Goal: Task Accomplishment & Management: Use online tool/utility

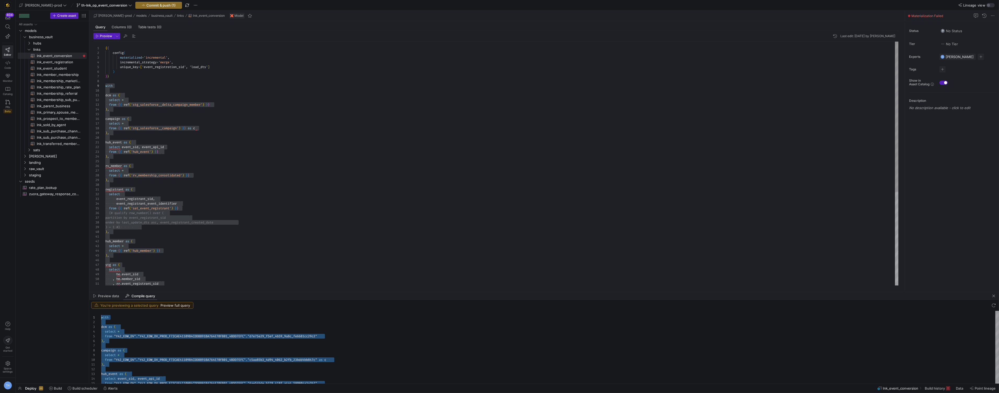
scroll to position [38, 0]
type textarea "dcm as ( select * from {{ ref('stg_salesforce__delta_campaign_member') }} ), ca…"
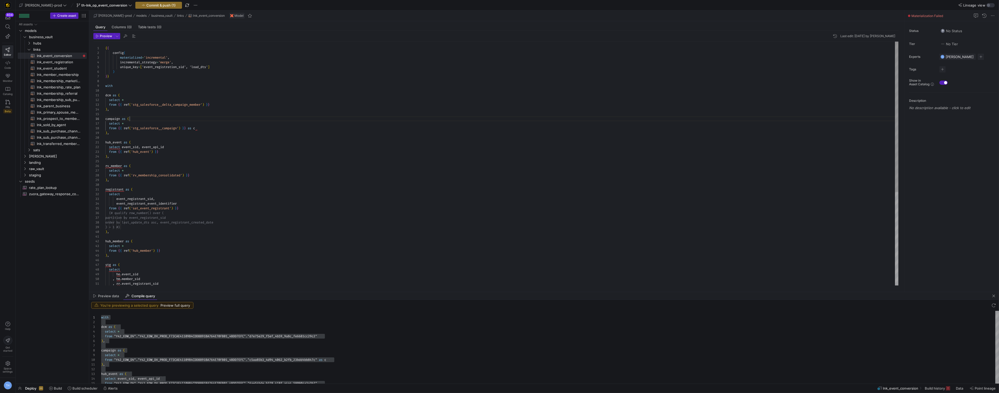
scroll to position [24, 24]
click at [153, 118] on div "from { { ref ( 'rv_membership_consolidated' ) } } ) , registrant as ( select ev…" at bounding box center [501, 239] width 793 height 395
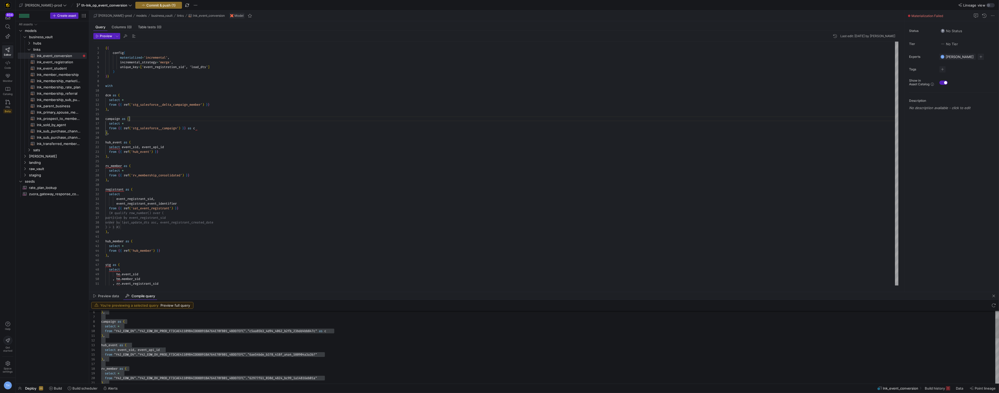
type textarea "), hub_event as ( select event_sid, event_api_id from "Y42_EDW_DV"."Y42_EDW_DV_…"
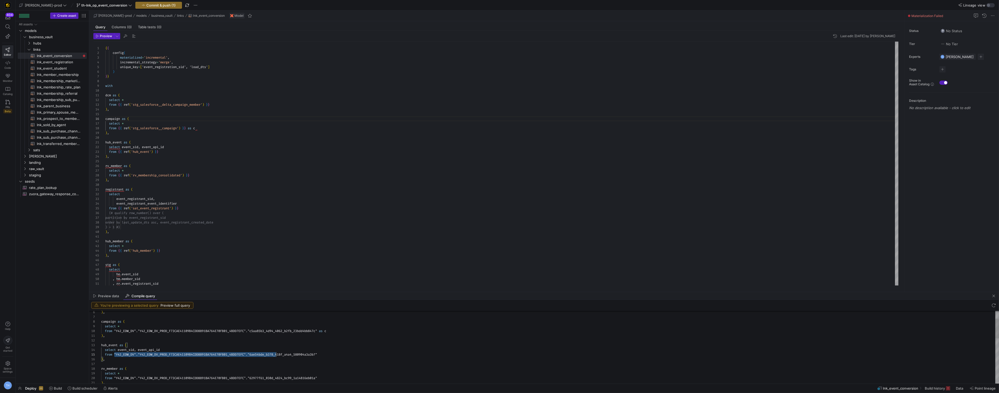
scroll to position [19, 221]
drag, startPoint x: 114, startPoint y: 354, endPoint x: 347, endPoint y: 354, distance: 233.1
click at [139, 181] on div "from { { ref ( 'rv_membership_consolidated' ) } } ) , registrant as ( select ev…" at bounding box center [501, 239] width 793 height 395
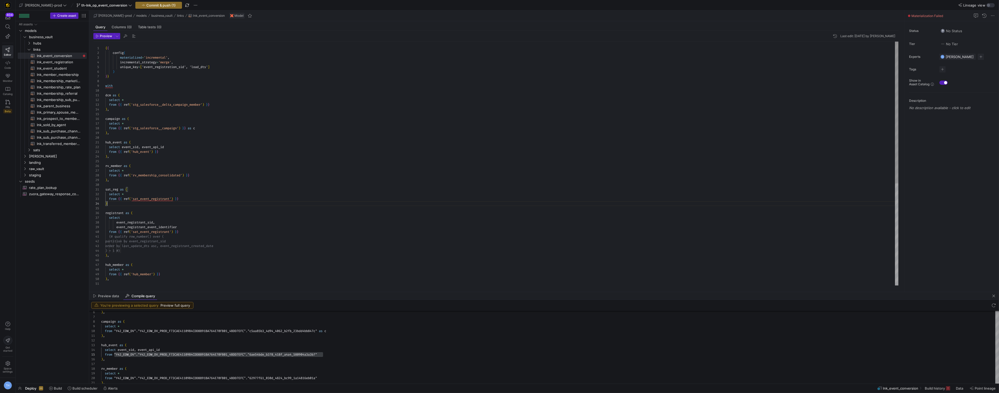
scroll to position [0, 0]
drag, startPoint x: 150, startPoint y: 205, endPoint x: 92, endPoint y: 190, distance: 60.0
click at [105, 190] on div "from { { ref ( 'rv_membership_consolidated' ) } } ) , registrant as ( select ev…" at bounding box center [501, 251] width 793 height 418
click at [129, 202] on span "Compile Selection" at bounding box center [138, 203] width 41 height 3
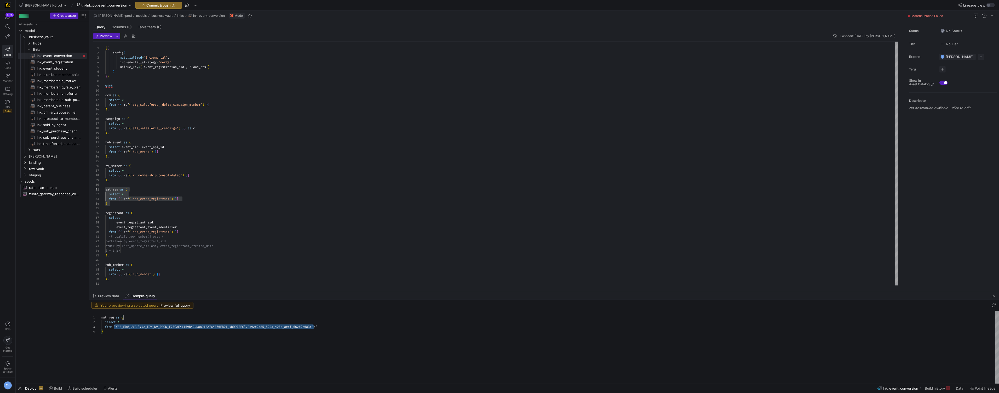
scroll to position [9, 221]
drag, startPoint x: 113, startPoint y: 326, endPoint x: 343, endPoint y: 325, distance: 229.2
click at [343, 325] on div "sat_reg as ( select * from "Y42_EDW_DV" . "Y42_EDW_DV_PROD_F73CAE41109B4CDD8891…" at bounding box center [550, 346] width 898 height 73
click at [244, 229] on div "from { { ref ( 'rv_membership_consolidated' ) } } ) , registrant as ( select ev…" at bounding box center [501, 251] width 793 height 418
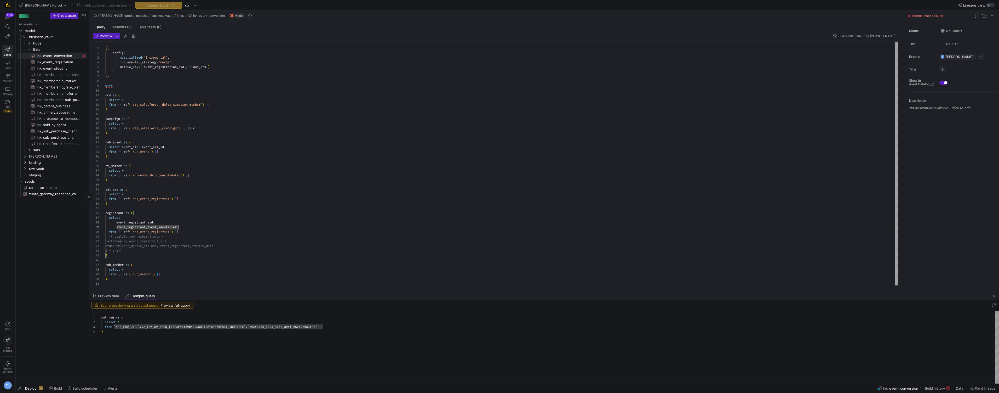
click at [66, 220] on div "All assets models business_vault [PERSON_NAME] landing raw_vault staging seeds …" at bounding box center [52, 201] width 69 height 360
click at [49, 173] on span "staging" at bounding box center [51, 175] width 44 height 6
click at [49, 220] on span "salesforce" at bounding box center [53, 219] width 40 height 6
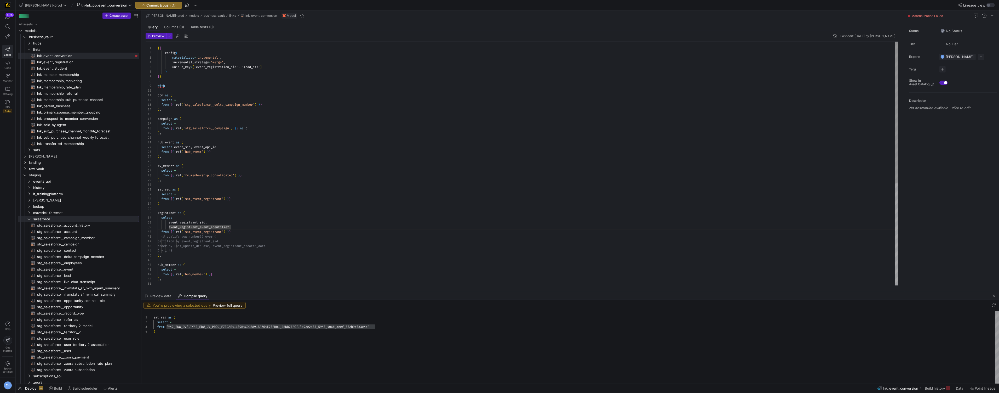
drag, startPoint x: 89, startPoint y: 238, endPoint x: 197, endPoint y: 241, distance: 108.0
click at [197, 241] on as-split "Create asset Drag here to set row groups Drag here to set column labels Group 1…" at bounding box center [507, 196] width 983 height 373
click at [99, 243] on span "stg_salesforce__campaign​​​​​​​​​​" at bounding box center [85, 244] width 96 height 6
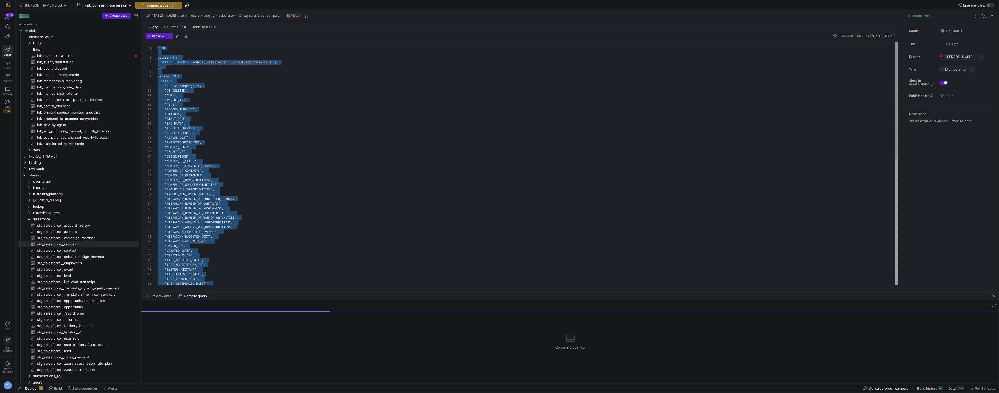
drag, startPoint x: 219, startPoint y: 277, endPoint x: 159, endPoint y: -26, distance: 308.5
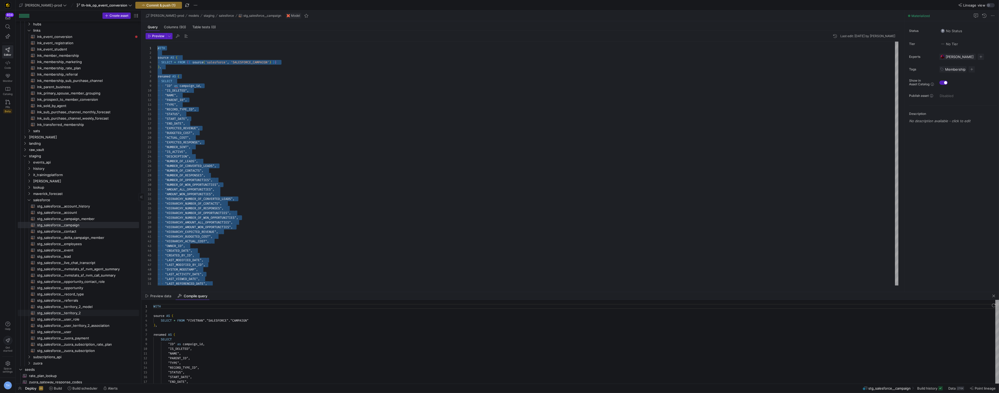
scroll to position [21, 0]
click at [89, 235] on span "stg_salesforce__delta_campaign_member​​​​​​​​​​" at bounding box center [85, 234] width 96 height 6
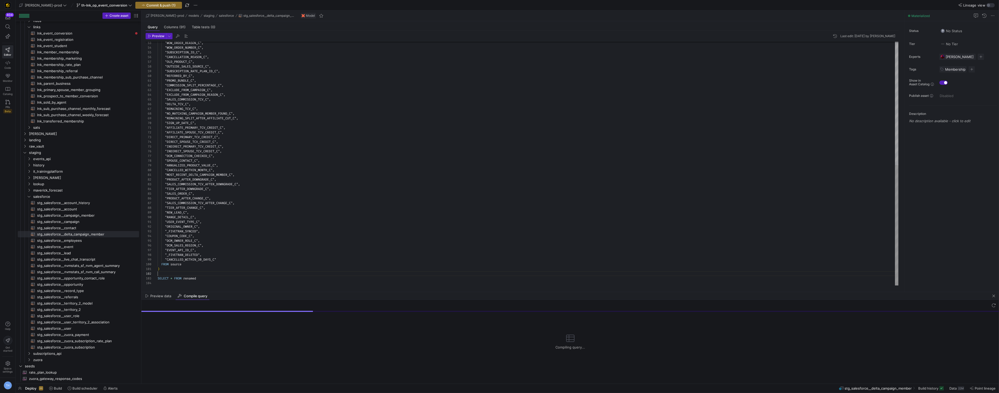
click at [210, 274] on div ""WOW_ORDER_REASON_C" , "WOW_ORDER_NUMBER_C" , "SUBSCRIPTION_ID_C" , "CANCELLATI…" at bounding box center [528, 38] width 741 height 493
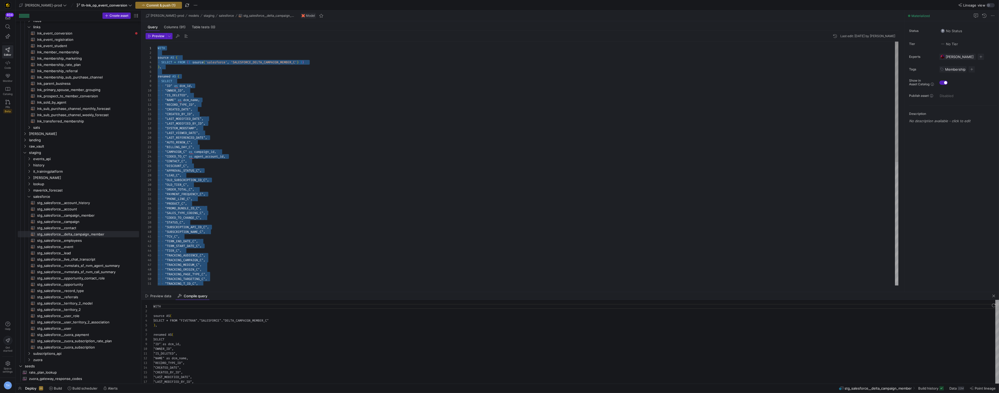
scroll to position [47, 0]
drag, startPoint x: 206, startPoint y: 277, endPoint x: 135, endPoint y: -25, distance: 310.1
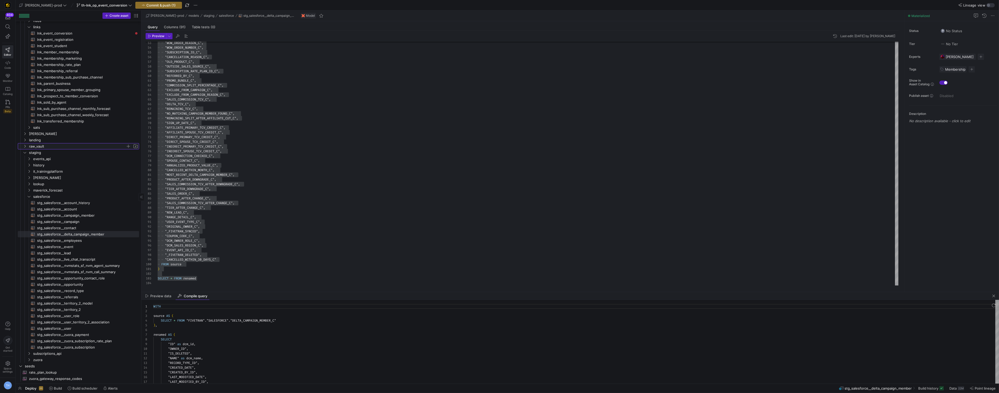
click at [58, 148] on span "raw_vault" at bounding box center [77, 146] width 97 height 6
click at [62, 183] on span "membership" at bounding box center [79, 184] width 93 height 6
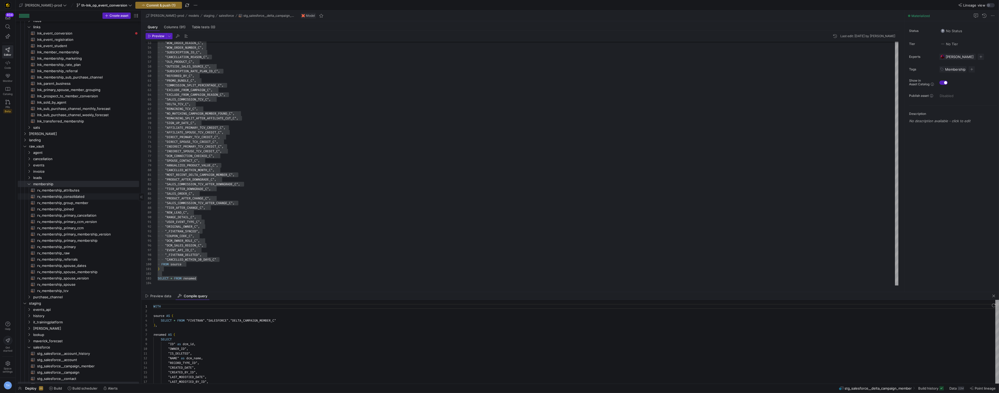
click at [89, 195] on span "rv_membership_consolidated​​​​​​​​​​" at bounding box center [85, 196] width 96 height 6
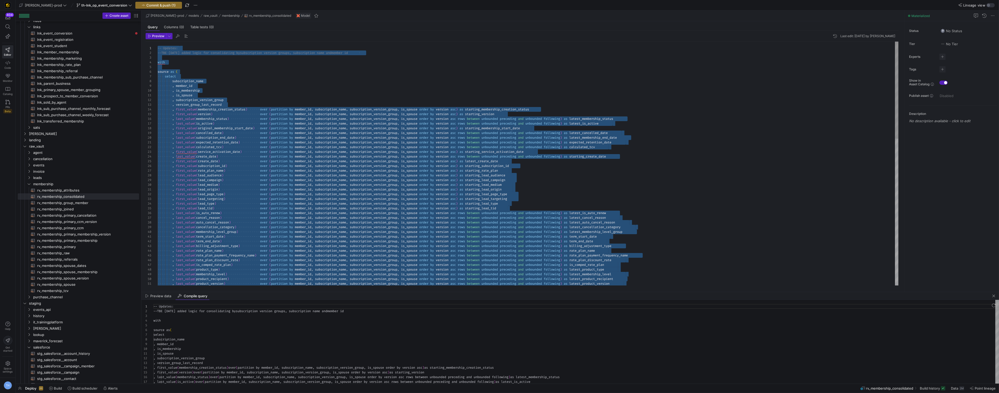
drag, startPoint x: 231, startPoint y: 280, endPoint x: 149, endPoint y: -25, distance: 316.4
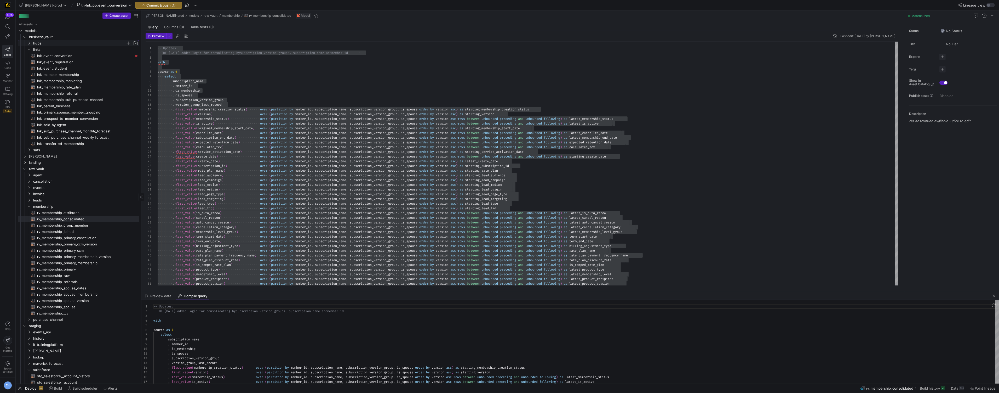
click at [68, 42] on span "hubs" at bounding box center [79, 43] width 93 height 6
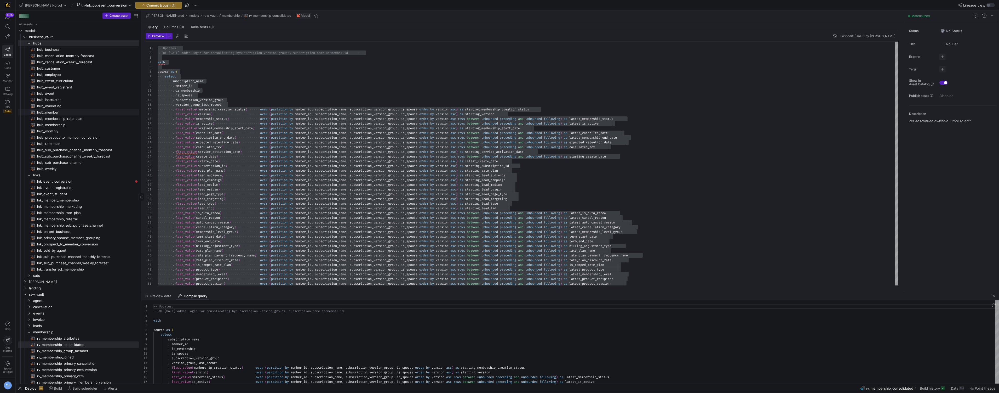
click at [69, 112] on span "hub_member​​​​​​​​​​" at bounding box center [85, 112] width 96 height 6
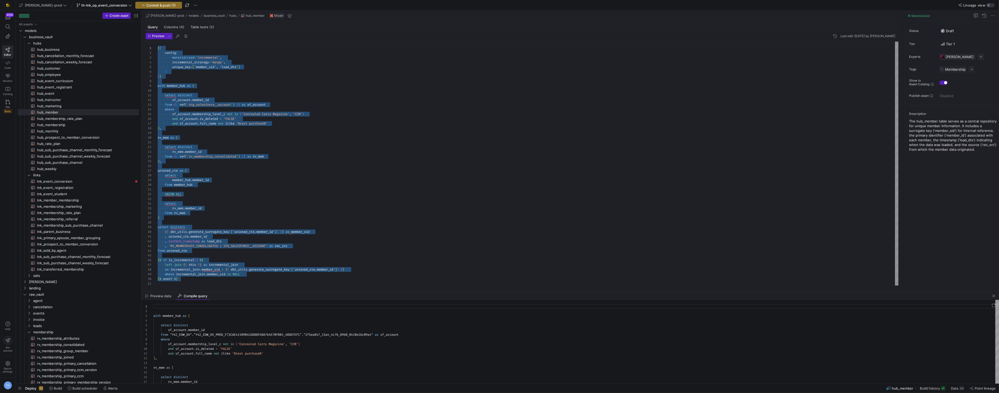
drag, startPoint x: 184, startPoint y: 279, endPoint x: 140, endPoint y: 7, distance: 274.8
click at [158, 42] on div "{ { config ( materialized = 'incremental' , incremental_strategy = 'merge' , un…" at bounding box center [528, 164] width 741 height 244
click at [72, 86] on span "hub_event_registrant​​​​​​​​​​" at bounding box center [85, 87] width 96 height 6
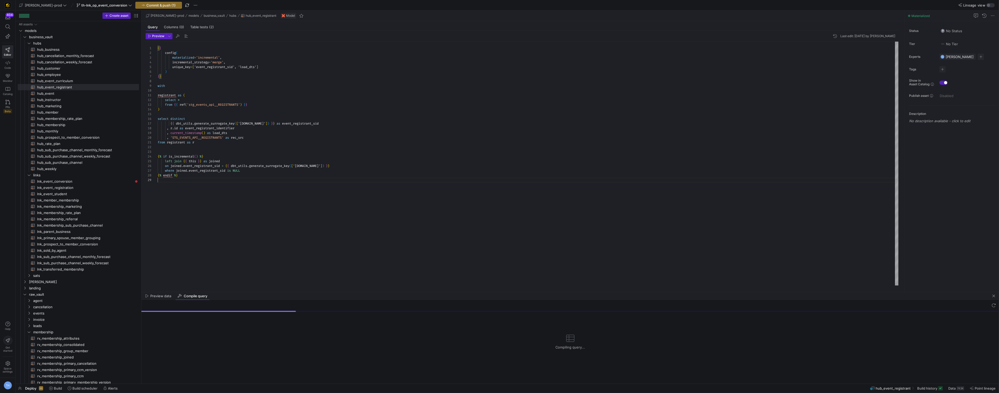
scroll to position [38, 0]
click at [224, 205] on div "{ { config ( materialized = 'incremental' , incremental_strategy = 'merge' , un…" at bounding box center [528, 164] width 741 height 244
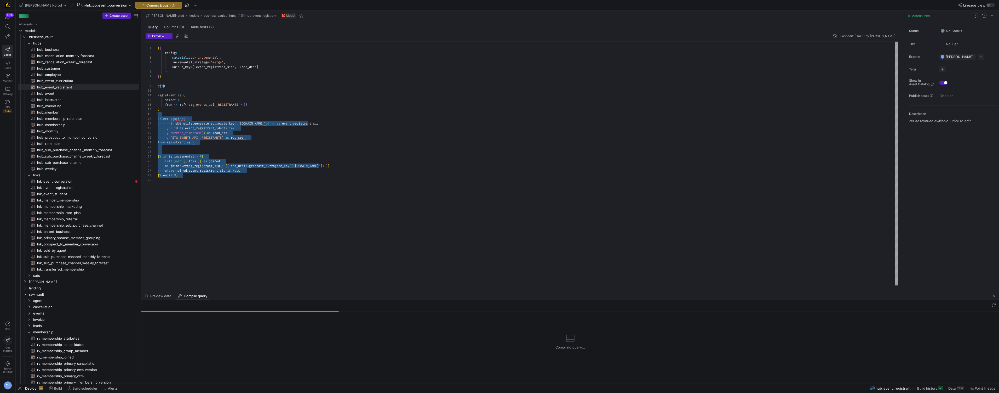
scroll to position [0, 0]
drag, startPoint x: 224, startPoint y: 205, endPoint x: 139, endPoint y: 32, distance: 193.4
click at [158, 42] on div "{ { config ( materialized = 'incremental' , incremental_strategy = 'merge' , un…" at bounding box center [528, 164] width 741 height 244
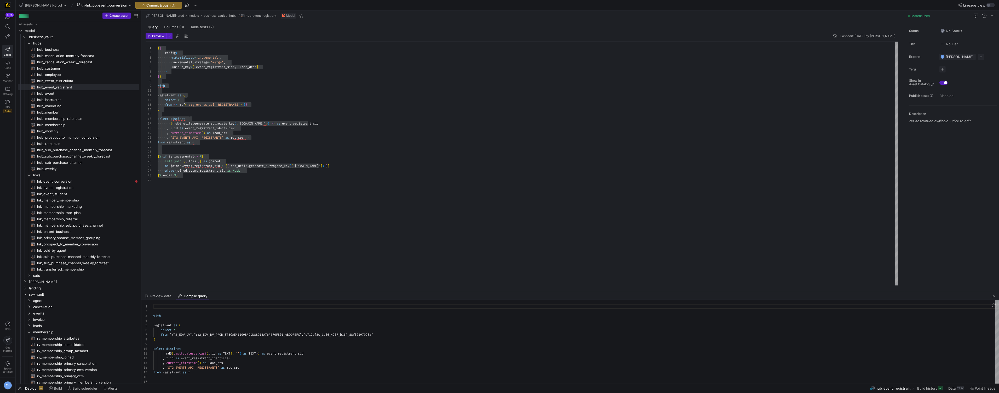
scroll to position [47, 0]
click at [42, 274] on span "sats" at bounding box center [79, 275] width 93 height 6
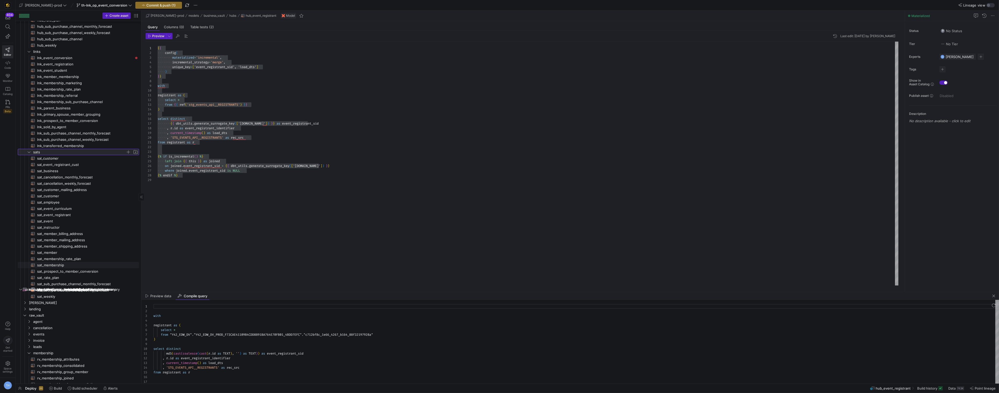
scroll to position [133, 0]
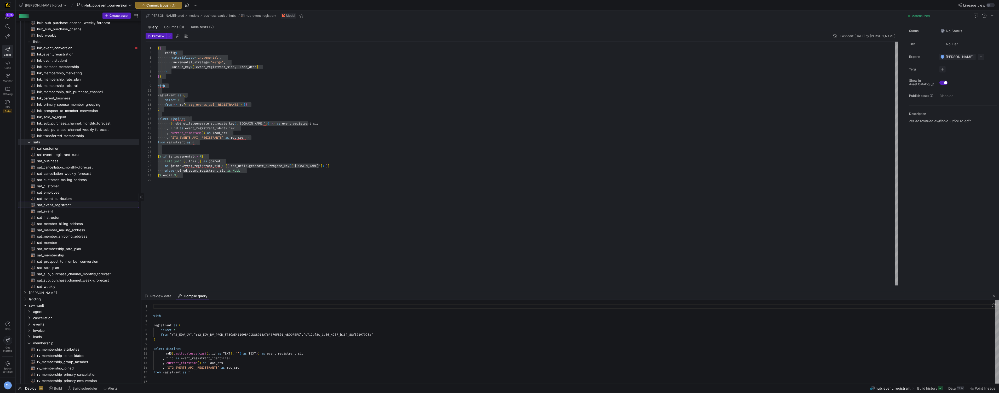
click at [69, 203] on span "sat_event_registrant​​​​​​​​​​" at bounding box center [85, 205] width 96 height 6
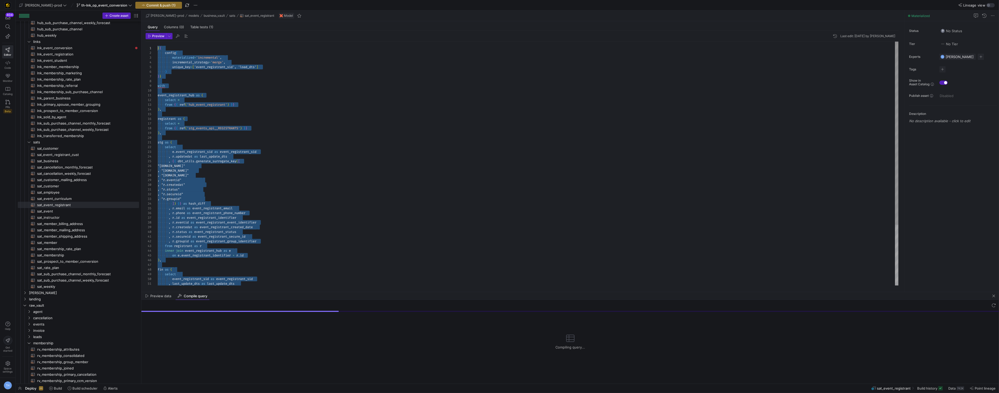
drag, startPoint x: 275, startPoint y: 276, endPoint x: 182, endPoint y: -26, distance: 315.9
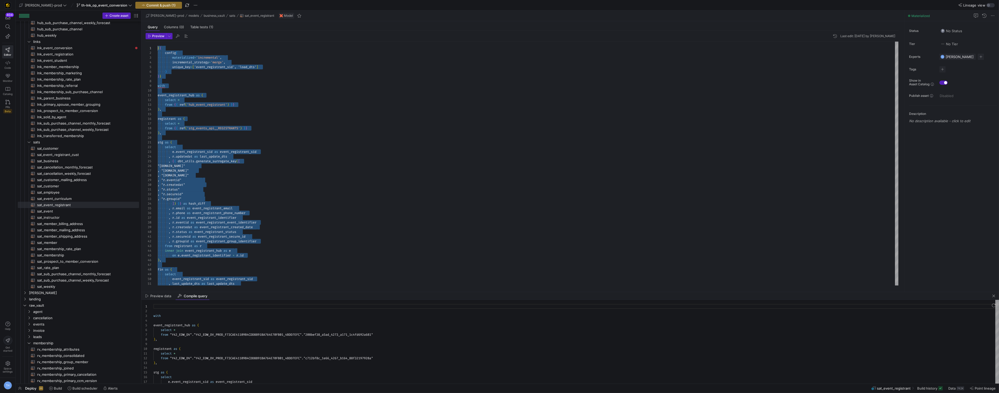
scroll to position [47, 0]
click at [208, 159] on div "select * from { { ref ( 'stg_events_api__REGISTRANTS' ) } } ) , stg as ( select…" at bounding box center [528, 204] width 741 height 324
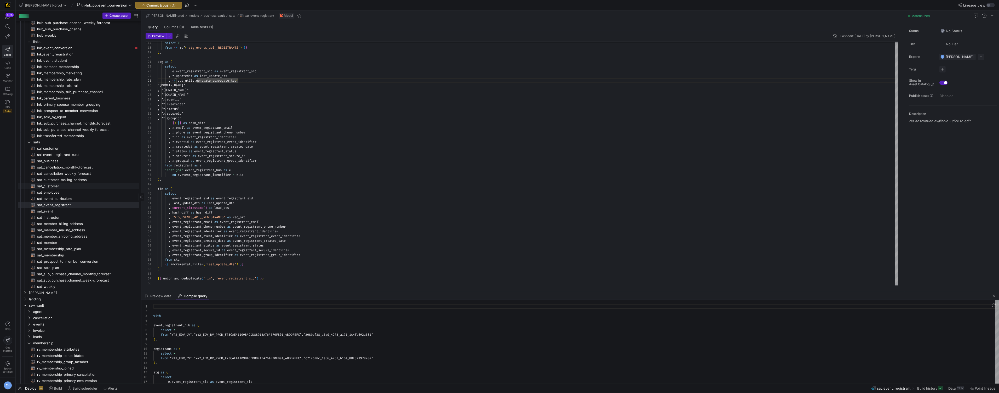
scroll to position [0, 0]
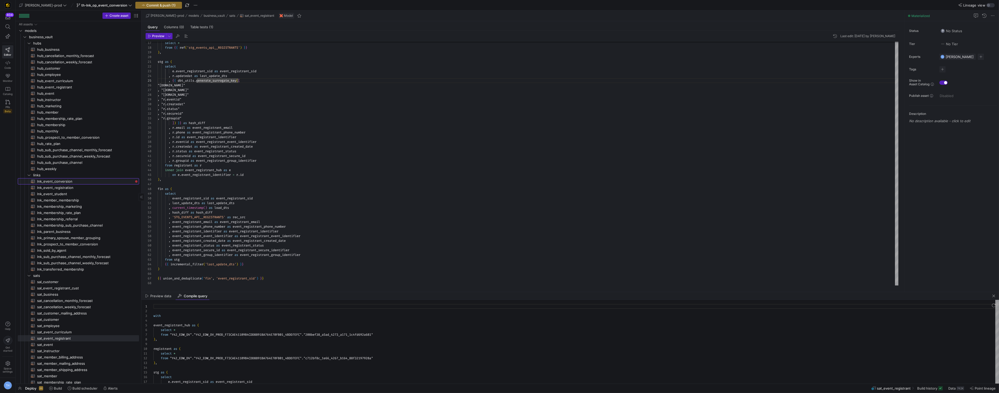
click at [75, 183] on span "lnk_event_conversion​​​​​​​​​​" at bounding box center [85, 181] width 96 height 6
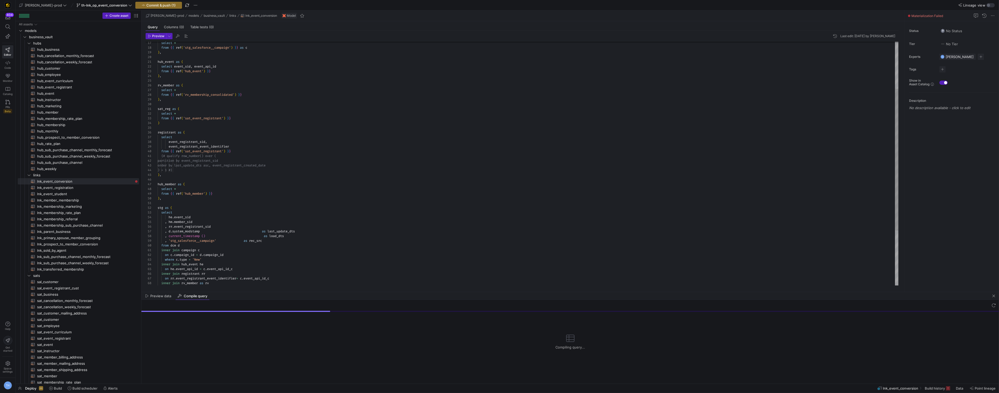
type textarea "sat_reg as ( select * from {{ ref('sat_event_registrant') }} ) registrant as ( …"
drag, startPoint x: 235, startPoint y: 119, endPoint x: 140, endPoint y: 119, distance: 95.7
click at [158, 119] on div "select * from { { ref ( 'stg_salesforce__campaign' ) } } as c ) , hub_event as …" at bounding box center [528, 170] width 741 height 418
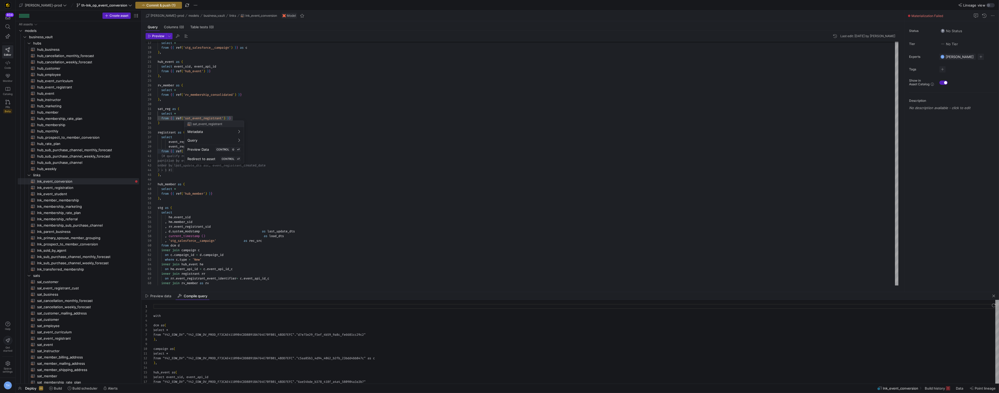
scroll to position [47, 0]
click at [185, 104] on div at bounding box center [499, 196] width 999 height 393
click at [233, 140] on div "select * from { { ref ( 'stg_salesforce__campaign' ) } } as c ) , hub_event as …" at bounding box center [528, 170] width 741 height 418
drag, startPoint x: 239, startPoint y: 118, endPoint x: 143, endPoint y: 118, distance: 95.4
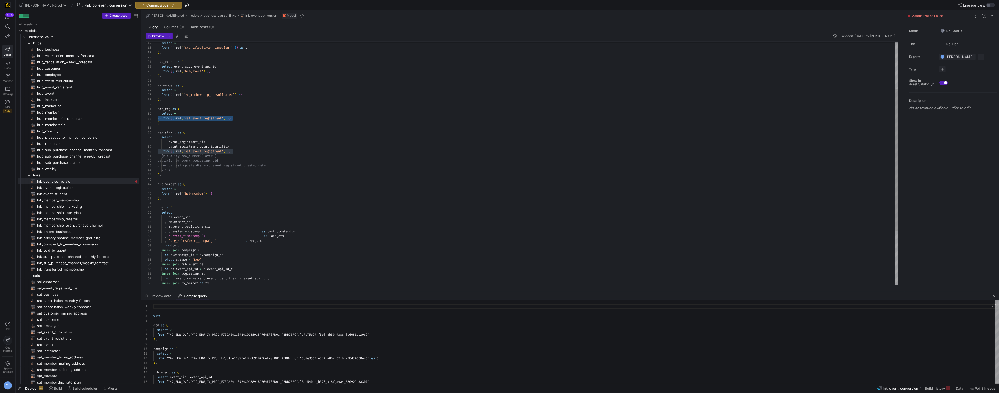
click at [158, 118] on div "select * from { { ref ( 'stg_salesforce__campaign' ) } } as c ) , hub_event as …" at bounding box center [528, 170] width 741 height 418
click at [243, 105] on div at bounding box center [499, 196] width 999 height 393
drag, startPoint x: 242, startPoint y: 118, endPoint x: 154, endPoint y: 118, distance: 88.1
click at [158, 118] on div "select * from { { ref ( 'stg_salesforce__campaign' ) } } as c ) , hub_event as …" at bounding box center [528, 170] width 741 height 418
click at [189, 118] on div at bounding box center [499, 196] width 999 height 393
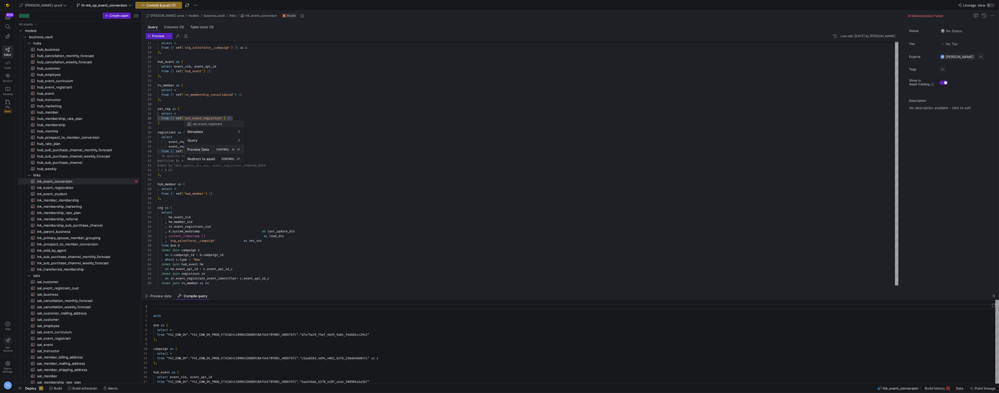
click at [202, 147] on span "Preview Data" at bounding box center [197, 149] width 21 height 4
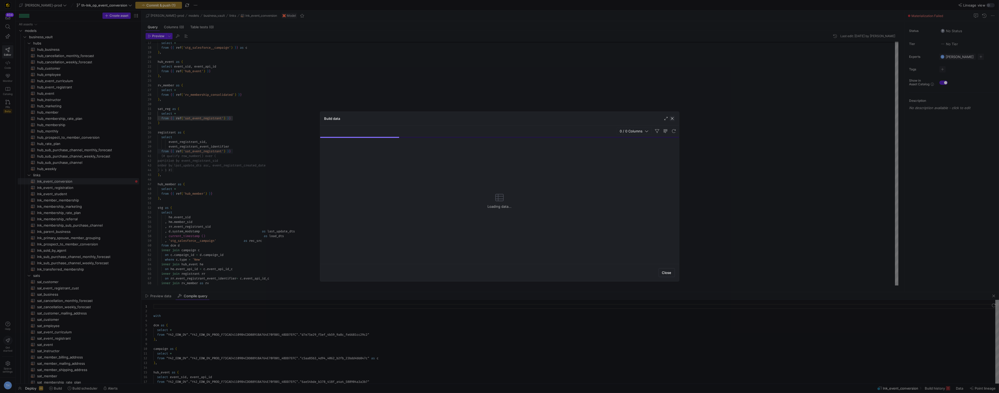
click at [670, 118] on span "button" at bounding box center [672, 118] width 5 height 5
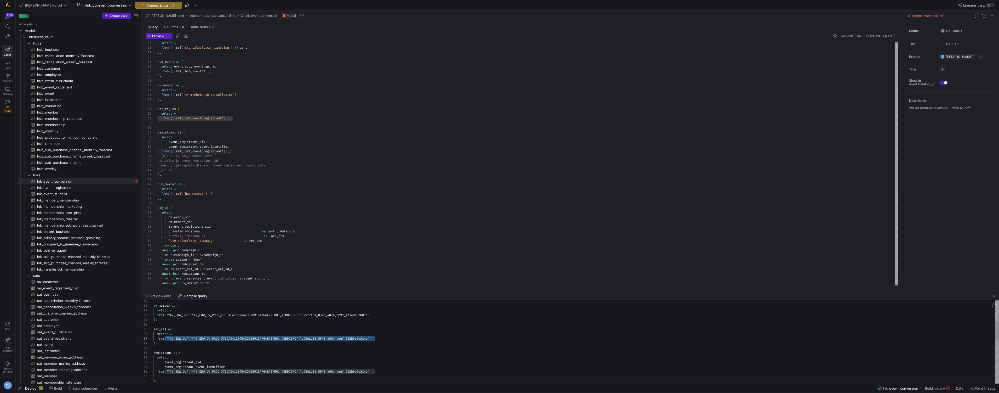
scroll to position [28, 13]
drag, startPoint x: 392, startPoint y: 339, endPoint x: 167, endPoint y: 339, distance: 224.5
click at [167, 339] on div "rv_member as ( select * from "Y42_EDW_DV" . "Y42_EDW_DV_PROD_F73CAE41109B4CDD88…" at bounding box center [575, 385] width 845 height 352
click at [222, 324] on div at bounding box center [499, 196] width 999 height 393
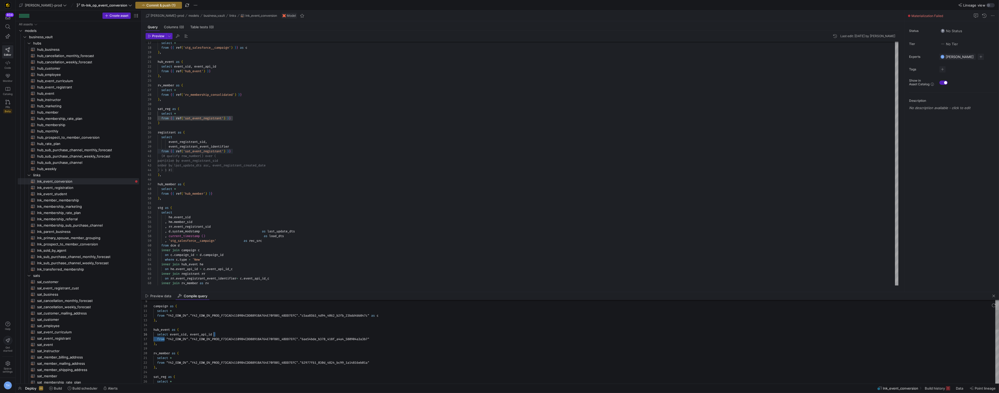
scroll to position [28, 222]
drag, startPoint x: 165, startPoint y: 339, endPoint x: 417, endPoint y: 338, distance: 251.9
type textarea "select * from "Y42_EDW_DV"."Y42_EDW_DV_PROD_F73CAE41109B4CDD8891BA764E70FB01_4B…"
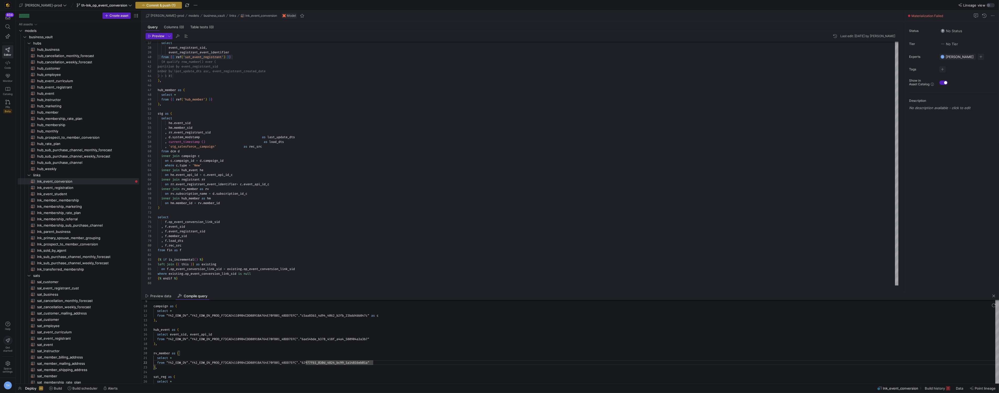
click at [154, 7] on button "Commit & push (1)" at bounding box center [158, 5] width 47 height 7
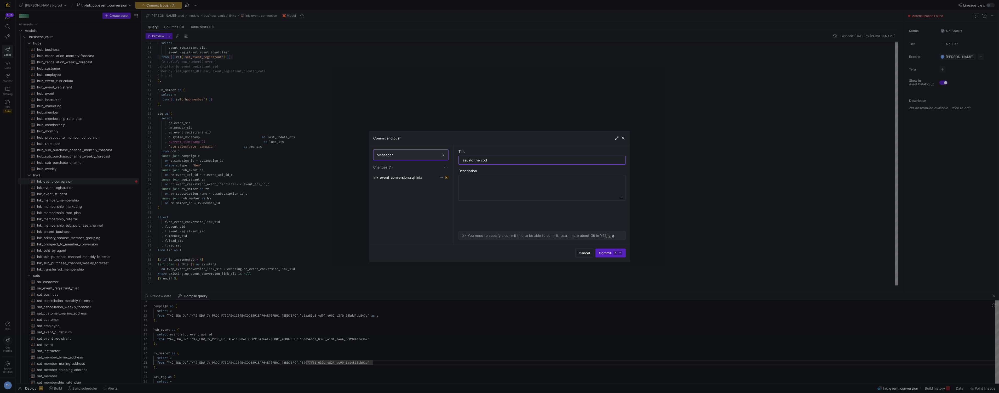
type input "saving the code"
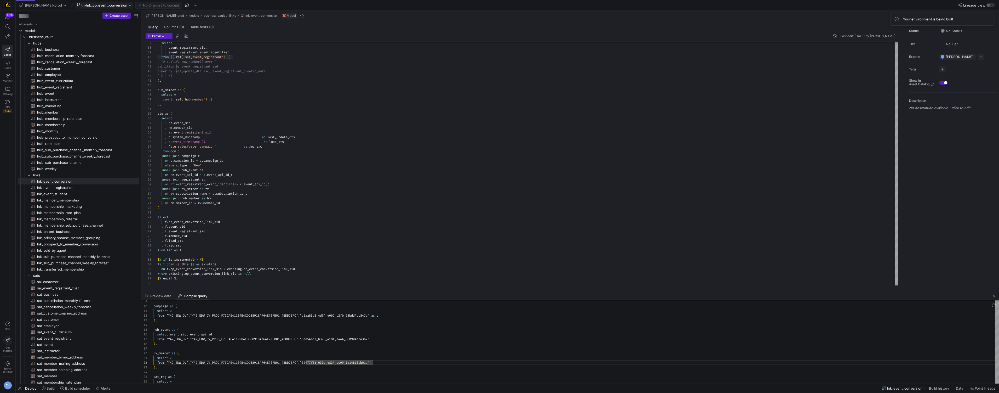
click at [93, 8] on span at bounding box center [104, 5] width 57 height 6
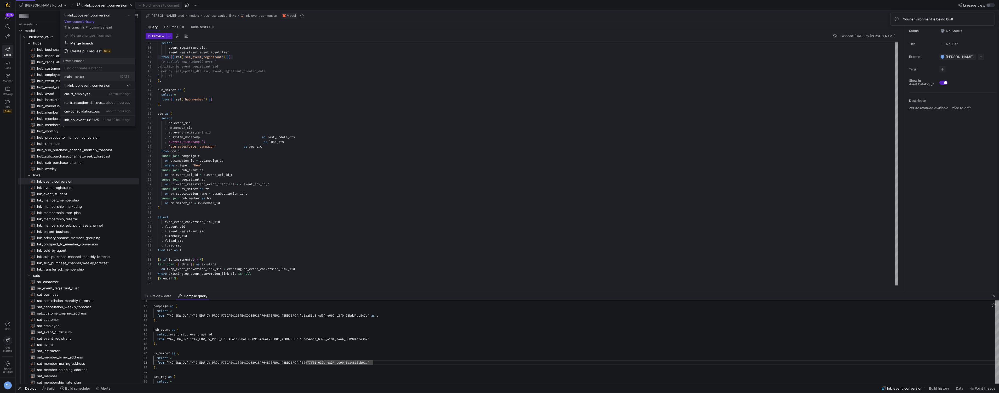
click at [99, 77] on div "main default [DATE]" at bounding box center [97, 76] width 66 height 4
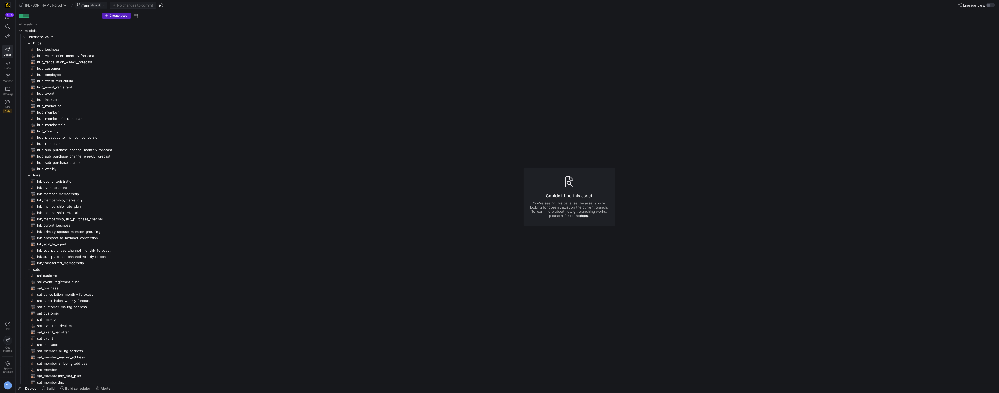
click at [90, 3] on span "default" at bounding box center [95, 5] width 11 height 4
type input "th-ft_event"
click at [85, 73] on div "Create branch" at bounding box center [74, 71] width 23 height 4
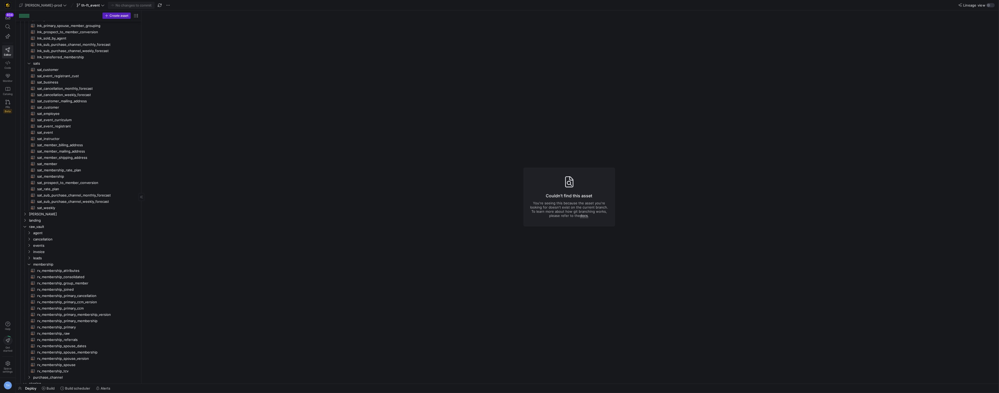
scroll to position [137, 0]
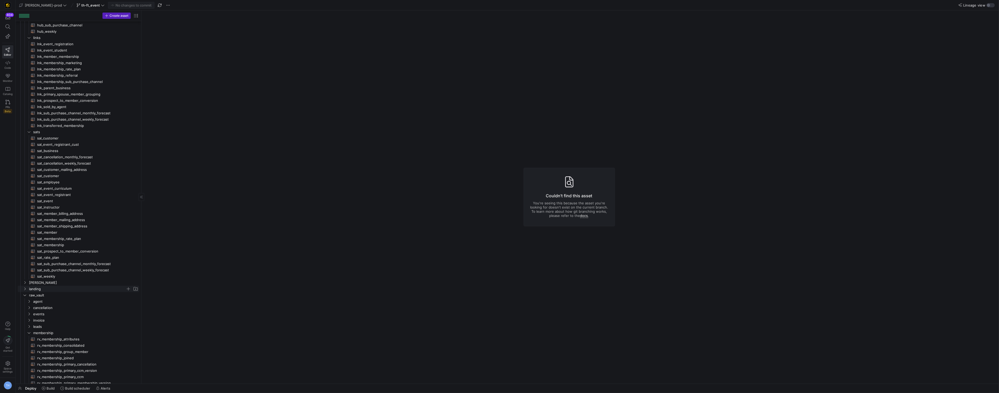
click at [42, 291] on span "landing" at bounding box center [77, 289] width 97 height 6
click at [40, 283] on span "[PERSON_NAME]" at bounding box center [77, 282] width 97 height 6
click at [42, 295] on span "facts" at bounding box center [79, 295] width 93 height 6
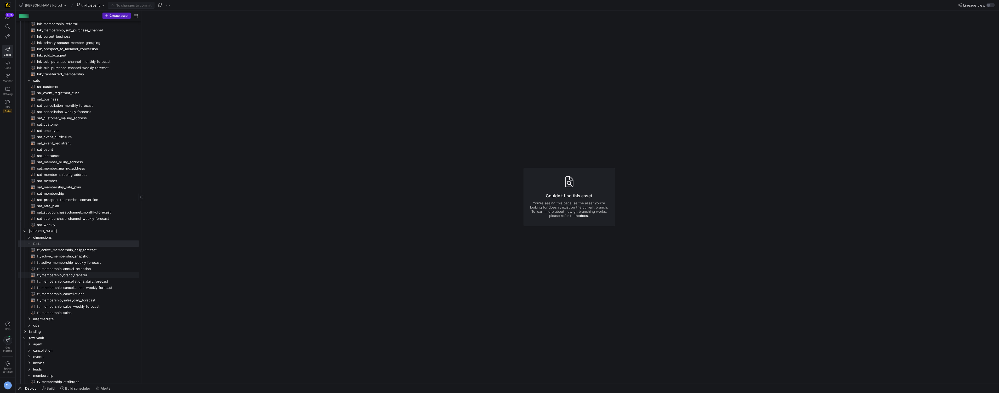
click at [61, 275] on span "ft_membership_brand_transfer​​​​​​​​​​" at bounding box center [85, 275] width 96 height 6
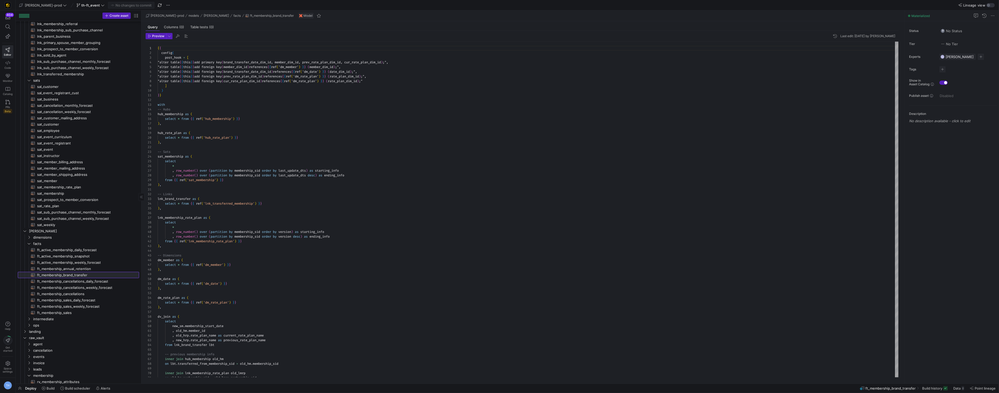
scroll to position [28, 0]
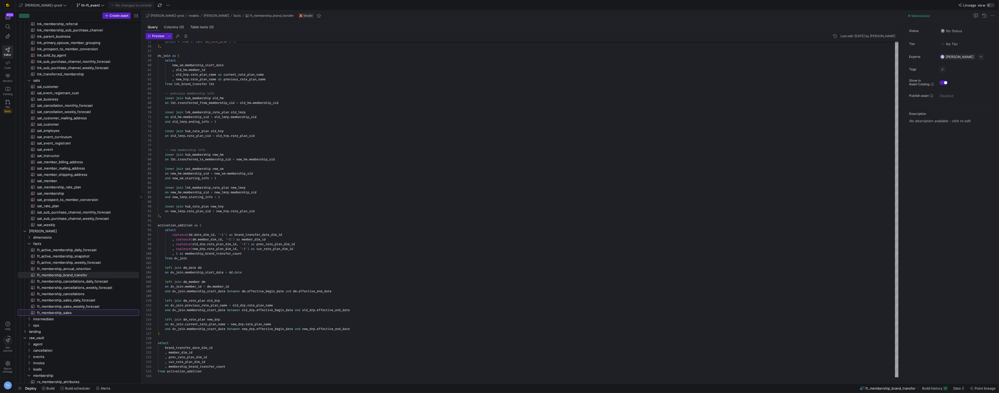
click at [78, 313] on span "ft_membership_sales​​​​​​​​​​" at bounding box center [85, 312] width 96 height 6
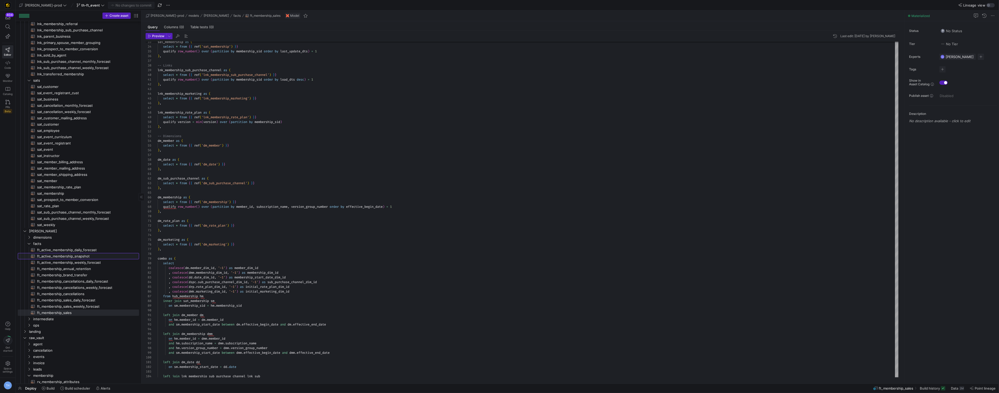
click at [92, 255] on span "ft_active_membership_snapshot​​​​​​​​​​" at bounding box center [85, 256] width 96 height 6
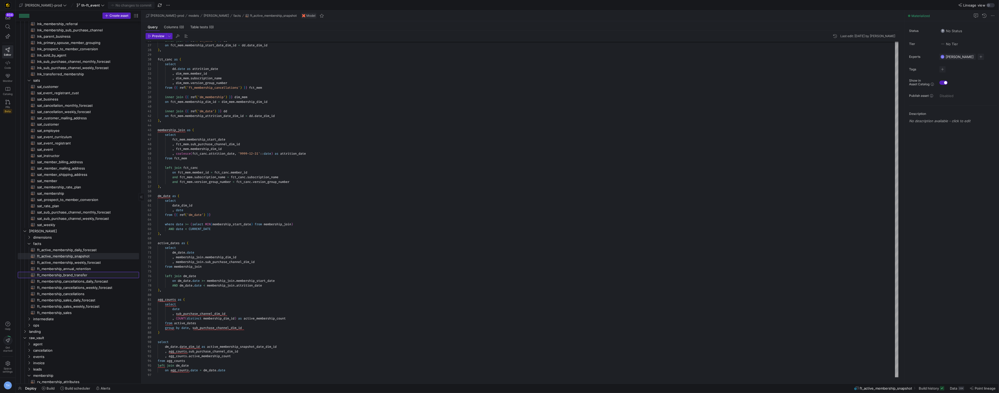
click at [81, 277] on span "ft_membership_brand_transfer​​​​​​​​​​" at bounding box center [85, 275] width 96 height 6
type textarea "{{ config( post_hook = [ "alter table {{ this }} add primary key (brand_transfe…"
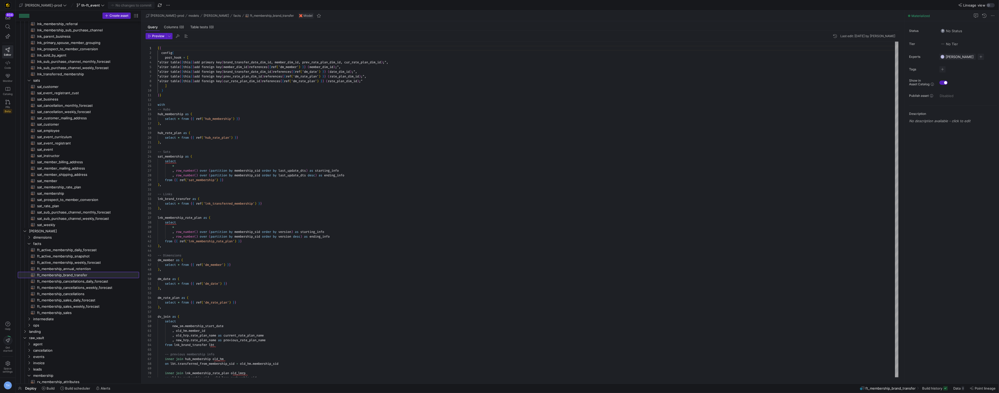
scroll to position [28, 0]
click at [128, 242] on span "Press SPACE to select this row." at bounding box center [128, 243] width 5 height 5
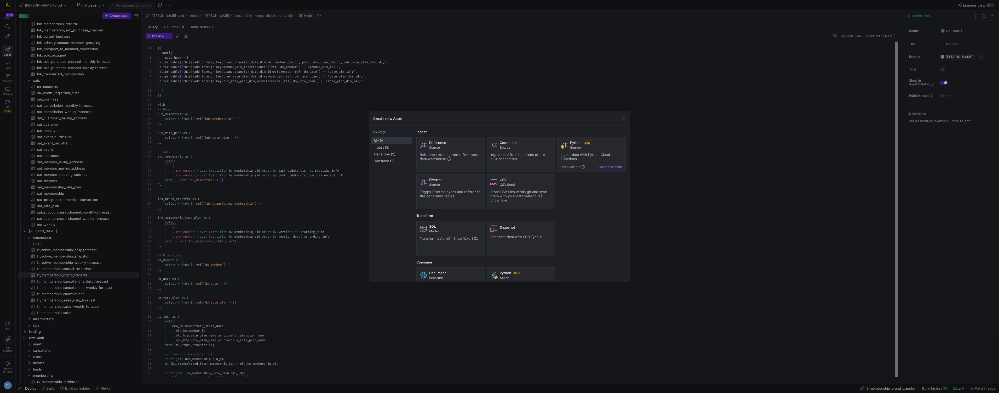
click at [417, 97] on div at bounding box center [499, 196] width 999 height 393
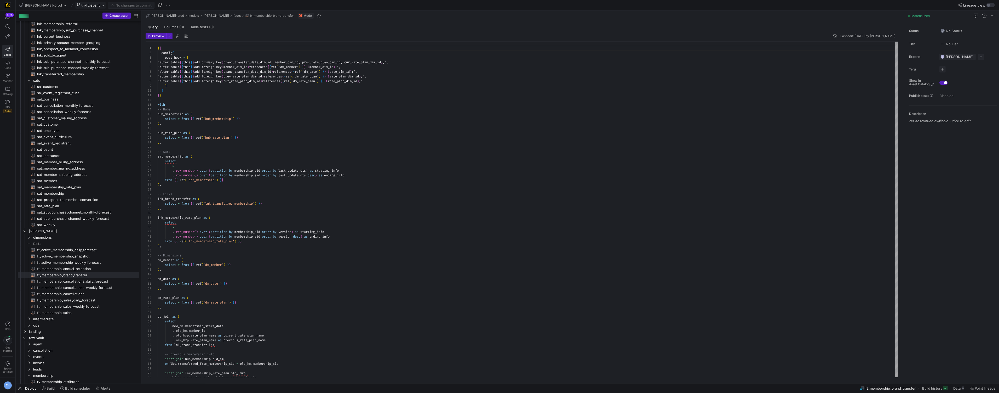
click at [101, 6] on icon at bounding box center [103, 5] width 4 height 4
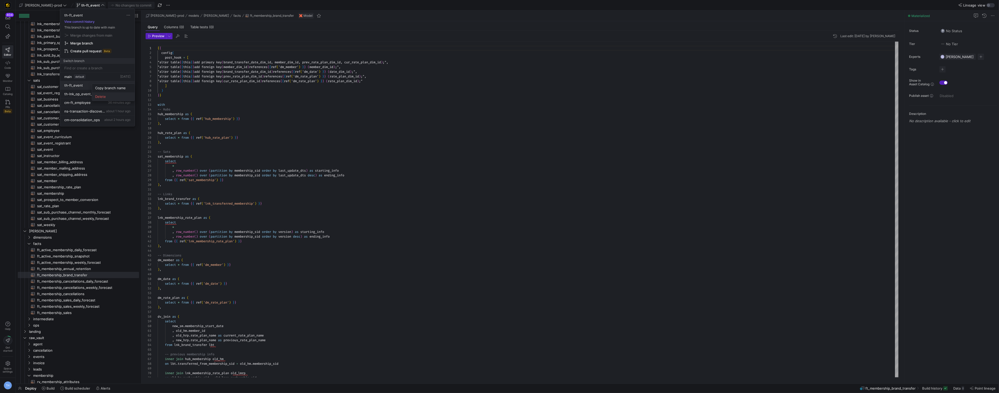
click at [104, 99] on button "Delete" at bounding box center [113, 96] width 43 height 8
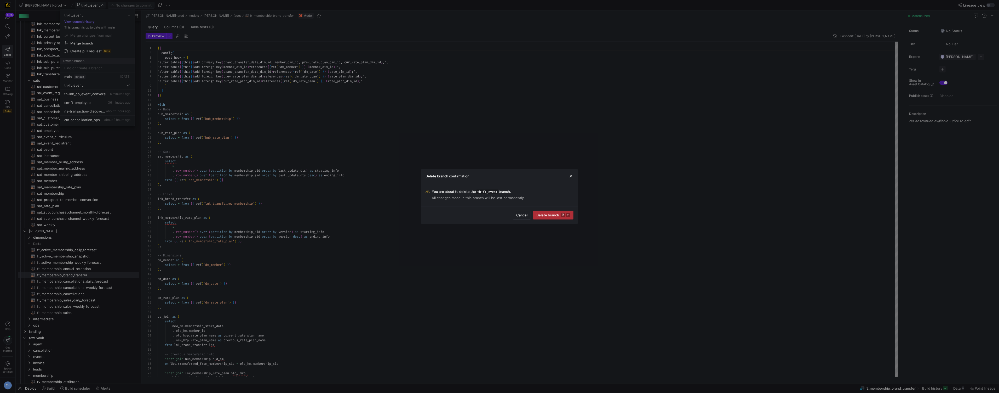
click at [561, 216] on span "Delete branch ⌘ ⏎" at bounding box center [553, 215] width 34 height 4
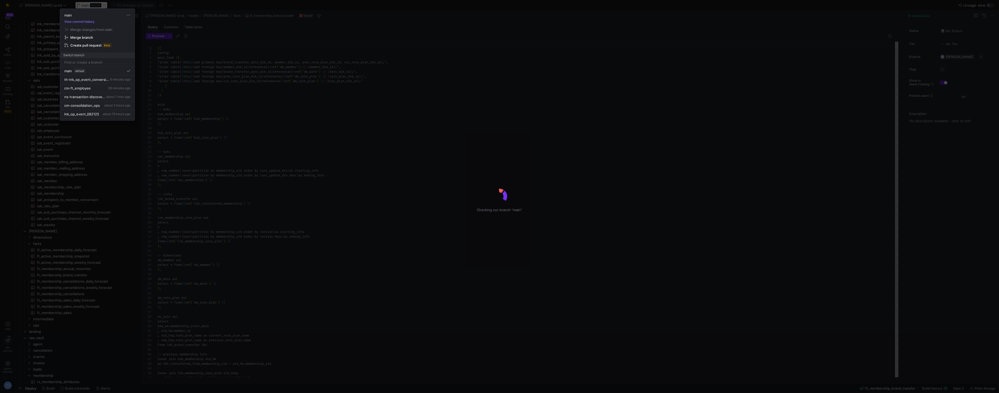
scroll to position [28, 0]
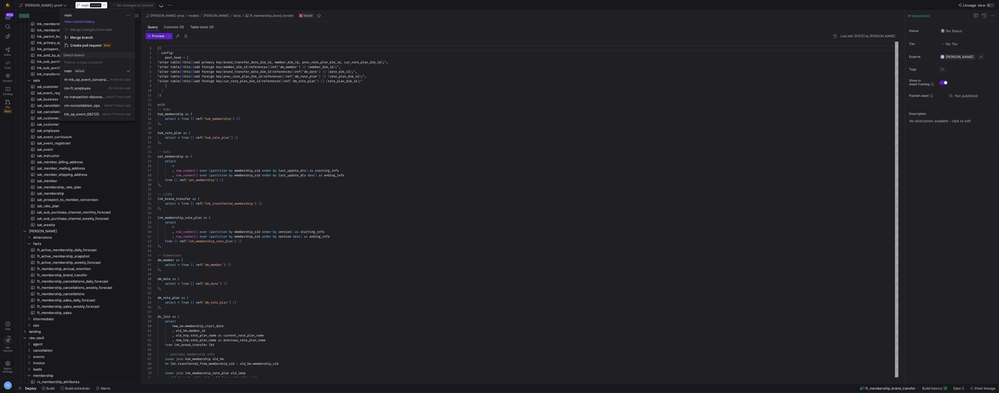
click at [106, 61] on input at bounding box center [97, 62] width 66 height 4
click at [75, 62] on input "th" at bounding box center [94, 62] width 60 height 4
type input "t"
click at [232, 122] on div at bounding box center [499, 196] width 999 height 393
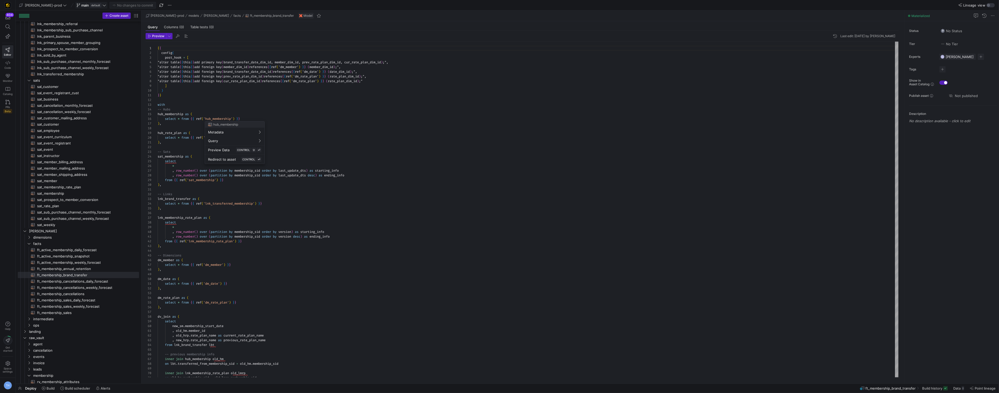
click at [85, 8] on div at bounding box center [499, 196] width 999 height 393
click at [85, 8] on span at bounding box center [92, 5] width 32 height 6
type input "th-event_registration"
click at [89, 73] on span "Create branch th-event_registration from 'main'" at bounding box center [97, 76] width 68 height 15
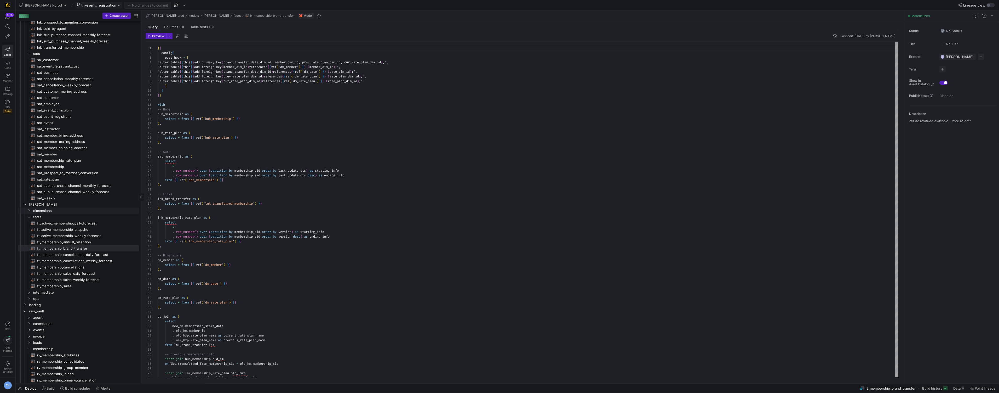
scroll to position [235, 0]
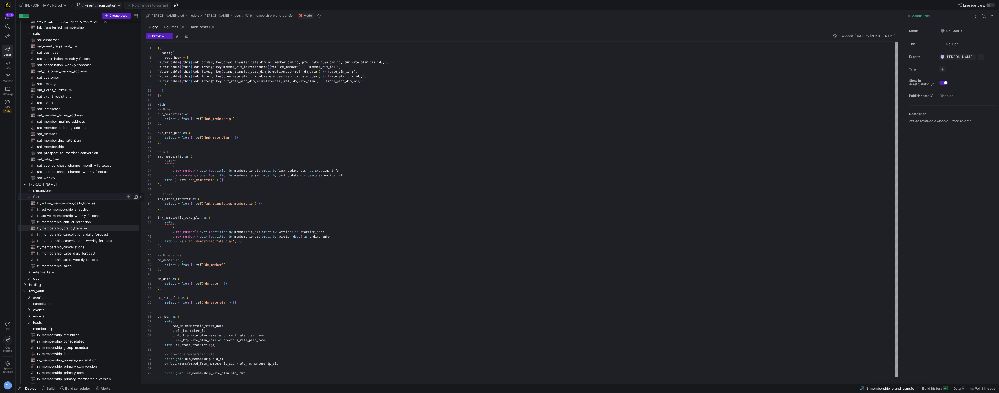
click at [128, 198] on span "Press SPACE to select this row." at bounding box center [128, 196] width 5 height 5
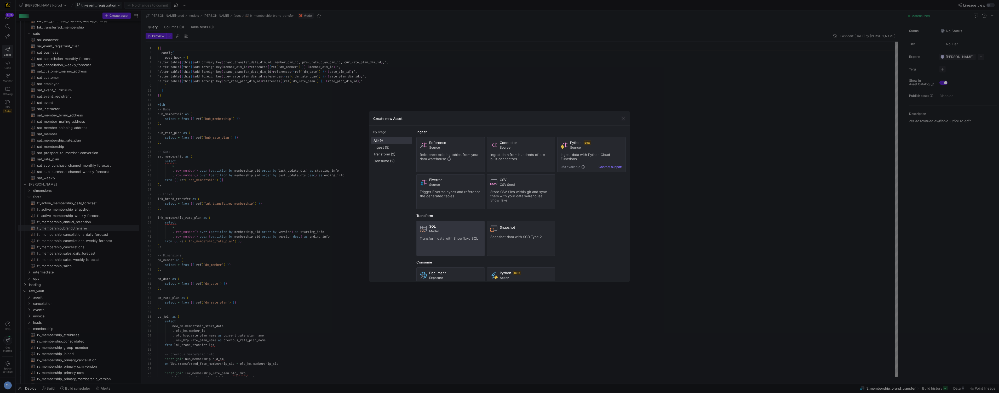
click at [427, 223] on span at bounding box center [451, 238] width 68 height 34
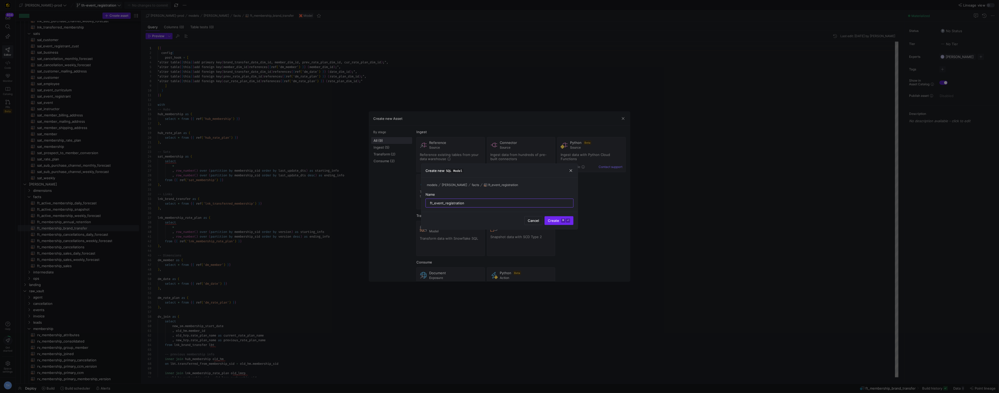
type input "ft_event_registration"
click at [556, 222] on span "Create ⌘ ⏎" at bounding box center [559, 220] width 22 height 4
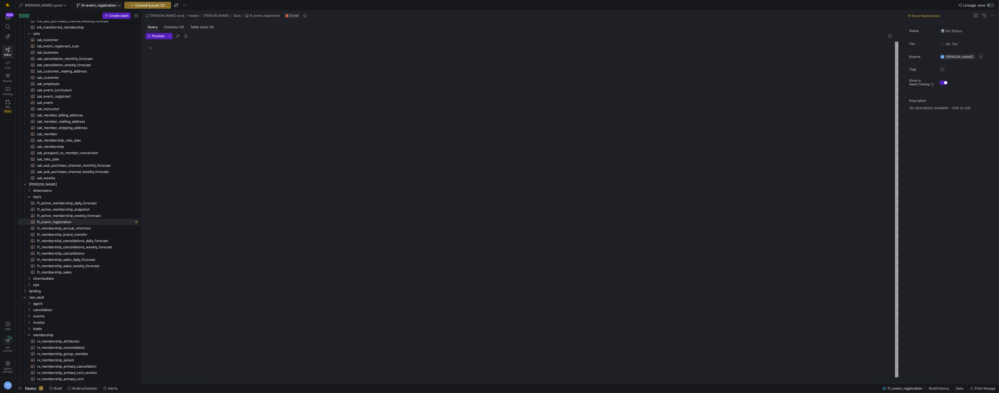
click at [254, 107] on div at bounding box center [528, 209] width 741 height 335
click at [136, 7] on span "Commit & push (2)" at bounding box center [150, 5] width 30 height 4
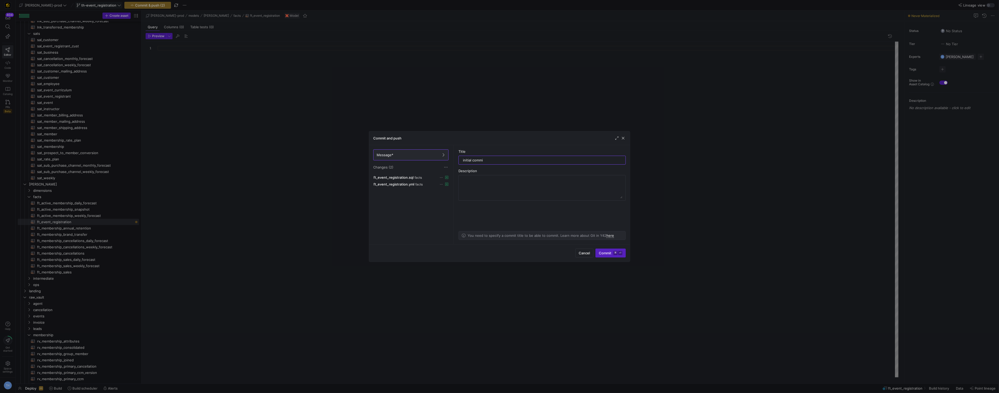
type input "initial commit"
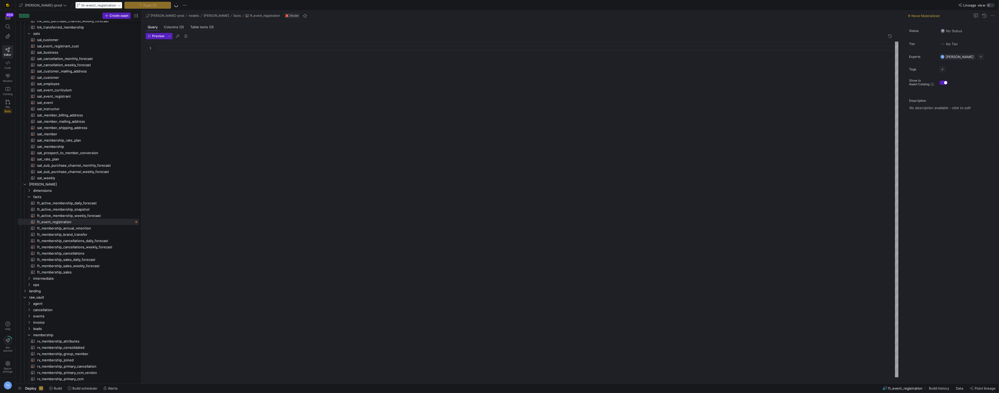
click at [302, 56] on div at bounding box center [528, 209] width 741 height 335
click at [80, 228] on span "ft_membership_annual_retention​​​​​​​​​​" at bounding box center [85, 228] width 96 height 6
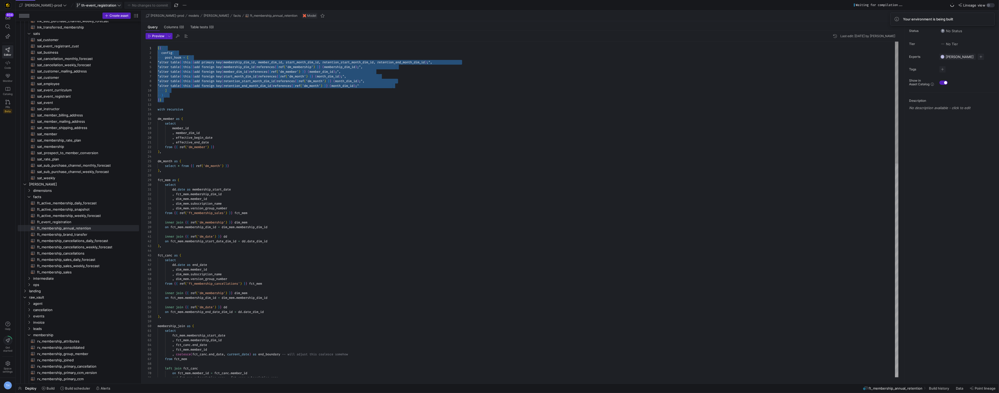
drag, startPoint x: 173, startPoint y: 100, endPoint x: 136, endPoint y: 42, distance: 68.6
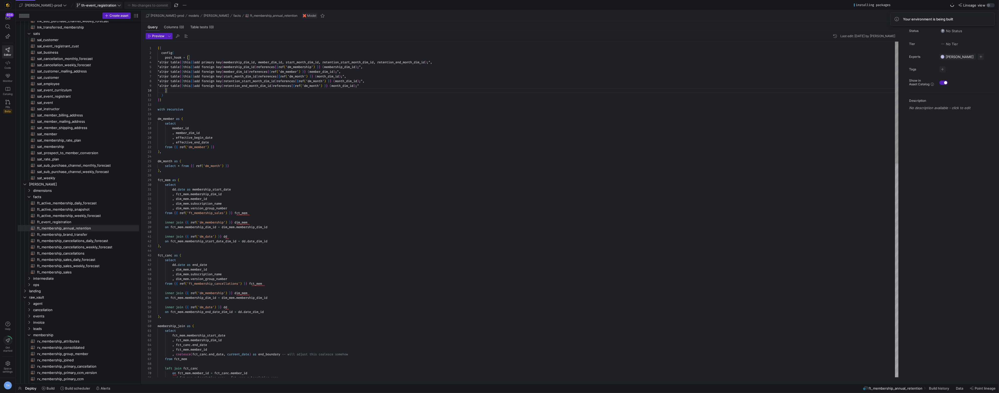
scroll to position [0, 7]
type textarea "{{ config( post_hook = [ "alter table {{ this }} add primary key (membership_di…"
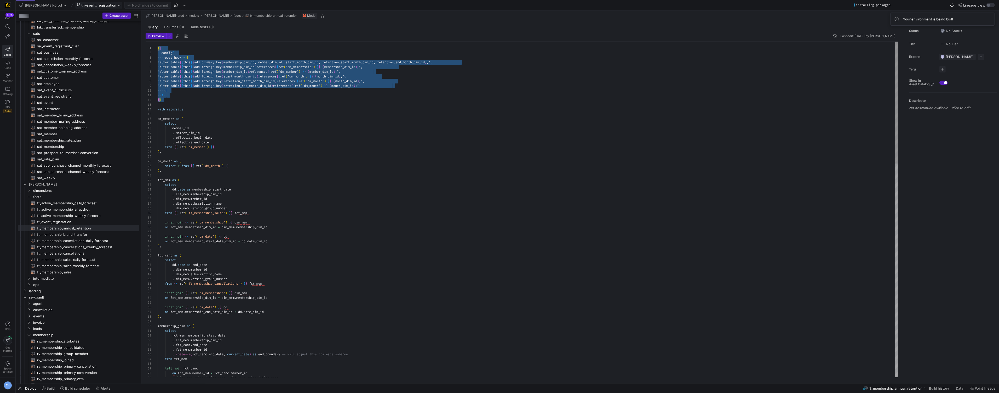
scroll to position [0, 0]
drag, startPoint x: 177, startPoint y: 99, endPoint x: 131, endPoint y: 10, distance: 100.3
click at [131, 10] on as-split "Create asset Drag here to set row groups Drag here to set column labels Group 1…" at bounding box center [507, 196] width 983 height 373
click at [62, 223] on span "ft_event_registration​​​​​​​​​​" at bounding box center [85, 222] width 96 height 6
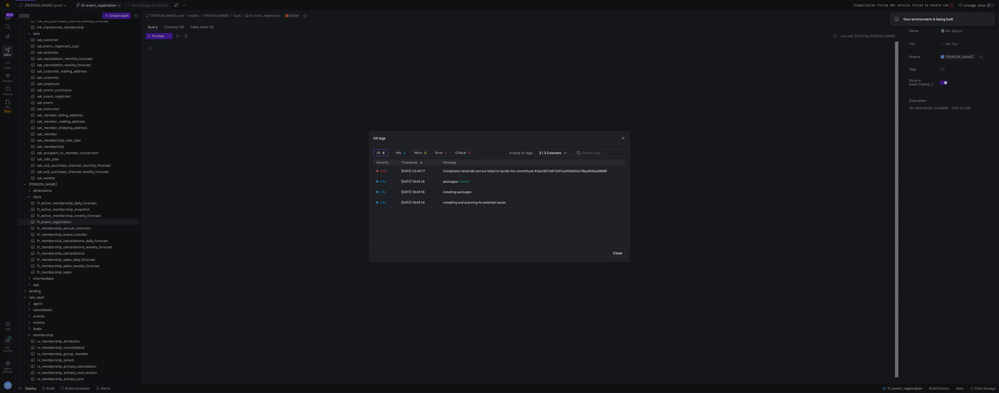
click at [206, 65] on div at bounding box center [499, 196] width 999 height 393
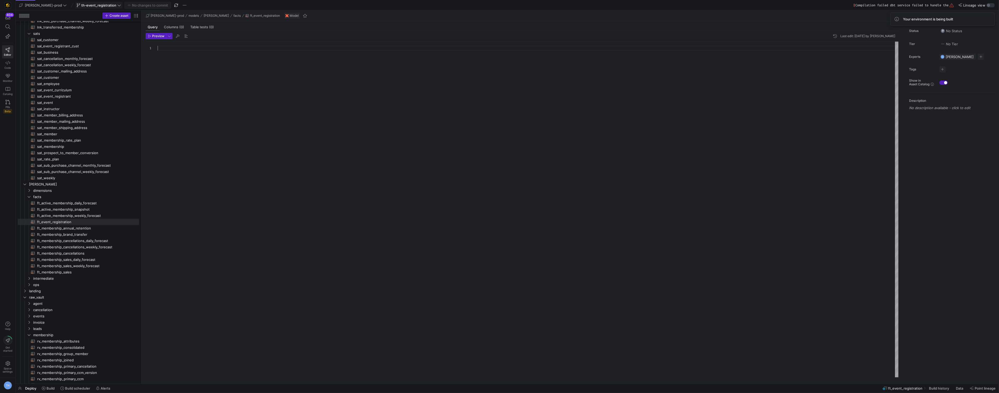
click at [201, 54] on div at bounding box center [528, 209] width 741 height 335
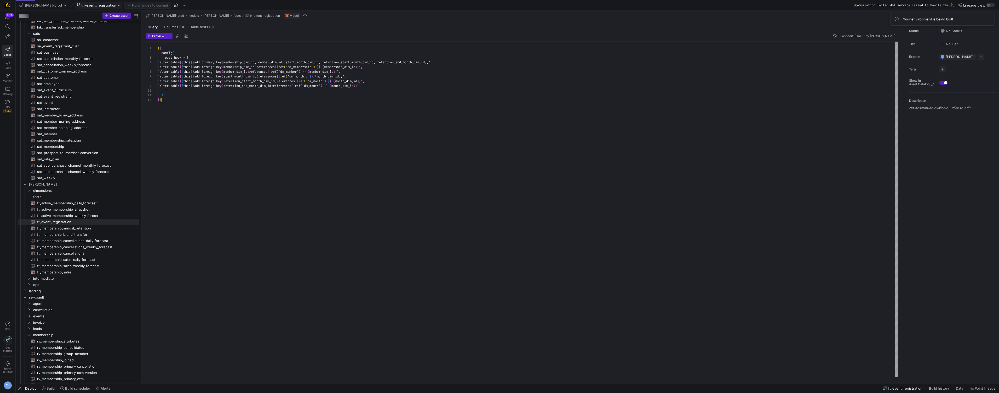
scroll to position [4, 4]
click at [338, 209] on div at bounding box center [499, 196] width 999 height 393
click at [280, 126] on div "{ { config ( post_hook = [ "alter table { { this } } add primary key ( membersh…" at bounding box center [528, 209] width 741 height 335
click at [278, 63] on div "{ { config ( post_hook = [ "alter table { { this } } add primary key ( membersh…" at bounding box center [528, 209] width 741 height 335
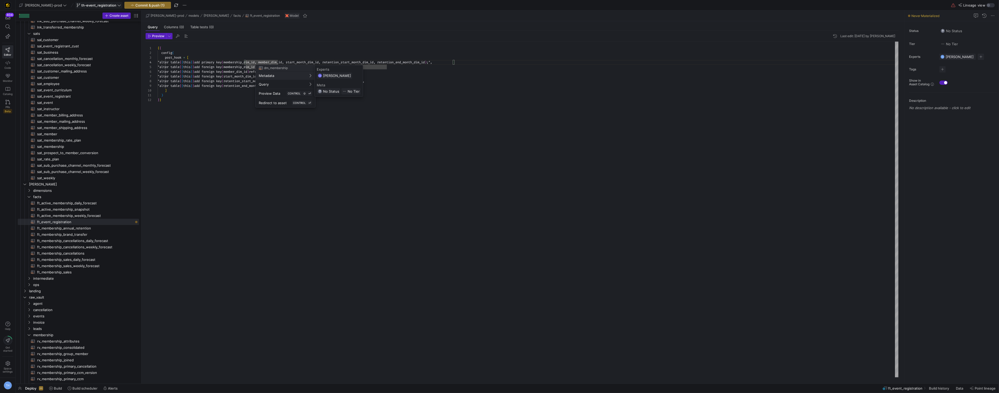
click at [405, 54] on div at bounding box center [499, 196] width 999 height 393
drag, startPoint x: 453, startPoint y: 62, endPoint x: 250, endPoint y: 64, distance: 203.6
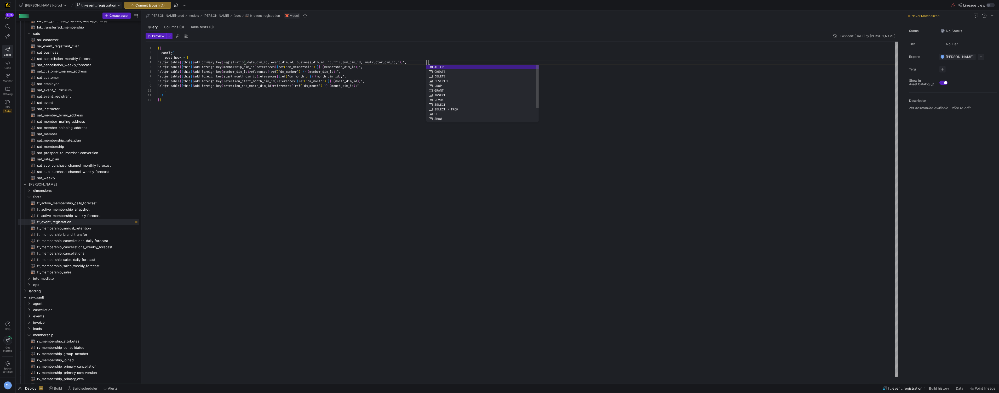
scroll to position [14, 268]
click at [355, 62] on div "{ { config ( post_hook = [ "alter table { { this } } add primary key ( registra…" at bounding box center [528, 209] width 741 height 335
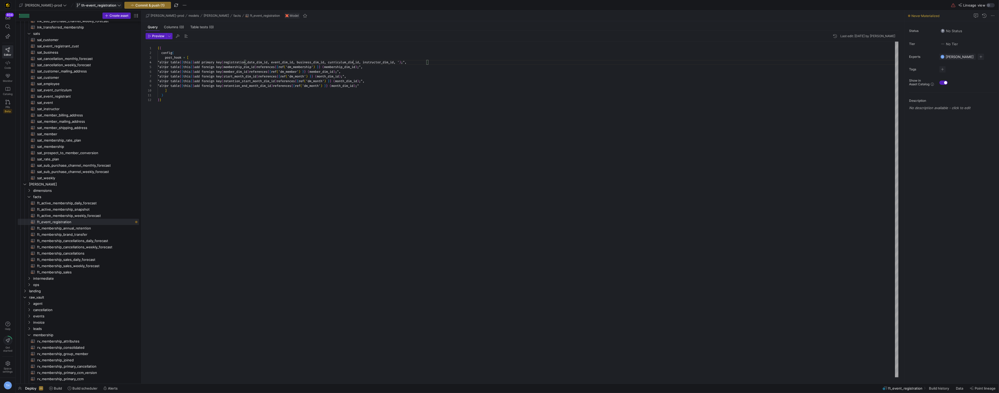
scroll to position [14, 195]
click at [80, 229] on span "ft_membership_annual_retention​​​​​​​​​​" at bounding box center [85, 228] width 96 height 6
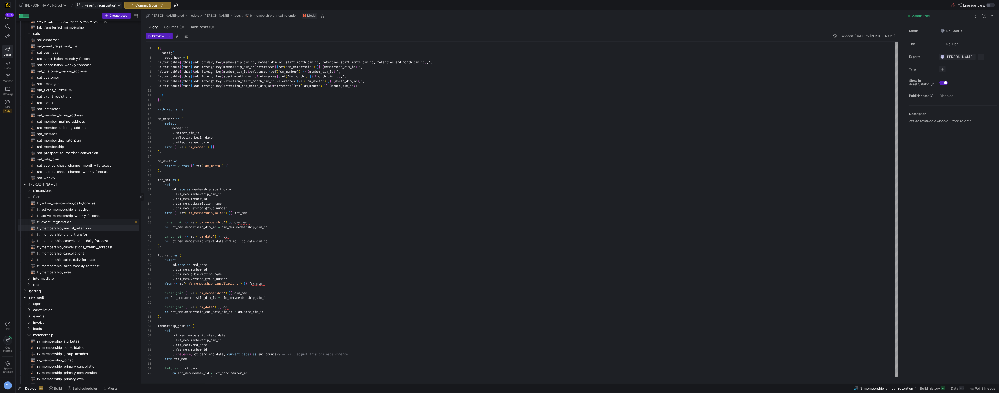
click at [80, 221] on span "ft_event_registration​​​​​​​​​​" at bounding box center [85, 222] width 96 height 6
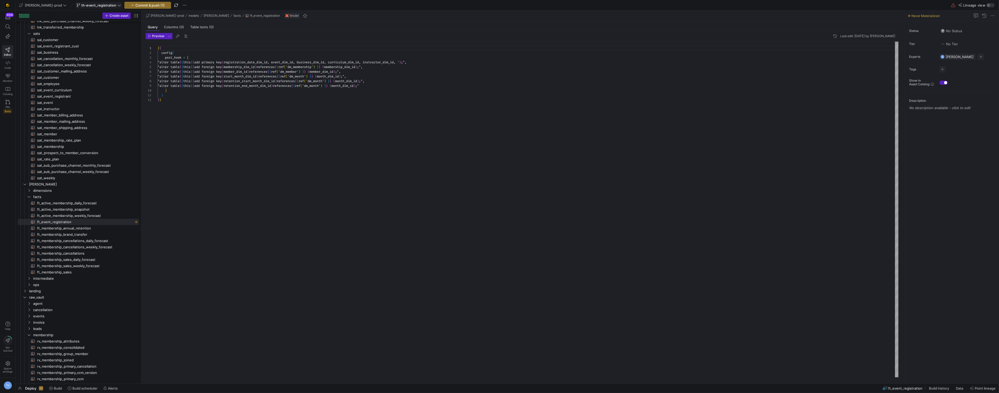
click at [426, 63] on div "{ { config ( post_hook = [ "alter table { { this } } add primary key ( registra…" at bounding box center [528, 209] width 741 height 335
click at [486, 62] on div "{ { config ( post_hook = [ "alter table { { this } } add primary key ( registra…" at bounding box center [528, 209] width 741 height 335
click at [434, 72] on div "{ { config ( post_hook = [ "alter table { { this } } add primary key ( registra…" at bounding box center [528, 209] width 741 height 335
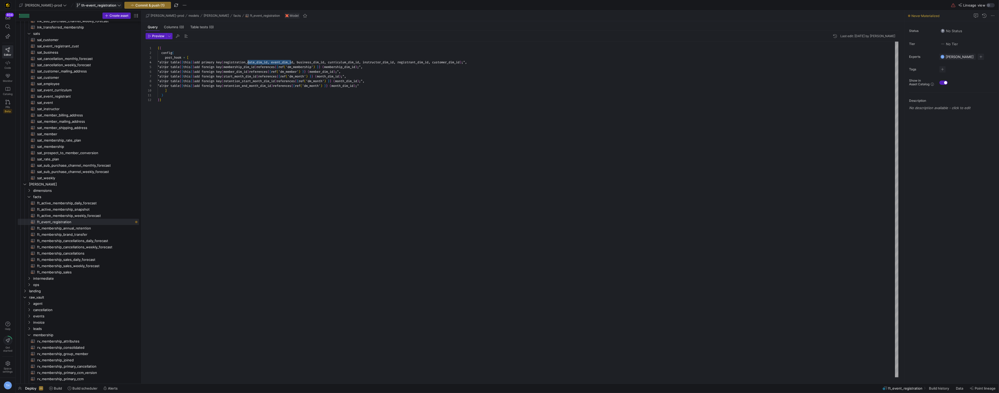
scroll to position [14, 88]
drag, startPoint x: 291, startPoint y: 62, endPoint x: 246, endPoint y: 62, distance: 45.5
click at [246, 62] on div "{ { config ( post_hook = [ "alter table { { this } } add primary key ( registra…" at bounding box center [528, 209] width 741 height 335
drag, startPoint x: 278, startPoint y: 67, endPoint x: 246, endPoint y: 68, distance: 31.9
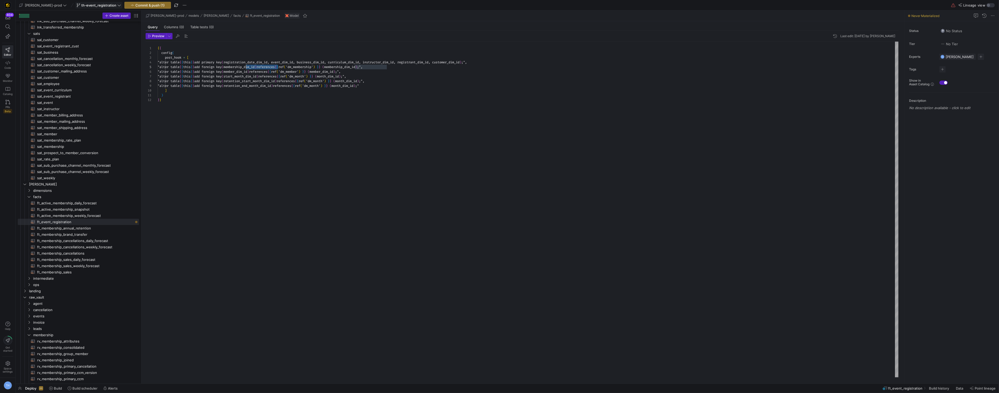
click at [246, 68] on div "{ { config ( post_hook = [ "alter table { { this } } add primary key ( registra…" at bounding box center [528, 209] width 741 height 335
drag, startPoint x: 318, startPoint y: 63, endPoint x: 295, endPoint y: 63, distance: 22.5
click at [295, 63] on div "{ { config ( post_hook = [ "alter table { { this } } add primary key ( registra…" at bounding box center [528, 209] width 741 height 335
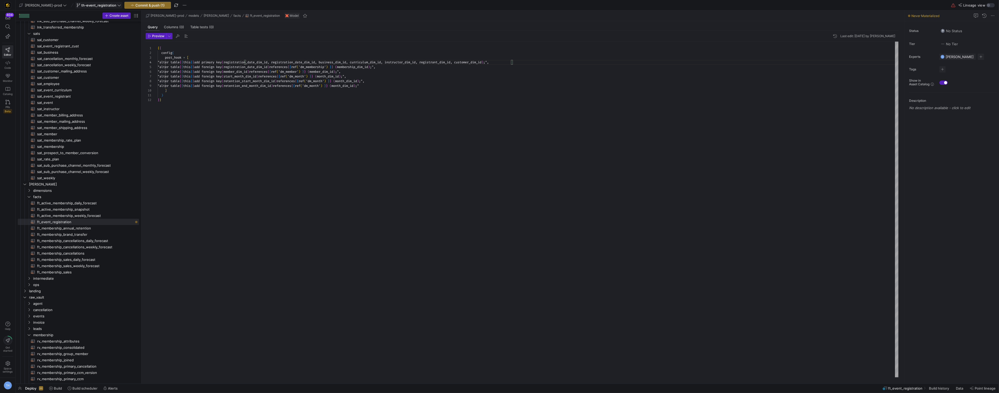
type textarea "{{ config( post_hook = [ "alter table {{ this }} add primary key (registration_…"
click at [319, 53] on div at bounding box center [499, 196] width 999 height 393
click at [328, 61] on div "{ { config ( post_hook = [ "alter table { { this } } add primary key ( registra…" at bounding box center [528, 209] width 741 height 335
drag, startPoint x: 271, startPoint y: 71, endPoint x: 246, endPoint y: 70, distance: 25.1
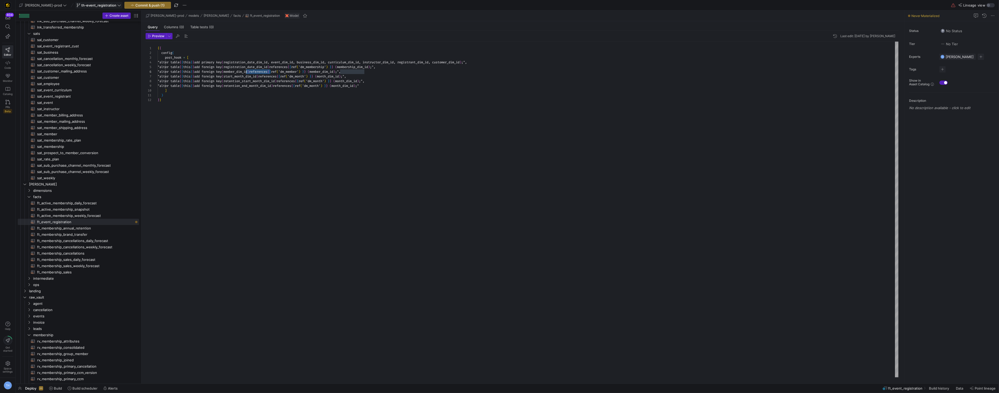
click at [246, 70] on div "{ { config ( post_hook = [ "alter table { { this } } add primary key ( registra…" at bounding box center [528, 209] width 741 height 335
drag, startPoint x: 350, startPoint y: 62, endPoint x: 321, endPoint y: 62, distance: 29.0
click at [321, 62] on div "{ { config ( post_hook = [ "alter table { { this } } add primary key ( registra…" at bounding box center [528, 209] width 741 height 335
click at [271, 78] on div "{ { config ( post_hook = [ "alter table { { this } } add primary key ( registra…" at bounding box center [528, 209] width 741 height 335
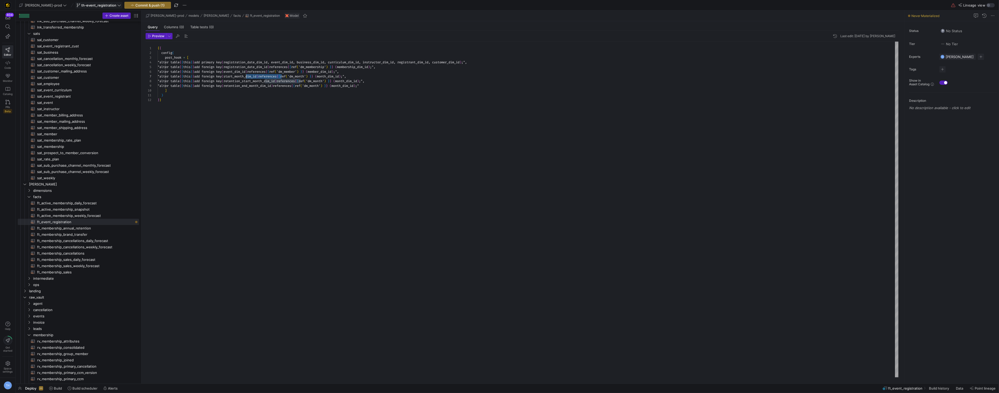
scroll to position [24, 88]
drag, startPoint x: 281, startPoint y: 76, endPoint x: 246, endPoint y: 76, distance: 35.0
click at [371, 74] on div "{ { config ( post_hook = [ "alter table { { this } } add primary key ( registra…" at bounding box center [528, 209] width 741 height 335
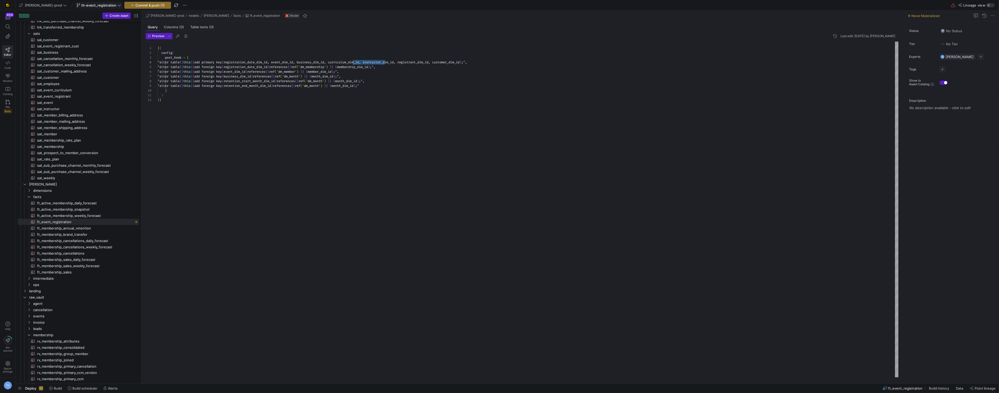
scroll to position [14, 195]
drag, startPoint x: 385, startPoint y: 62, endPoint x: 353, endPoint y: 62, distance: 32.4
click at [353, 62] on div "{ { config ( post_hook = [ "alter table { { this } } add primary key ( registra…" at bounding box center [528, 209] width 741 height 335
drag, startPoint x: 299, startPoint y: 82, endPoint x: 246, endPoint y: 81, distance: 53.1
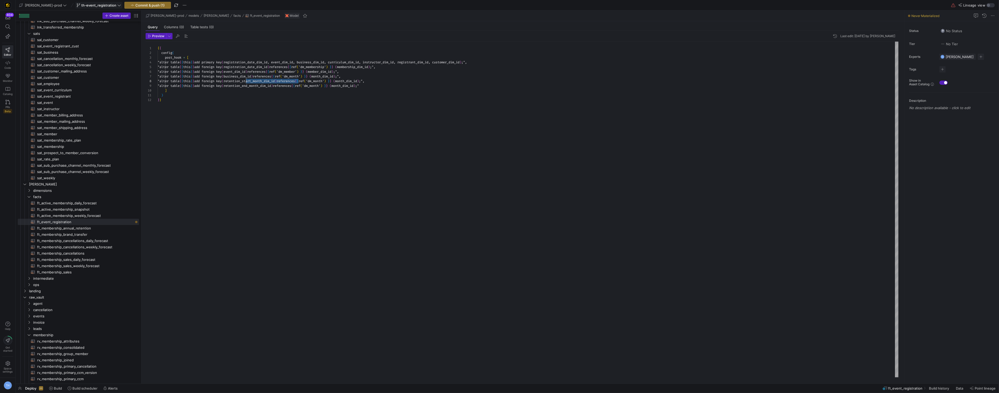
click at [246, 81] on div "{ { config ( post_hook = [ "alter table { { this } } add primary key ( registra…" at bounding box center [528, 209] width 741 height 335
drag, startPoint x: 422, startPoint y: 62, endPoint x: 389, endPoint y: 62, distance: 32.4
click at [389, 62] on div "{ { config ( post_hook = [ "alter table { { this } } add primary key ( registra…" at bounding box center [528, 209] width 741 height 335
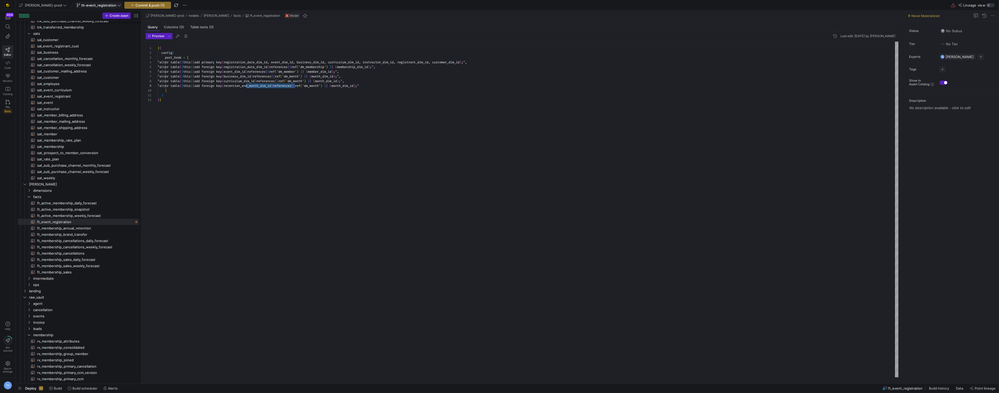
drag, startPoint x: 296, startPoint y: 87, endPoint x: 246, endPoint y: 85, distance: 49.7
click at [246, 85] on div "{ { config ( post_hook = [ "alter table { { this } } add primary key ( registra…" at bounding box center [528, 209] width 741 height 335
drag, startPoint x: 383, startPoint y: 85, endPoint x: 169, endPoint y: 86, distance: 214.0
click at [169, 86] on div ""alter table { { this } } add foreign key ( instructor_dim_id ) references { { …" at bounding box center [528, 85] width 741 height 5
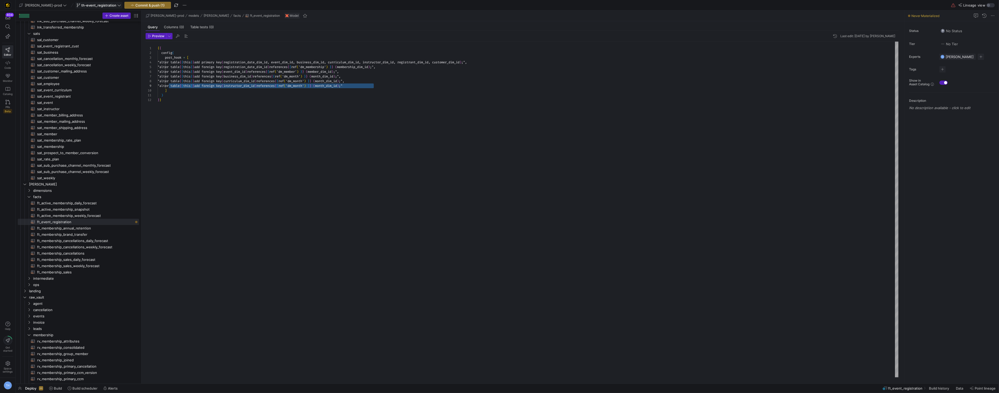
click at [382, 87] on div "{ { config ( post_hook = [ "alter table { { this } } add primary key ( registra…" at bounding box center [528, 209] width 741 height 335
drag, startPoint x: 425, startPoint y: 62, endPoint x: 456, endPoint y: 62, distance: 31.1
click at [456, 62] on div "{ { config ( post_hook = [ "alter table { { this } } add primary key ( registra…" at bounding box center [528, 209] width 741 height 335
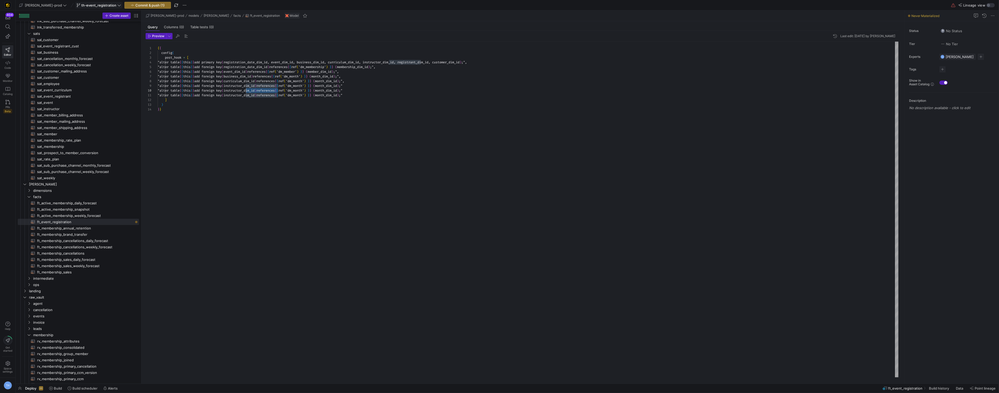
drag, startPoint x: 278, startPoint y: 91, endPoint x: 246, endPoint y: 91, distance: 31.6
click at [246, 91] on div "{ { config ( post_hook = [ "alter table { { this } } add primary key ( registra…" at bounding box center [528, 209] width 741 height 335
drag, startPoint x: 460, startPoint y: 62, endPoint x: 488, endPoint y: 60, distance: 27.7
click at [488, 60] on div "{ { config ( post_hook = [ "alter table { { this } } add primary key ( registra…" at bounding box center [528, 209] width 741 height 335
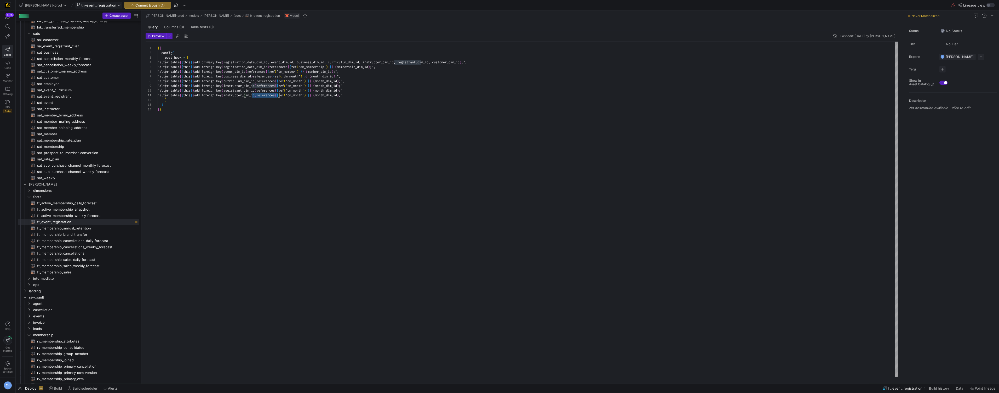
scroll to position [0, 88]
drag, startPoint x: 278, startPoint y: 95, endPoint x: 246, endPoint y: 94, distance: 31.9
click at [246, 94] on div "{ { config ( post_hook = [ "alter table { { this } } add primary key ( registra…" at bounding box center [528, 209] width 741 height 335
click at [307, 78] on div "{ { config ( post_hook = [ "alter table { { this } } add primary key ( registra…" at bounding box center [528, 209] width 741 height 335
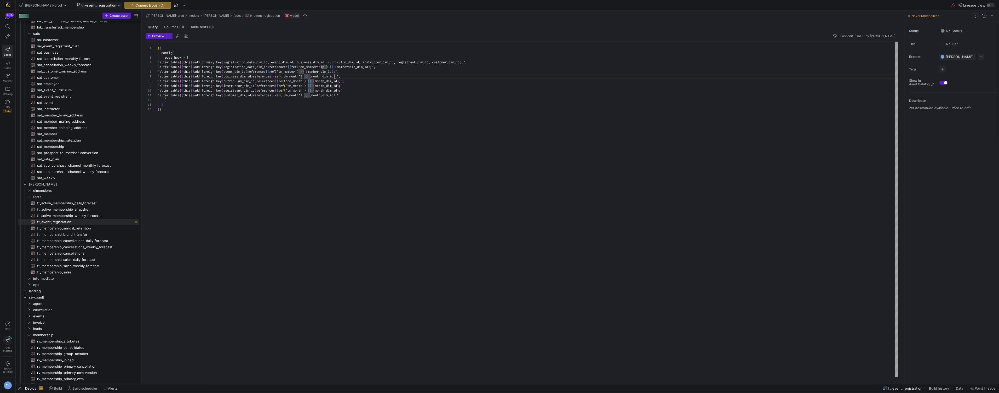
scroll to position [19, 197]
click at [355, 67] on div "{ { config ( post_hook = [ "alter table { { this } } add primary key ( registra…" at bounding box center [528, 209] width 741 height 335
drag, startPoint x: 291, startPoint y: 67, endPoint x: 246, endPoint y: 66, distance: 45.5
click at [246, 66] on div "{ { config ( post_hook = [ "alter table { { this } } add primary key ( registra…" at bounding box center [528, 209] width 741 height 335
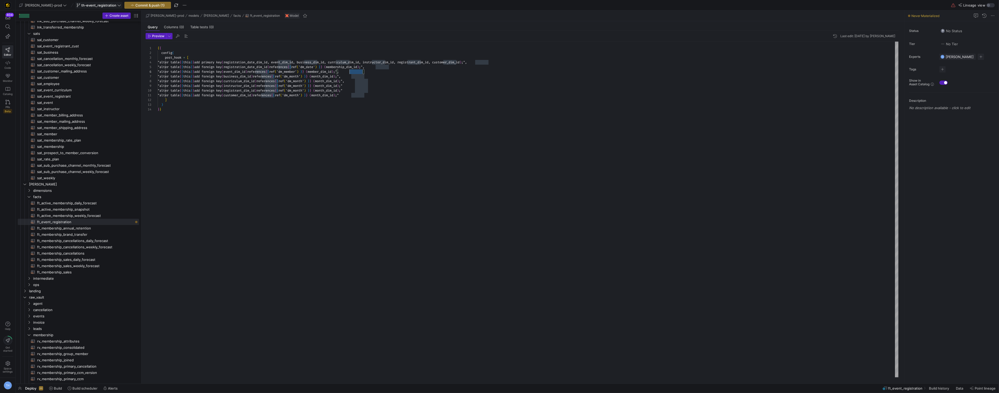
scroll to position [24, 180]
drag, startPoint x: 363, startPoint y: 72, endPoint x: 338, endPoint y: 71, distance: 25.1
click at [338, 71] on div "{ { config ( post_hook = [ "alter table { { this } } add primary key ( registra…" at bounding box center [528, 209] width 741 height 335
click at [357, 102] on div "{ { config ( post_hook = [ "alter table { { this } } add primary key ( registra…" at bounding box center [528, 209] width 741 height 335
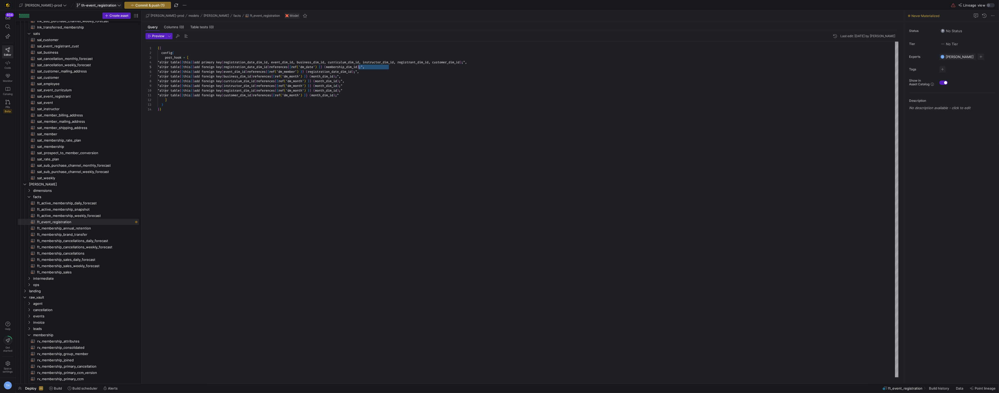
scroll to position [19, 199]
drag, startPoint x: 389, startPoint y: 67, endPoint x: 357, endPoint y: 67, distance: 31.9
click at [357, 67] on div "{ { config ( post_hook = [ "alter table { { this } } add primary key ( registra…" at bounding box center [528, 209] width 741 height 335
drag, startPoint x: 384, startPoint y: 72, endPoint x: 341, endPoint y: 71, distance: 43.9
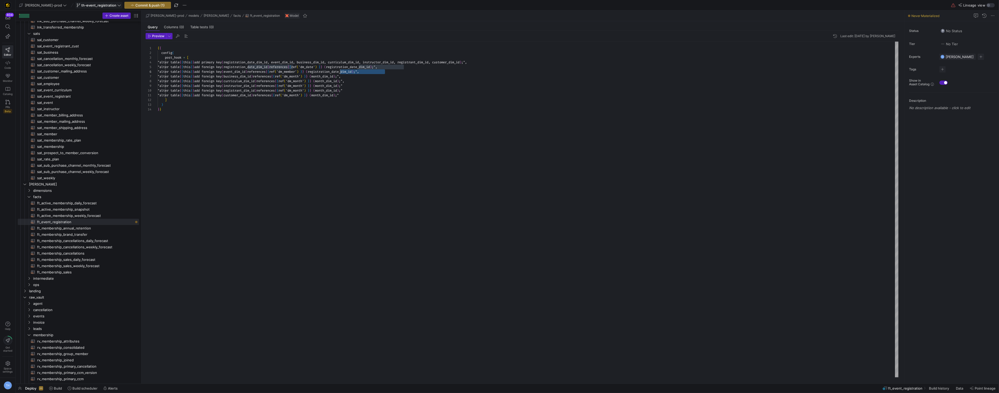
click at [341, 71] on div "{ { config ( post_hook = [ "alter table { { this } } add primary key ( registra…" at bounding box center [528, 209] width 741 height 335
click at [353, 99] on div "{ { config ( post_hook = [ "alter table { { this } } add primary key ( registra…" at bounding box center [528, 209] width 741 height 335
click at [325, 71] on div "{ { config ( post_hook = [ "alter table { { this } } add primary key ( registra…" at bounding box center [528, 209] width 741 height 335
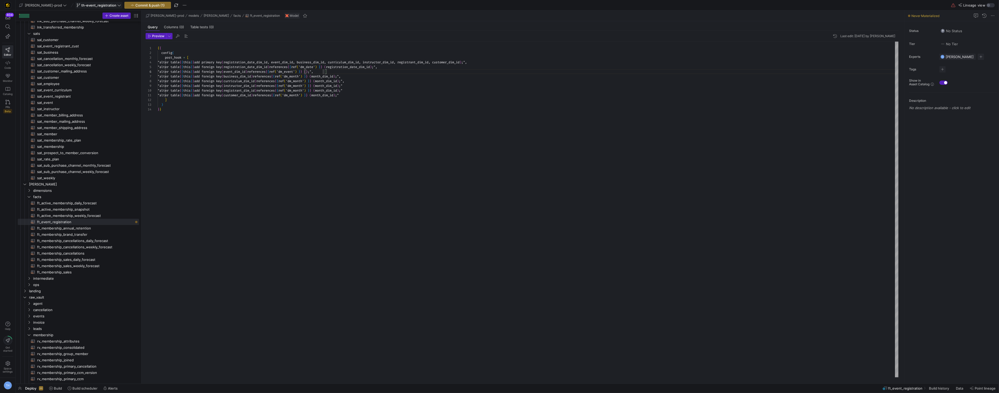
click at [329, 76] on div "{ { config ( post_hook = [ "alter table { { this } } add primary key ( registra…" at bounding box center [528, 209] width 741 height 335
click at [333, 80] on div "{ { config ( post_hook = [ "alter table { { this } } add primary key ( registra…" at bounding box center [528, 209] width 741 height 335
click at [324, 81] on div "{ { config ( post_hook = [ "alter table { { this } } add primary key ( registra…" at bounding box center [528, 209] width 741 height 335
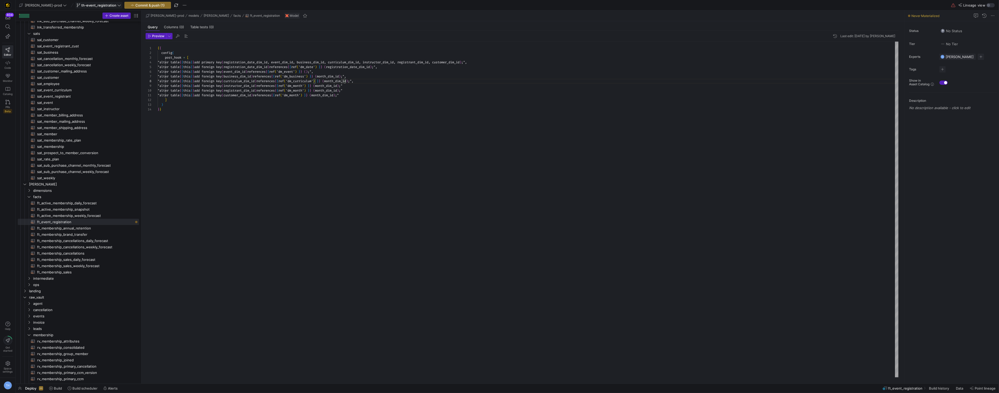
click at [334, 91] on div "{ { config ( post_hook = [ "alter table { { this } } add primary key ( registra…" at bounding box center [528, 209] width 741 height 335
click at [332, 87] on div "{ { config ( post_hook = [ "alter table { { this } } add primary key ( registra…" at bounding box center [528, 209] width 741 height 335
type textarea "d) references {{ ref('dm_date') }} (registration_date_dim_id);", "alter table {…"
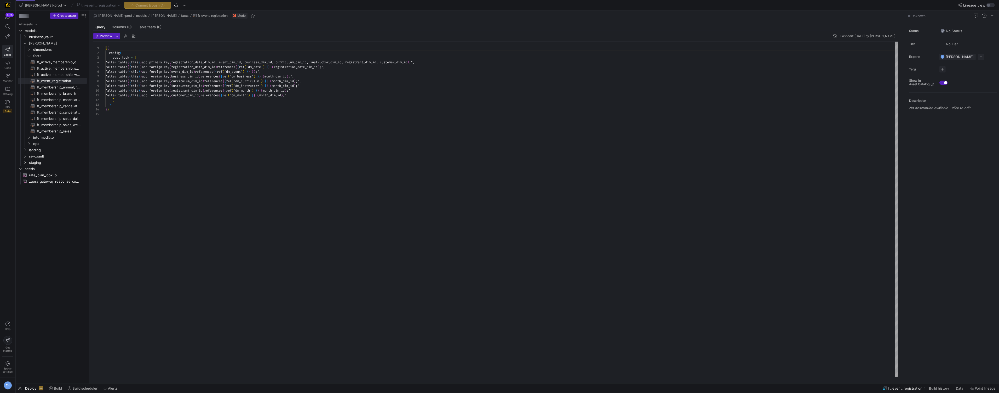
scroll to position [28, 0]
click at [285, 89] on div "{ { config ( post_hook = [ "alter table { { this } } add primary key ( registra…" at bounding box center [501, 209] width 793 height 335
click at [282, 94] on div "{ { config ( post_hook = [ "alter table { { this } } add primary key ( registra…" at bounding box center [501, 209] width 793 height 335
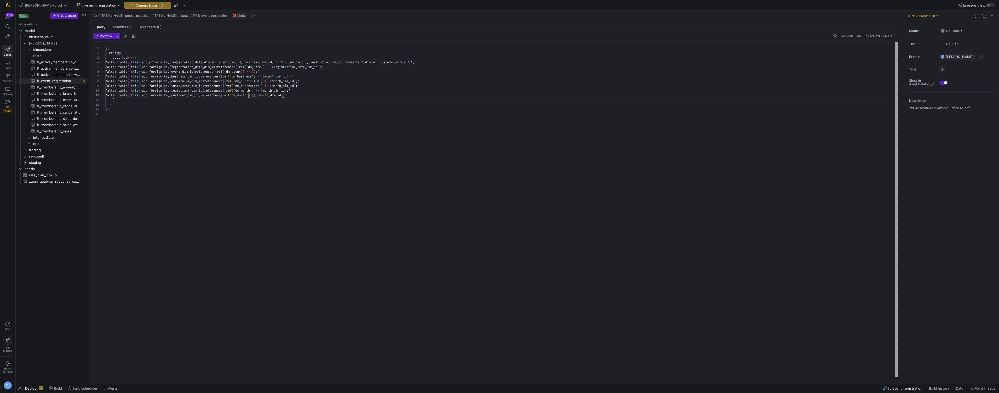
click at [281, 91] on div "{ { config ( post_hook = [ "alter table { { this } } add primary key ( registra…" at bounding box center [501, 209] width 793 height 335
click at [278, 94] on div "{ { config ( post_hook = [ "alter table { { this } } add primary key ( registra…" at bounding box center [501, 209] width 793 height 335
click at [325, 101] on div "{ { config ( post_hook = [ "alter table { { this } } add primary key ( registra…" at bounding box center [501, 209] width 793 height 335
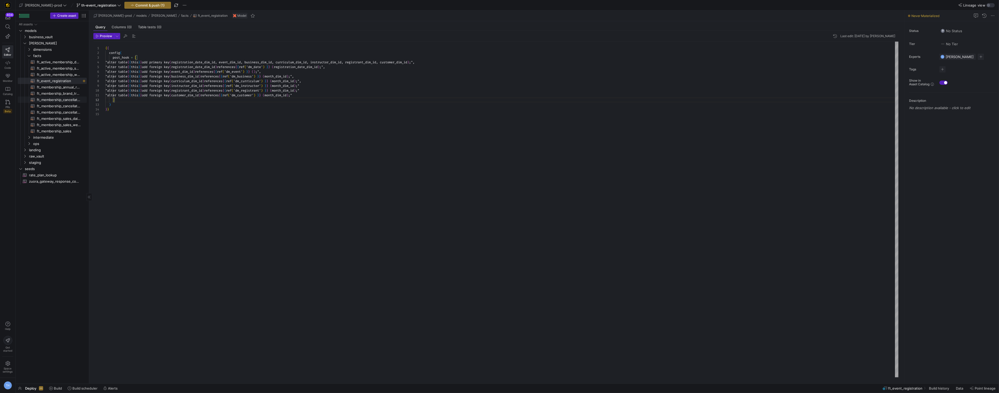
click at [73, 97] on span "ft_membership_cancellations_daily_forecast​​​​​​​​​​" at bounding box center [59, 100] width 44 height 6
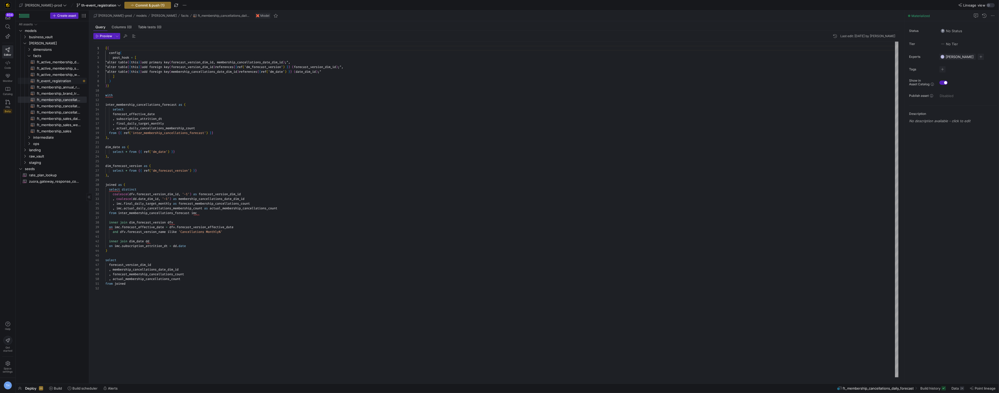
click at [64, 80] on span "ft_event_registration​​​​​​​​​​" at bounding box center [59, 81] width 44 height 6
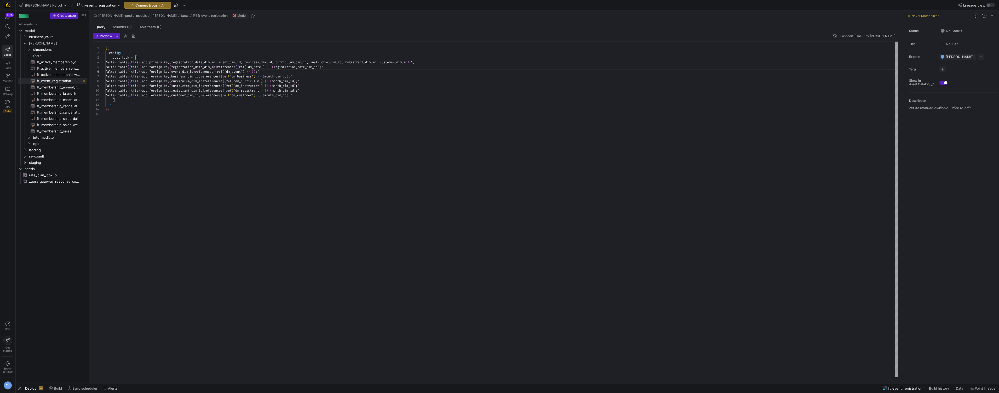
click at [112, 71] on div "{ { config ( post_hook = [ "alter table { { this } } add primary key ( registra…" at bounding box center [501, 209] width 793 height 335
click at [113, 72] on div "{ { config ( post_hook = [ "alter table { { this } } add primary key ( registra…" at bounding box center [501, 209] width 793 height 335
click at [174, 105] on div "{ { config ( post_hook = [ "alter table { { this } } add primary key ( registra…" at bounding box center [501, 209] width 793 height 335
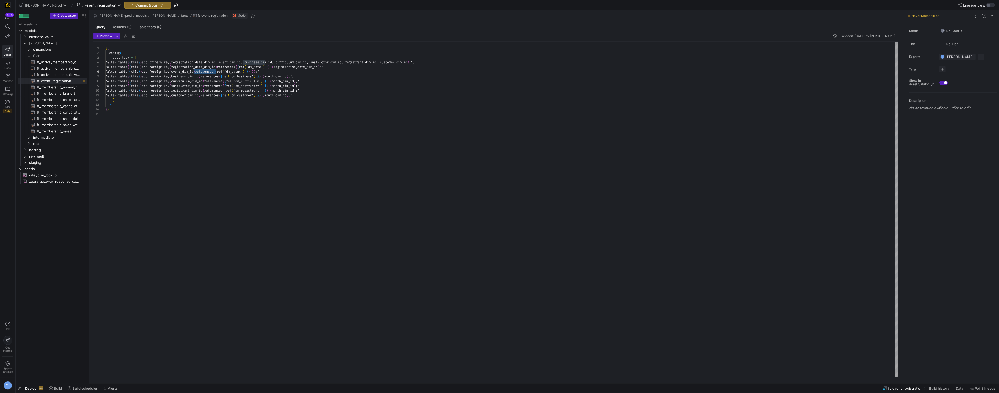
drag, startPoint x: 216, startPoint y: 72, endPoint x: 193, endPoint y: 71, distance: 23.0
click at [193, 71] on div "{ { config ( post_hook = [ "alter table { { this } } add primary key ( registra…" at bounding box center [501, 209] width 793 height 335
click at [284, 72] on div "{ { config ( post_hook = [ "alter table { { this } } add primary key ( registra…" at bounding box center [501, 209] width 793 height 335
drag, startPoint x: 223, startPoint y: 76, endPoint x: 193, endPoint y: 76, distance: 29.5
click at [193, 76] on div "{ { config ( post_hook = [ "alter table { { this } } add primary key ( registra…" at bounding box center [501, 209] width 793 height 335
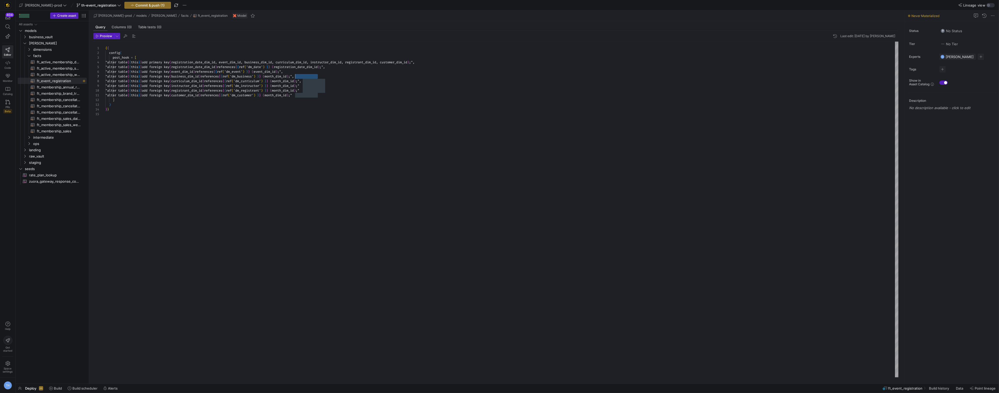
drag, startPoint x: 318, startPoint y: 77, endPoint x: 295, endPoint y: 77, distance: 23.5
click at [295, 77] on div "{ { config ( post_hook = [ "alter table { { this } } add primary key ( registra…" at bounding box center [501, 209] width 793 height 335
click at [194, 81] on div "{ { config ( post_hook = [ "alter table { { this } } add primary key ( registra…" at bounding box center [501, 209] width 793 height 335
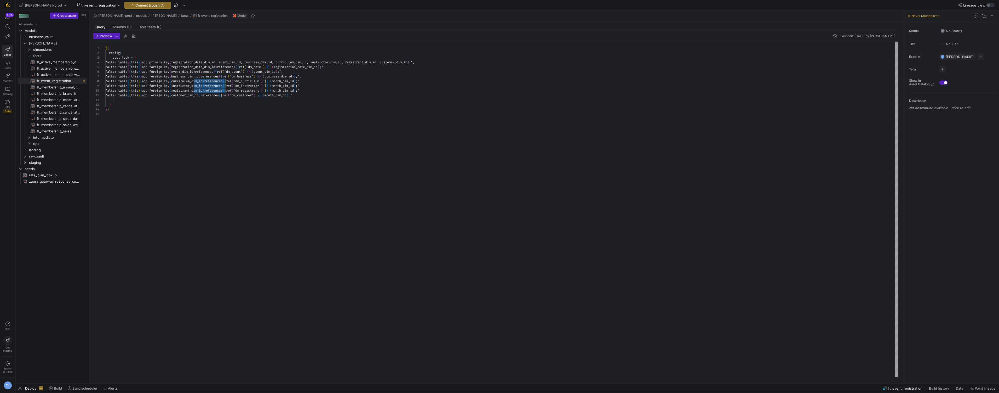
drag, startPoint x: 194, startPoint y: 81, endPoint x: 225, endPoint y: 92, distance: 33.3
click at [225, 92] on div "{ { config ( post_hook = [ "alter table { { this } } add primary key ( registra…" at bounding box center [501, 209] width 793 height 335
click at [261, 86] on div "{ { config ( post_hook = [ "alter table { { this } } add primary key ( registra…" at bounding box center [501, 209] width 793 height 335
click at [302, 81] on div "{ { config ( post_hook = [ "alter table { { this } } add primary key ( registra…" at bounding box center [501, 209] width 793 height 335
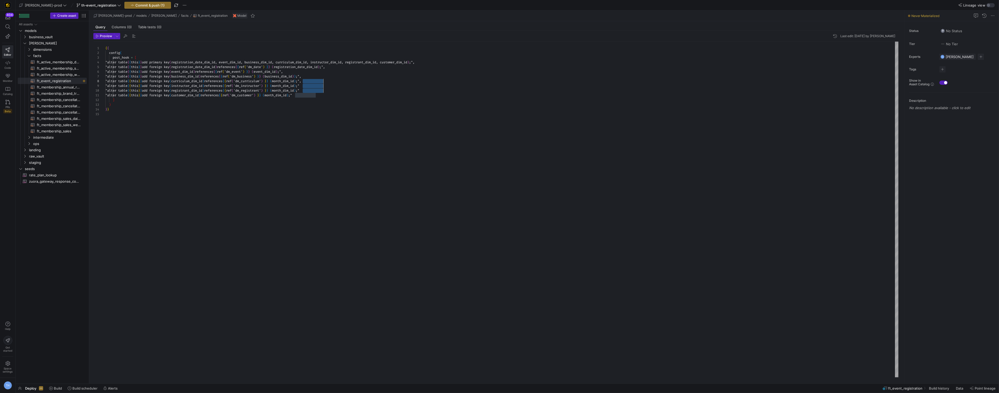
scroll to position [19, 220]
drag, startPoint x: 302, startPoint y: 81, endPoint x: 325, endPoint y: 90, distance: 24.4
click at [325, 90] on div "{ { config ( post_hook = [ "alter table { { this } } add primary key ( registra…" at bounding box center [501, 209] width 793 height 335
click at [323, 100] on div "{ { config ( post_hook = [ "alter table { { this } } add primary key ( registra…" at bounding box center [501, 209] width 793 height 335
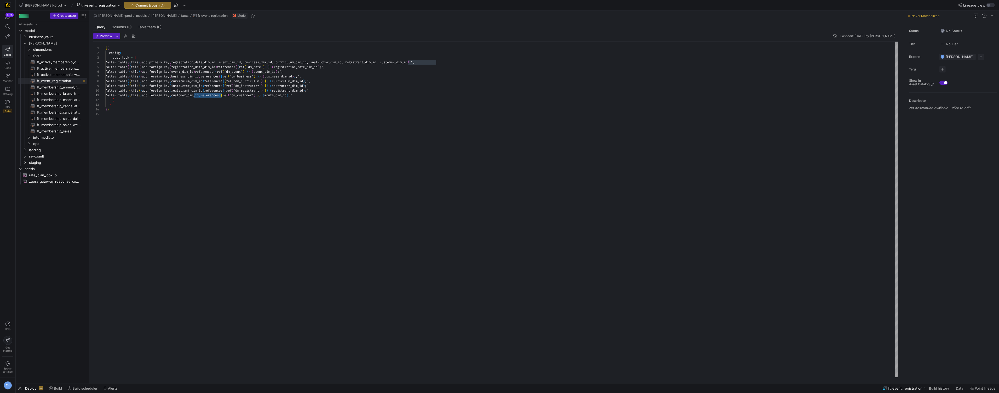
scroll to position [0, 116]
drag, startPoint x: 194, startPoint y: 96, endPoint x: 222, endPoint y: 95, distance: 28.0
click at [222, 95] on div "{ { config ( post_hook = [ "alter table { { this } } add primary key ( registra…" at bounding box center [501, 209] width 793 height 335
click at [319, 95] on div "{ { config ( post_hook = [ "alter table { { this } } add primary key ( registra…" at bounding box center [501, 209] width 793 height 335
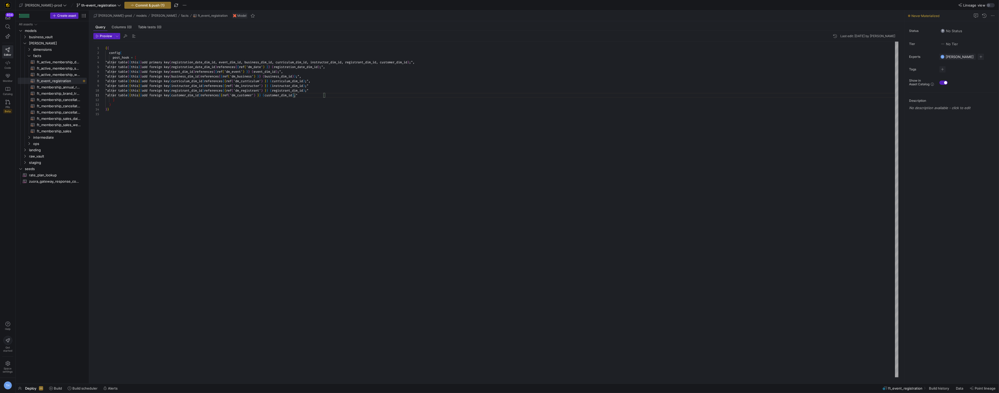
click at [304, 98] on div "{ { config ( post_hook = [ "alter table { { this } } add primary key ( registra…" at bounding box center [501, 209] width 793 height 335
click at [71, 74] on span "ft_active_membership_weekly_forecast​​​​​​​​​​" at bounding box center [59, 75] width 44 height 6
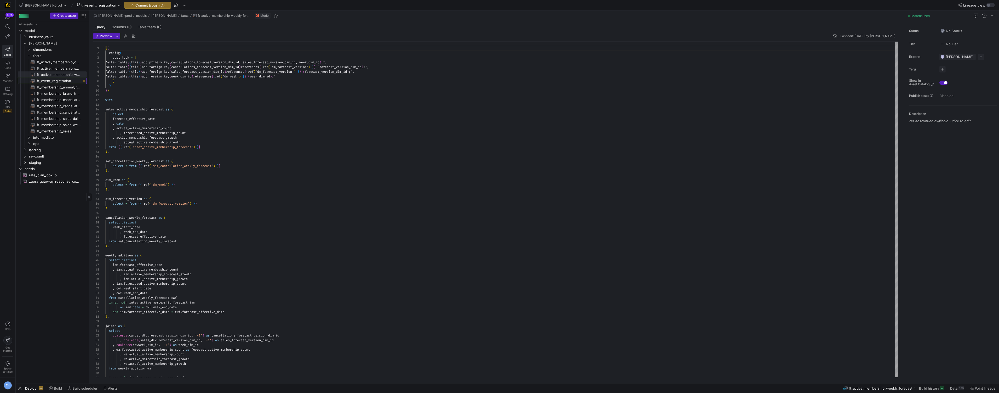
click at [70, 79] on span "ft_event_registration​​​​​​​​​​" at bounding box center [59, 81] width 44 height 6
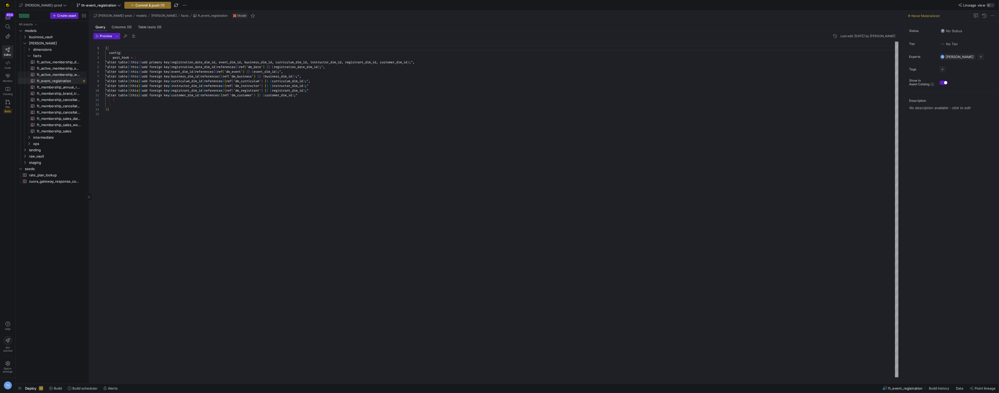
click at [68, 73] on span "ft_active_membership_weekly_forecast​​​​​​​​​​" at bounding box center [59, 75] width 44 height 6
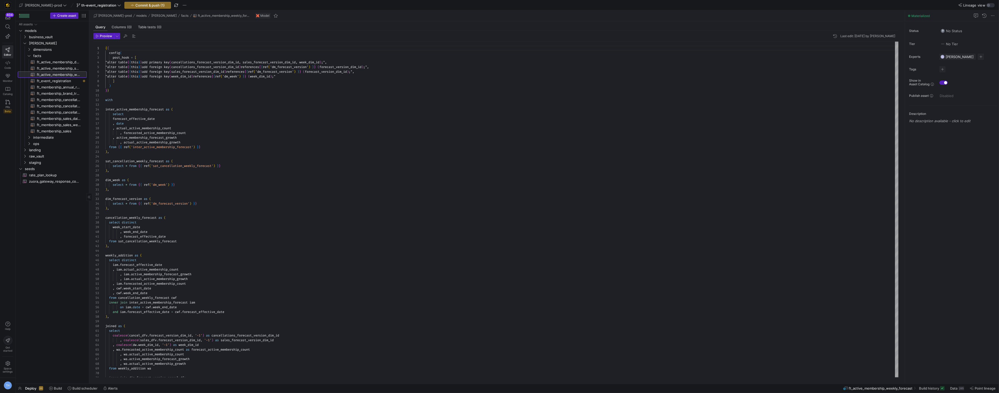
click at [68, 77] on span "ft_active_membership_weekly_forecast​​​​​​​​​​" at bounding box center [59, 75] width 44 height 6
click at [69, 82] on span "ft_event_registration​​​​​​​​​​" at bounding box center [59, 81] width 44 height 6
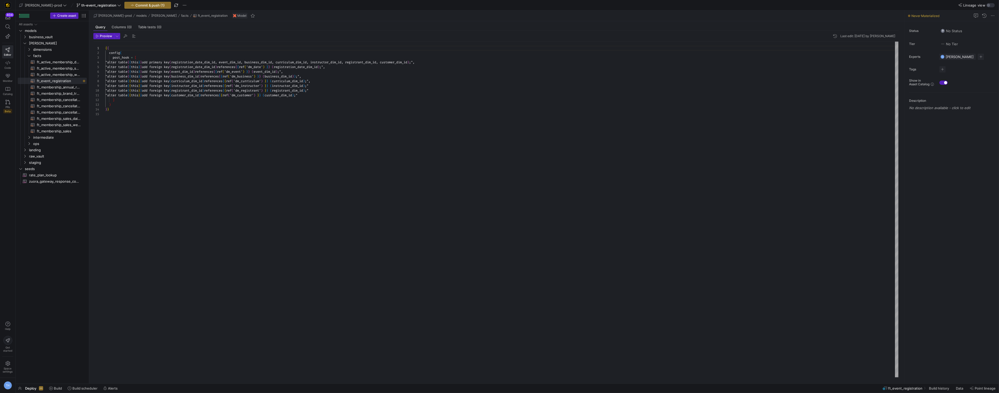
click at [350, 88] on div "{ { config ( post_hook = [ "alter table { { this } } add primary key ( registra…" at bounding box center [501, 209] width 793 height 335
click at [352, 92] on div "{ { config ( post_hook = [ "alter table { { this } } add primary key ( registra…" at bounding box center [501, 209] width 793 height 335
click at [69, 74] on span "ft_active_membership_weekly_forecast​​​​​​​​​​" at bounding box center [59, 75] width 44 height 6
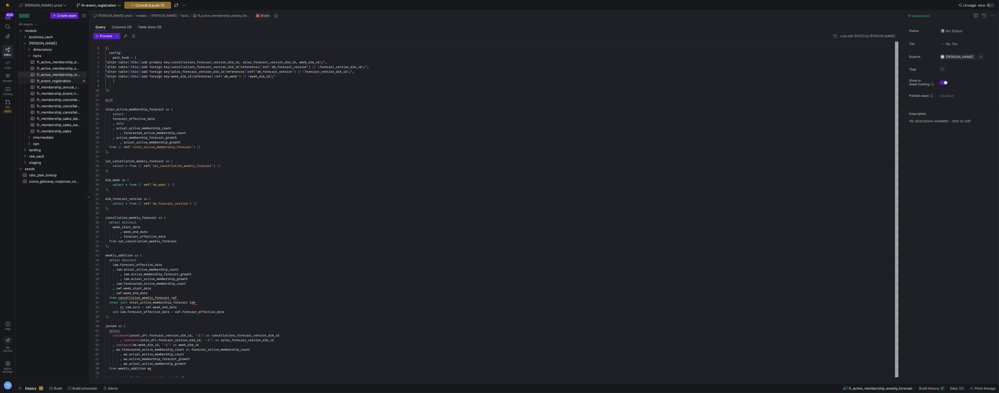
click at [67, 80] on span "ft_event_registration​​​​​​​​​​" at bounding box center [59, 81] width 44 height 6
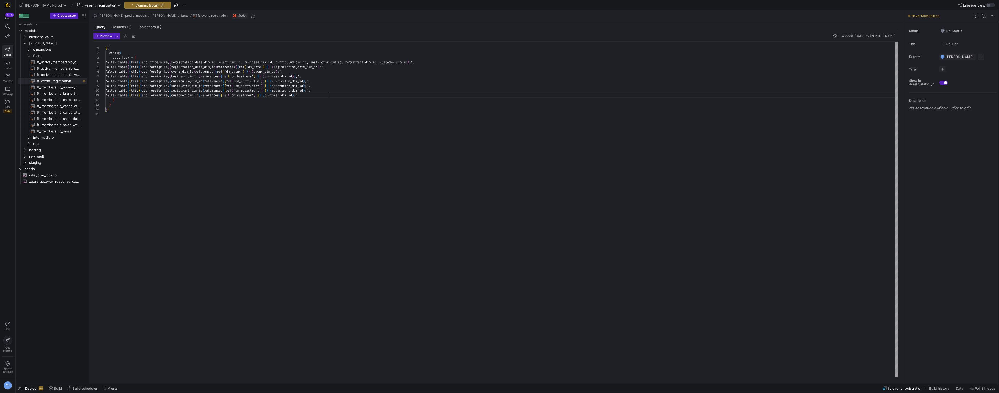
click at [332, 97] on div "{ { config ( post_hook = [ "alter table { { this } } add primary key ( registra…" at bounding box center [501, 209] width 793 height 335
click at [141, 48] on div "{ { config ( post_hook = [ "alter table { { this } } add primary key ( registra…" at bounding box center [501, 209] width 793 height 335
click at [145, 56] on div "{ { config ( post_hook = [ "alter table { { this } } add primary key ( registra…" at bounding box center [501, 209] width 793 height 335
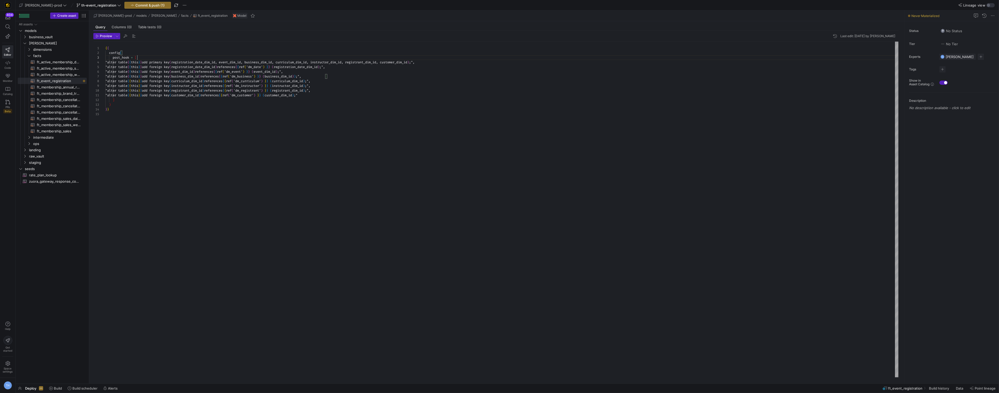
click at [145, 58] on div "{ { config ( post_hook = [ "alter table { { this } } add primary key ( registra…" at bounding box center [501, 209] width 793 height 335
click at [145, 50] on div "{ { config ( post_hook = [ "alter table { { this } } add primary key ( registra…" at bounding box center [501, 209] width 793 height 335
click at [142, 50] on div "{ { config ( post_hook = [ "alter table { { this } } add primary key ( registra…" at bounding box center [501, 209] width 793 height 335
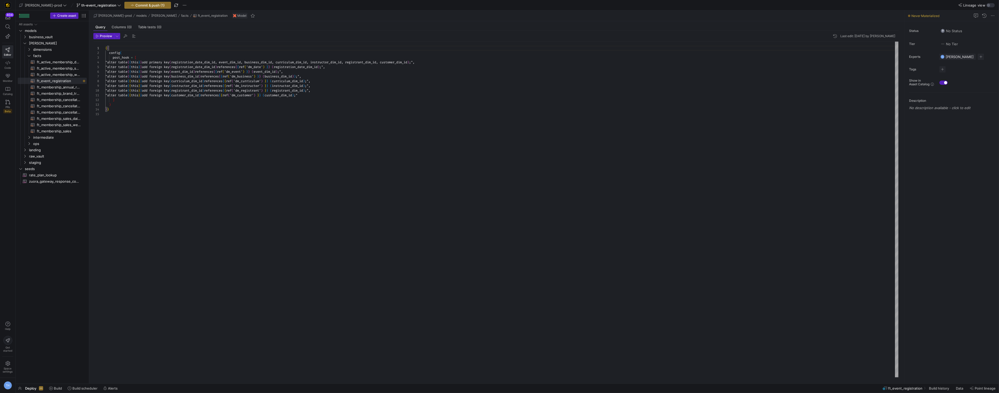
click at [123, 51] on div "{ { config ( post_hook = [ "alter table { { this } } add primary key ( registra…" at bounding box center [501, 209] width 793 height 335
click at [327, 75] on div "{ { config ( post_hook = [ "alter table { { this } } add primary key ( registra…" at bounding box center [501, 209] width 793 height 335
click at [203, 116] on div "{ { config ( post_hook = [ "alter table { { this } } add primary key ( registra…" at bounding box center [501, 209] width 793 height 335
click at [257, 99] on div "{ { config ( post_hook = [ "alter table { { this } } add primary key ( registra…" at bounding box center [501, 209] width 793 height 335
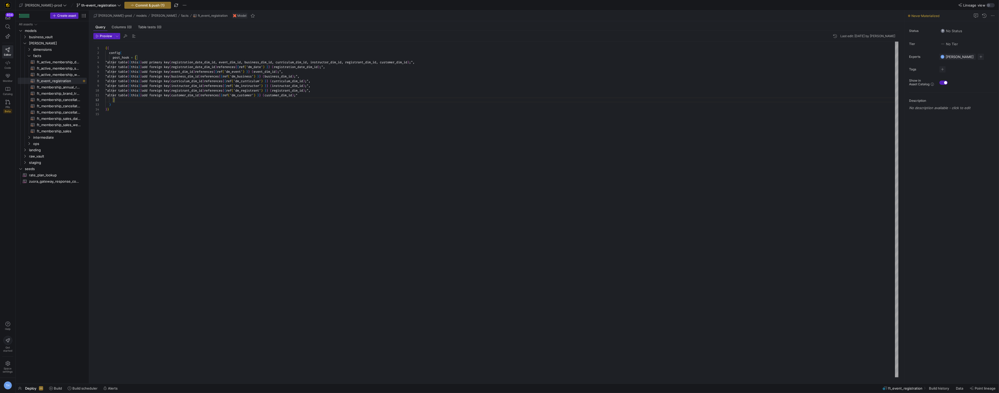
click at [203, 117] on div "{ { config ( post_hook = [ "alter table { { this } } add primary key ( registra…" at bounding box center [501, 209] width 793 height 335
click at [127, 175] on div "{ { config ( post_hook = [ "alter table { { this } } add primary key ( registra…" at bounding box center [501, 209] width 793 height 335
click at [66, 87] on span "ft_membership_annual_retention​​​​​​​​​​" at bounding box center [59, 87] width 44 height 6
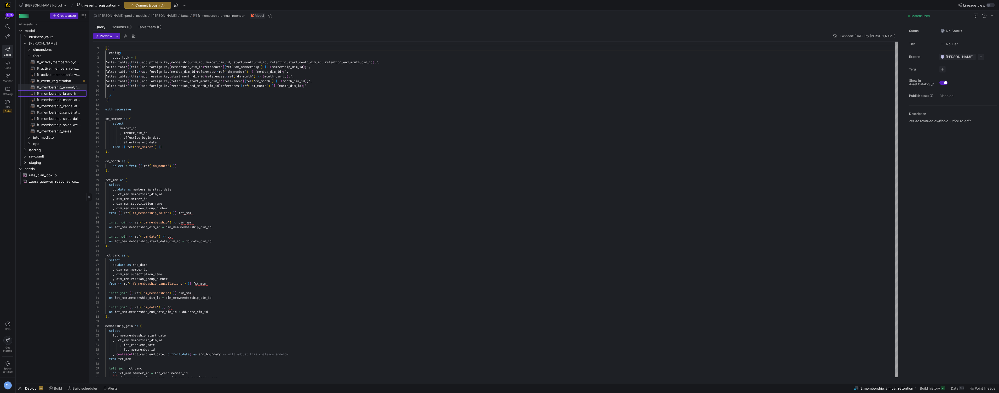
click at [65, 92] on span "ft_membership_brand_transfer​​​​​​​​​​" at bounding box center [59, 93] width 44 height 6
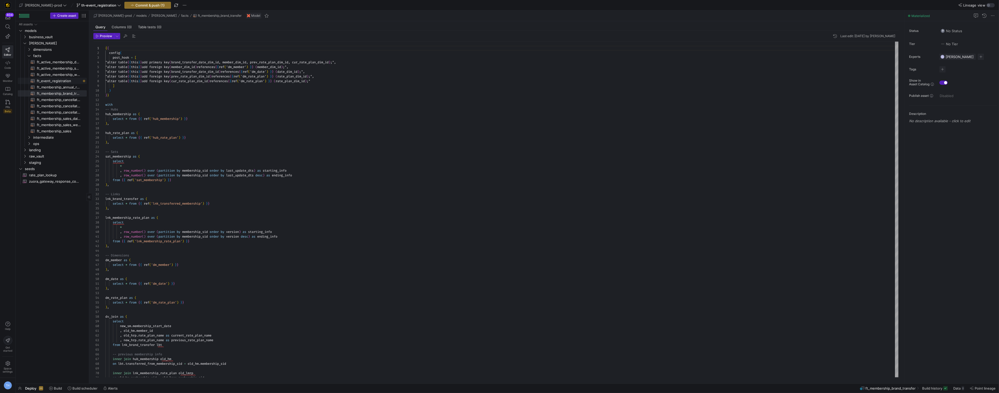
click at [60, 78] on span "ft_event_registration​​​​​​​​​​" at bounding box center [59, 81] width 44 height 6
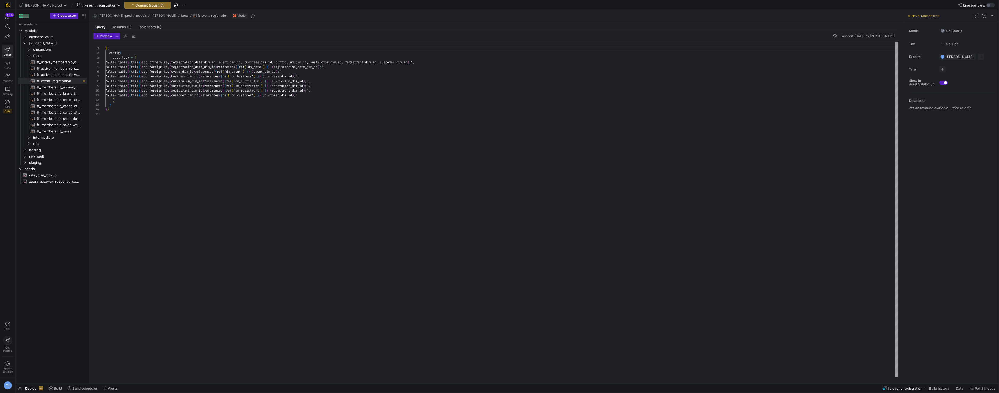
click at [114, 116] on div "{ { config ( post_hook = [ "alter table { { this } } add primary key ( registra…" at bounding box center [501, 209] width 793 height 335
click at [53, 95] on span "ft_membership_brand_transfer​​​​​​​​​​" at bounding box center [59, 93] width 44 height 6
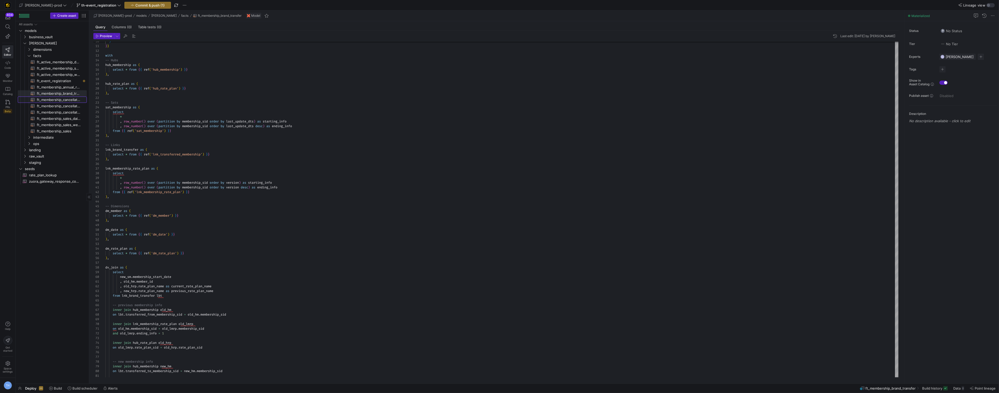
click at [76, 101] on span "ft_membership_cancellations_daily_forecast​​​​​​​​​​" at bounding box center [59, 100] width 44 height 6
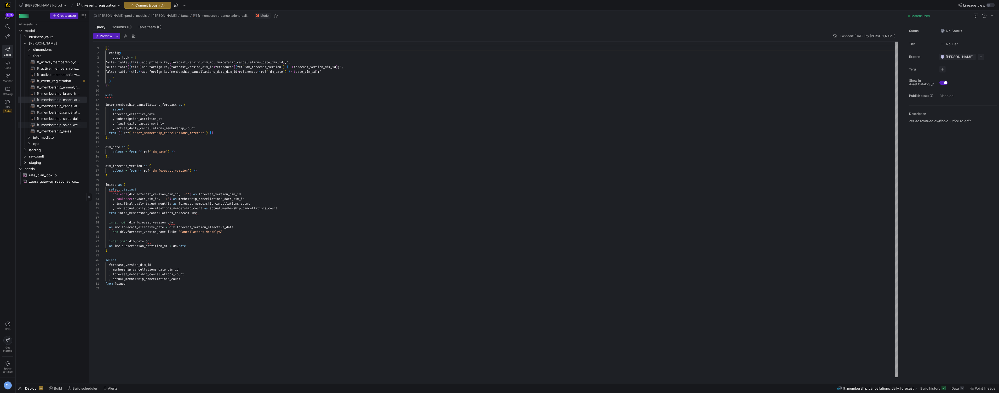
click at [53, 126] on span "ft_membership_sales_weekly_forecast​​​​​​​​​​" at bounding box center [59, 125] width 44 height 6
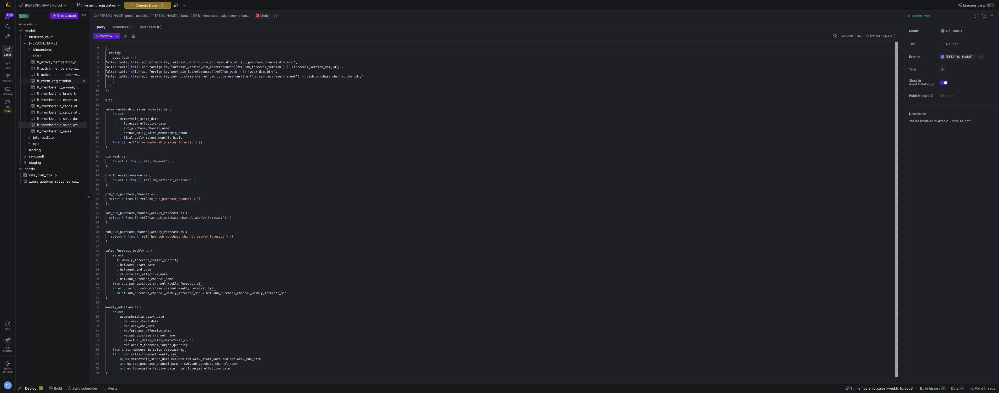
click at [59, 82] on span "ft_event_registration​​​​​​​​​​" at bounding box center [59, 81] width 44 height 6
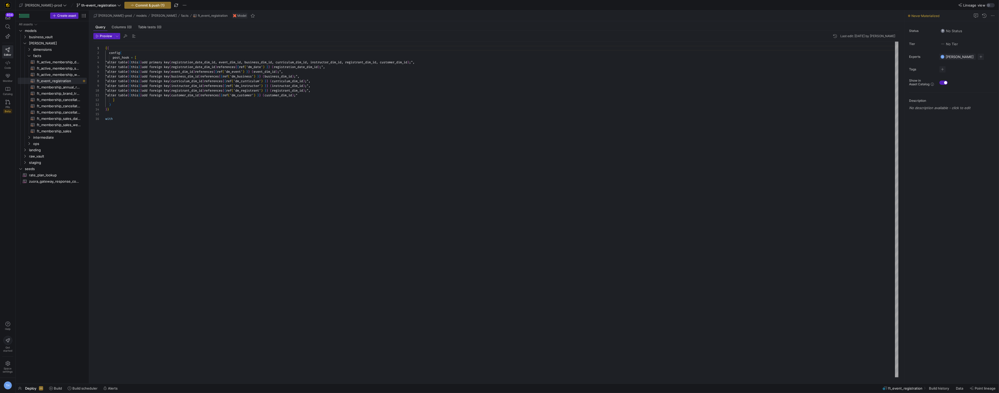
click at [135, 124] on div "{ { config ( post_hook = [ "alter table { { this } } add primary key ( registra…" at bounding box center [501, 209] width 793 height 335
type textarea ""alter table {{ this }} add foreign key (customer_dim_id) references {{ ref('dm…"
click at [158, 140] on div "{ { config ( post_hook = [ "alter table { { this } } add primary key ( registra…" at bounding box center [501, 209] width 793 height 335
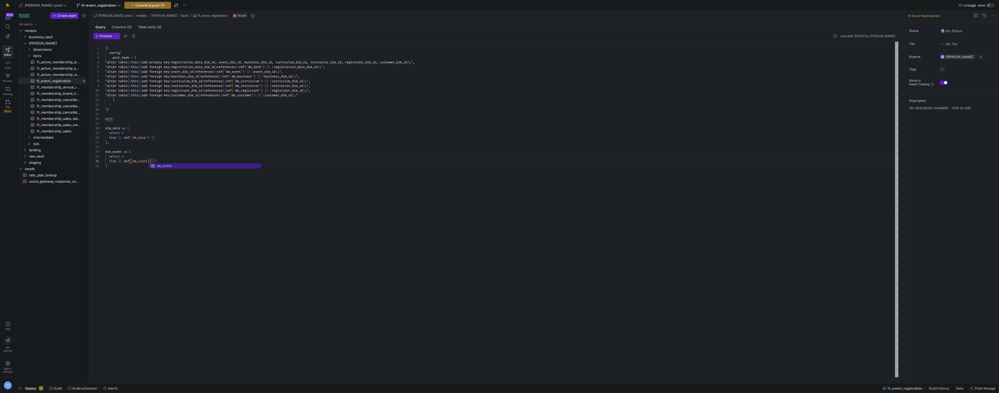
click at [166, 158] on div "{ { config ( post_hook = [ "alter table { { this } } add primary key ( registra…" at bounding box center [501, 209] width 793 height 335
click at [164, 160] on div "{ { config ( post_hook = [ "alter table { { this } } add primary key ( registra…" at bounding box center [501, 209] width 793 height 335
click at [165, 163] on div "{ { config ( post_hook = [ "alter table { { this } } add primary key ( registra…" at bounding box center [501, 209] width 793 height 335
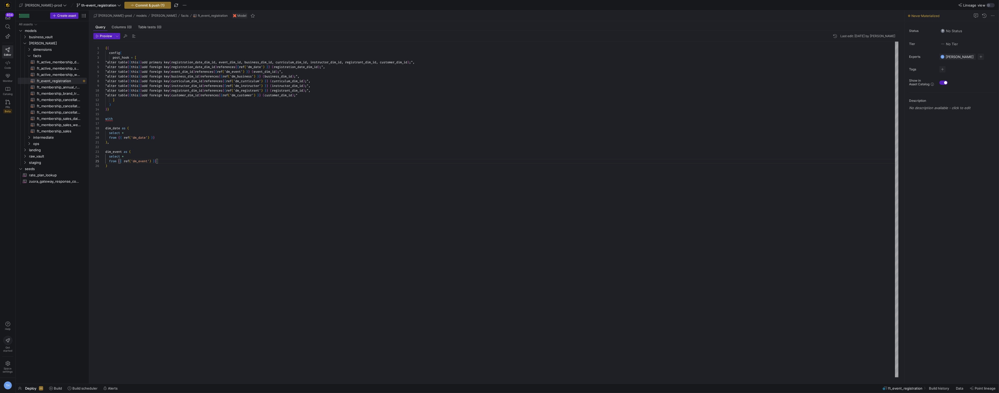
click at [164, 164] on div "{ { config ( post_hook = [ "alter table { { this } } add primary key ( registra…" at bounding box center [501, 209] width 793 height 335
drag, startPoint x: 112, startPoint y: 193, endPoint x: 102, endPoint y: 174, distance: 21.9
click at [105, 174] on div "{ { config ( post_hook = [ "alter table { { this } } add primary key ( registra…" at bounding box center [501, 209] width 793 height 335
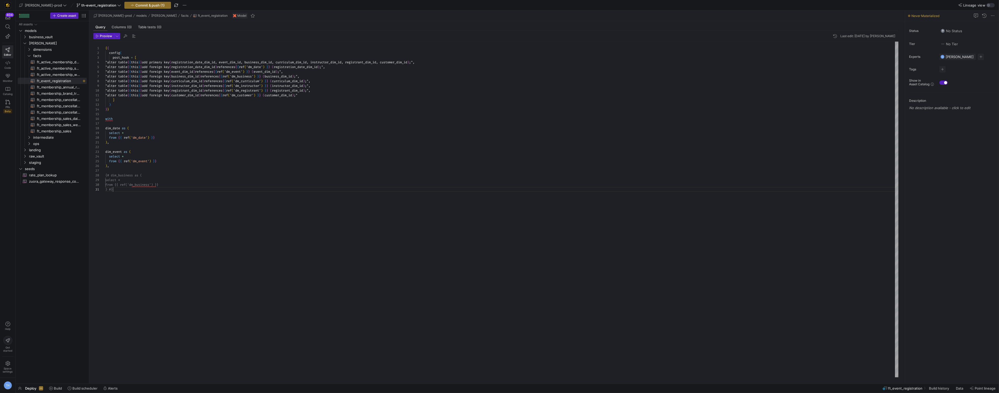
click at [128, 189] on div "{ { config ( post_hook = [ "alter table { { this } } add primary key ( registra…" at bounding box center [501, 209] width 793 height 335
click at [108, 189] on div "{ { config ( post_hook = [ "alter table { { this } } add primary key ( registra…" at bounding box center [501, 209] width 793 height 335
click at [148, 190] on div "{ { config ( post_hook = [ "alter table { { this } } add primary key ( registra…" at bounding box center [501, 209] width 793 height 335
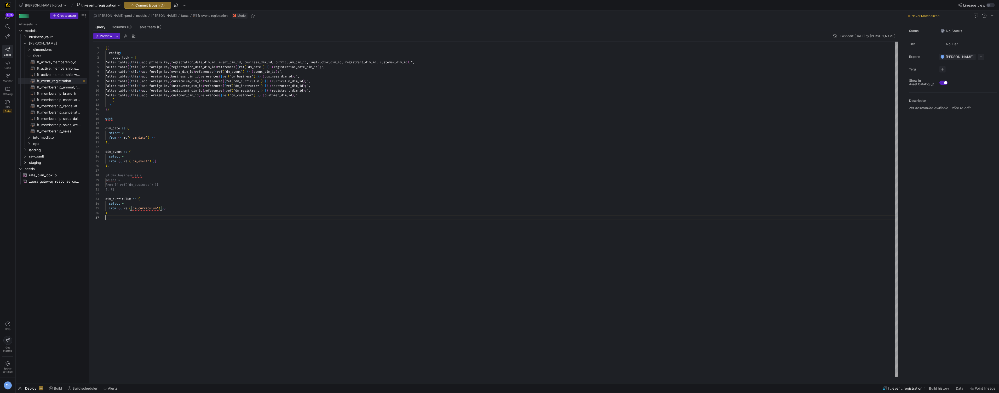
scroll to position [28, 0]
click at [161, 216] on div "{ { config ( post_hook = [ "alter table { { this } } add primary key ( registra…" at bounding box center [501, 209] width 793 height 335
click at [157, 213] on div "{ { config ( post_hook = [ "alter table { { this } } add primary key ( registra…" at bounding box center [501, 209] width 793 height 335
drag, startPoint x: 146, startPoint y: 213, endPoint x: 94, endPoint y: 196, distance: 55.2
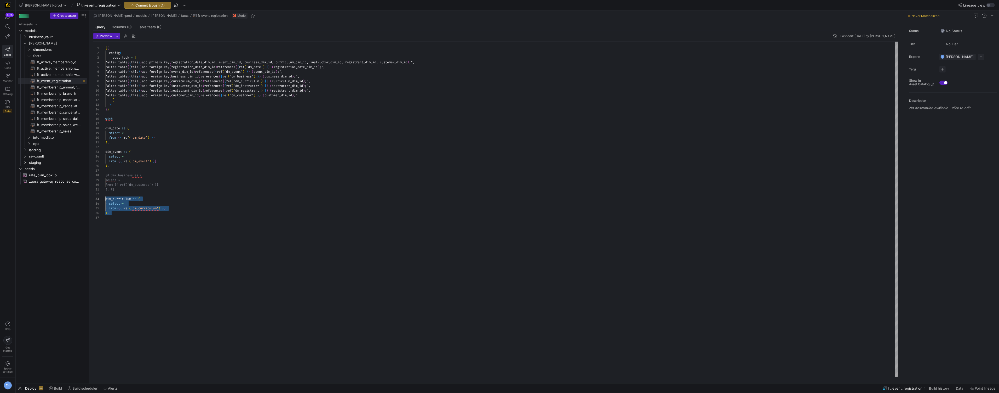
click at [105, 196] on div "{ { config ( post_hook = [ "alter table { { this } } add primary key ( registra…" at bounding box center [501, 209] width 793 height 335
click at [126, 212] on div "{ { config ( post_hook = [ "alter table { { this } } add primary key ( registra…" at bounding box center [501, 209] width 793 height 335
click at [134, 255] on div "{ { config ( post_hook = [ "alter table { { this } } add primary key ( registra…" at bounding box center [501, 209] width 793 height 335
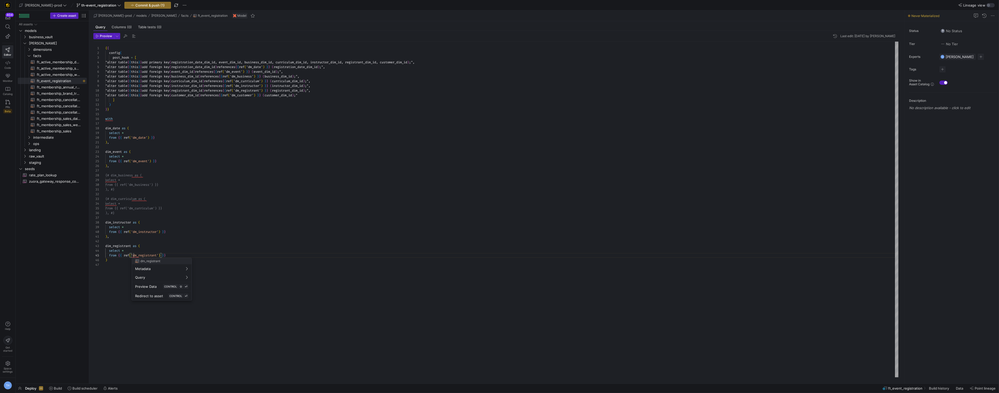
scroll to position [19, 28]
click at [118, 256] on div at bounding box center [499, 196] width 999 height 393
click at [118, 257] on div "{ { config ( post_hook = [ "alter table { { this } } add primary key ( registra…" at bounding box center [501, 209] width 793 height 335
click at [113, 260] on div "{ { config ( post_hook = [ "alter table { { this } } add primary key ( registra…" at bounding box center [501, 209] width 793 height 335
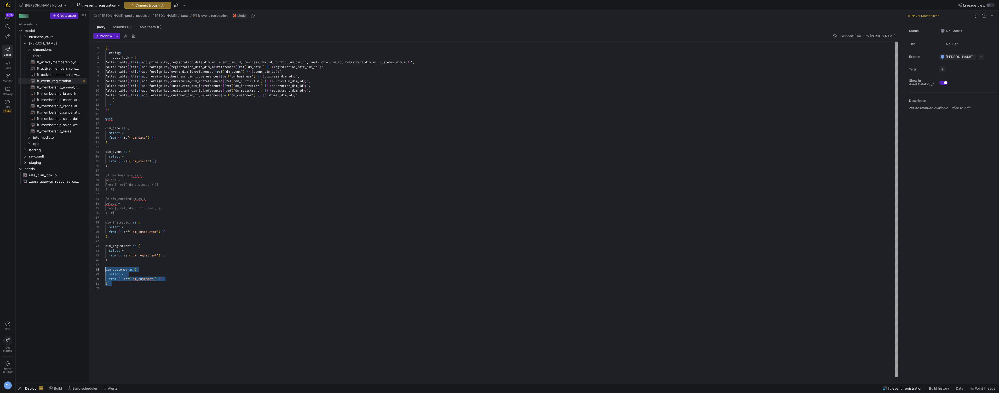
drag, startPoint x: 119, startPoint y: 290, endPoint x: 99, endPoint y: 268, distance: 29.9
click at [105, 268] on div "{ { config ( post_hook = [ "alter table { { this } } add primary key ( registra…" at bounding box center [501, 209] width 793 height 335
click at [158, 289] on div "{ { config ( post_hook = [ "alter table { { this } } add primary key ( registra…" at bounding box center [501, 209] width 793 height 335
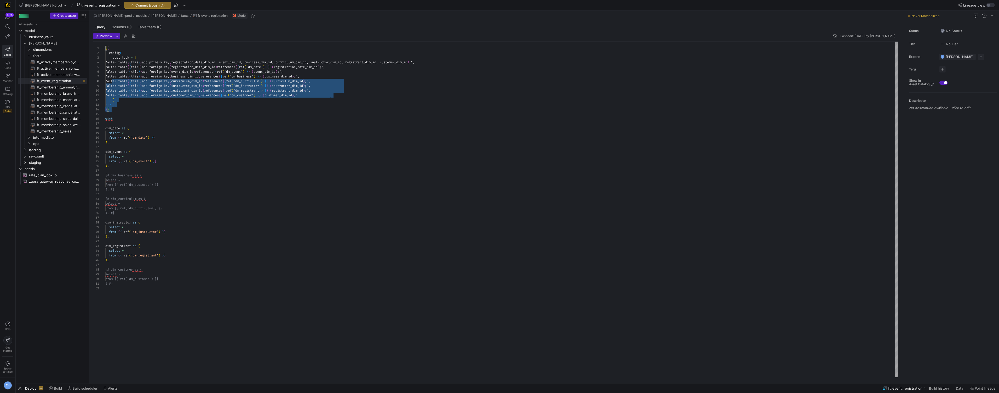
scroll to position [0, 0]
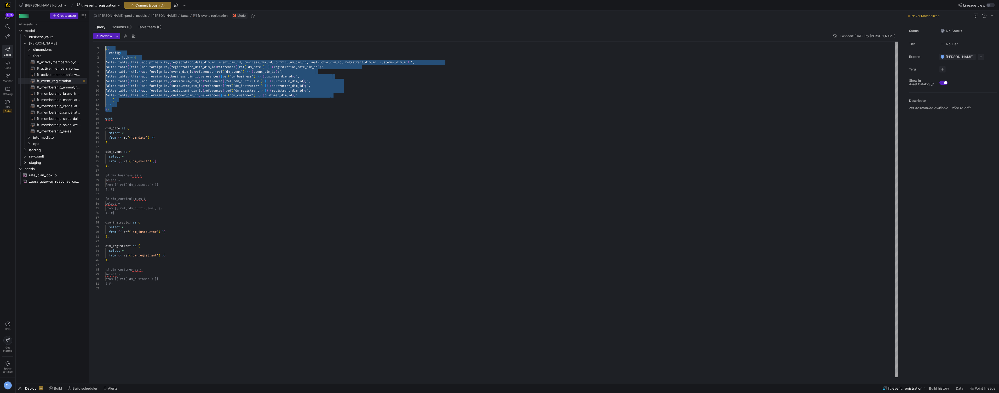
drag, startPoint x: 123, startPoint y: 110, endPoint x: 105, endPoint y: 43, distance: 69.0
click at [105, 43] on div "{ { config ( post_hook = [ "alter table { { this } } add primary key ( registra…" at bounding box center [501, 209] width 793 height 335
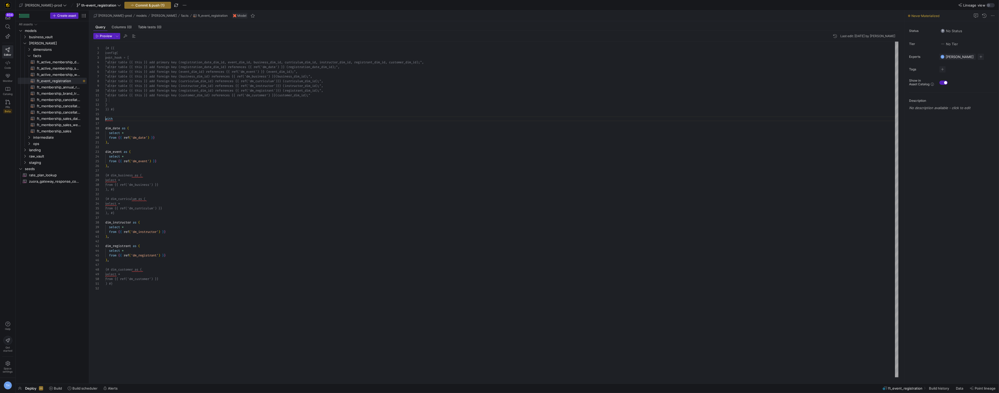
click at [140, 116] on div "{# {{ config( post_hook = [ "alter table {{ this }} add primary key (reg istrat…" at bounding box center [501, 209] width 793 height 335
click at [140, 125] on div "{# {{ config( post_hook = [ "alter table {{ this }} add primary key (reg istrat…" at bounding box center [501, 209] width 793 height 335
click at [59, 86] on span "ft_membership_annual_retention​​​​​​​​​​" at bounding box center [59, 87] width 44 height 6
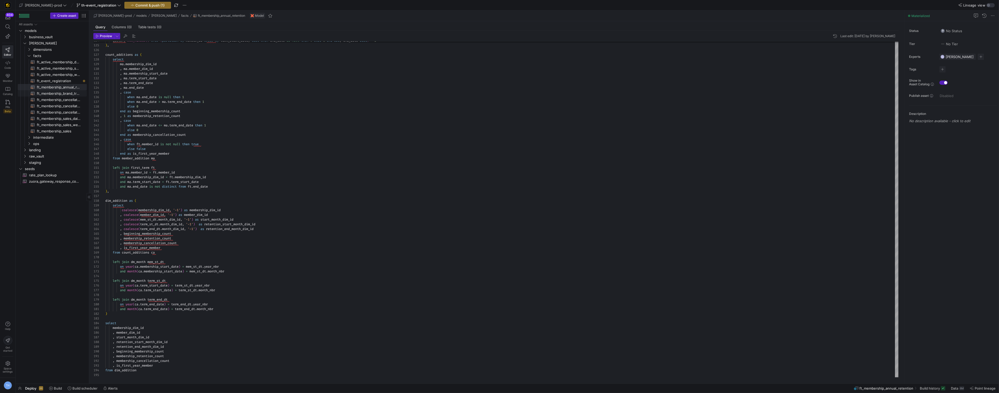
click at [49, 91] on span "ft_membership_brand_transfer​​​​​​​​​​" at bounding box center [59, 93] width 44 height 6
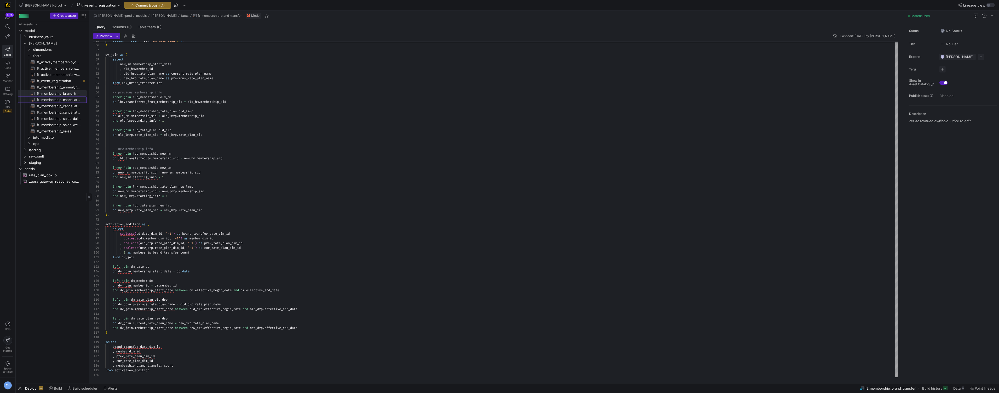
click at [61, 101] on span "ft_membership_cancellations_daily_forecast​​​​​​​​​​" at bounding box center [59, 100] width 44 height 6
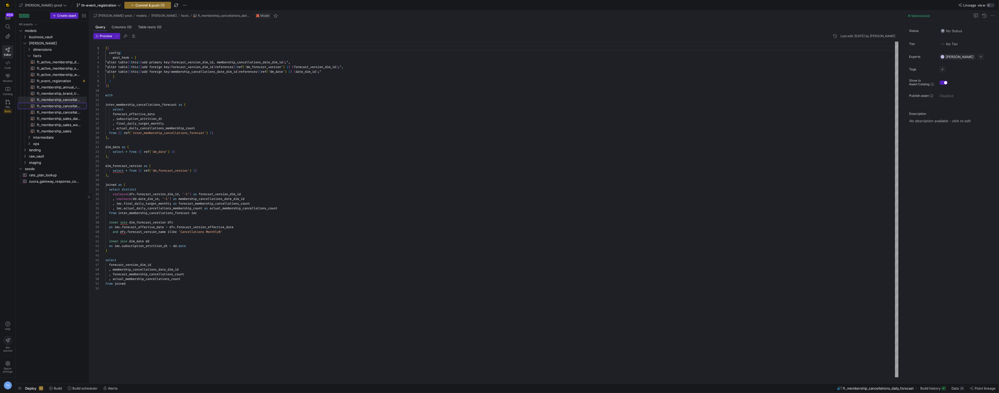
click at [62, 106] on span "ft_membership_cancellations_weekly_forecast​​​​​​​​​​" at bounding box center [59, 106] width 44 height 6
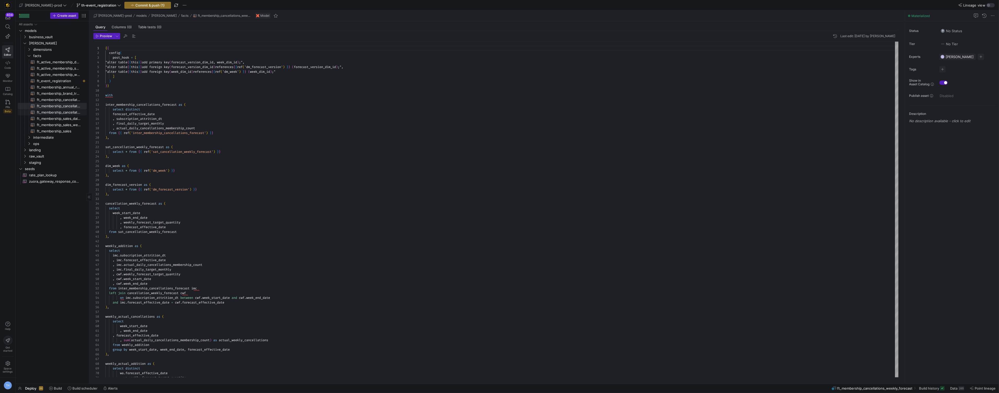
click at [57, 111] on span "ft_membership_cancellations​​​​​​​​​​" at bounding box center [59, 112] width 44 height 6
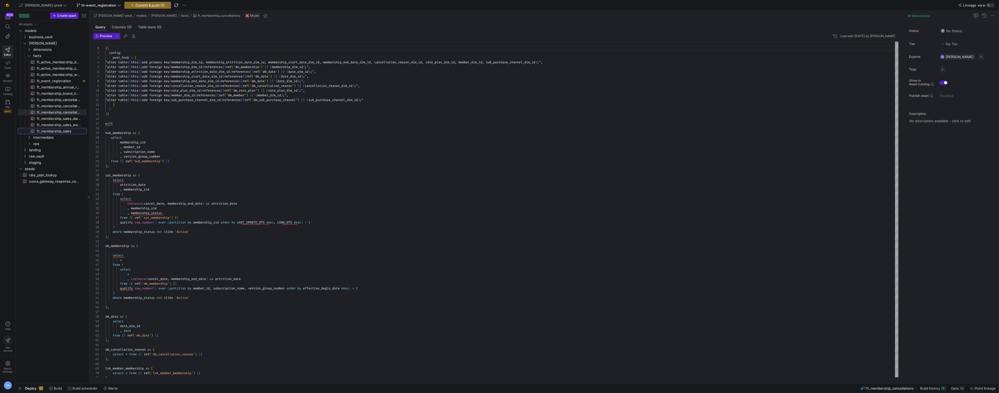
click at [75, 129] on span "ft_membership_sales​​​​​​​​​​" at bounding box center [59, 131] width 44 height 6
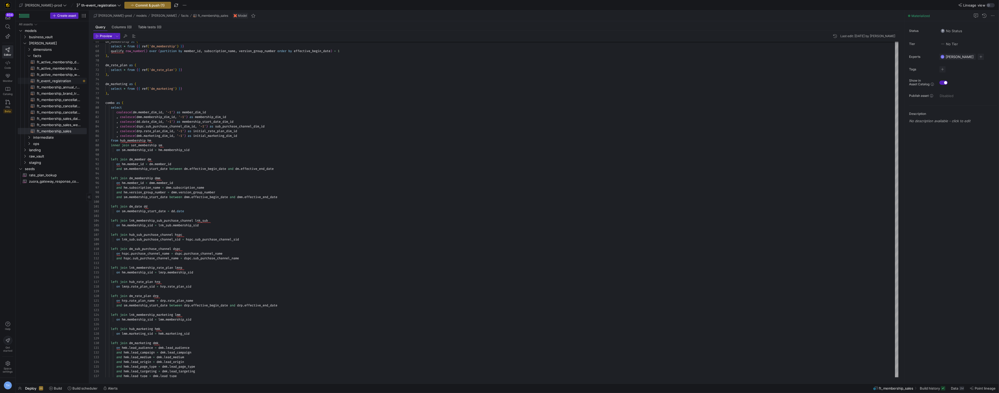
click at [56, 79] on span "ft_event_registration​​​​​​​​​​" at bounding box center [59, 81] width 44 height 6
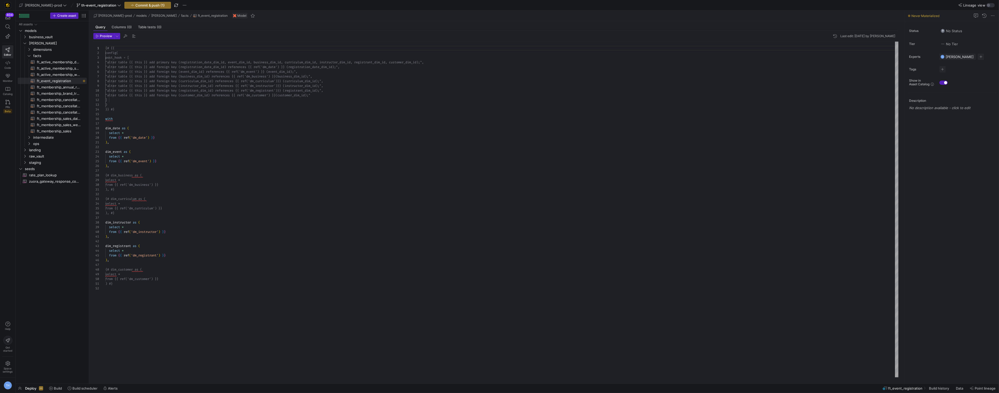
scroll to position [0, 7]
click at [154, 283] on div "{# {{ config( post_hook = [ "alter table {{ this }} add primary key (reg istrat…" at bounding box center [501, 209] width 793 height 335
click at [144, 243] on div "{# {{ config( post_hook = [ "alter table {{ this }} add primary key (reg istrat…" at bounding box center [501, 209] width 793 height 335
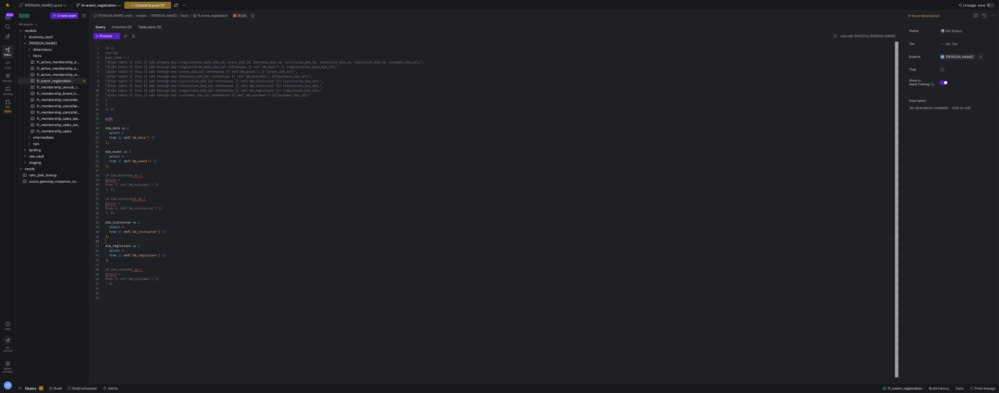
click at [141, 293] on div "{# {{ config( post_hook = [ "alter table {{ this }} add primary key (reg istrat…" at bounding box center [501, 209] width 793 height 335
click at [67, 127] on span "ft_membership_sales_weekly_forecast​​​​​​​​​​" at bounding box center [59, 125] width 44 height 6
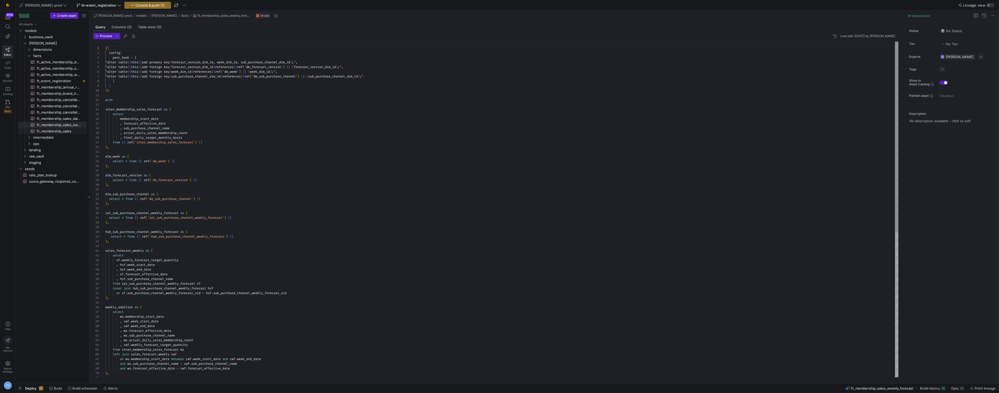
click at [63, 133] on span "ft_membership_sales​​​​​​​​​​" at bounding box center [59, 131] width 44 height 6
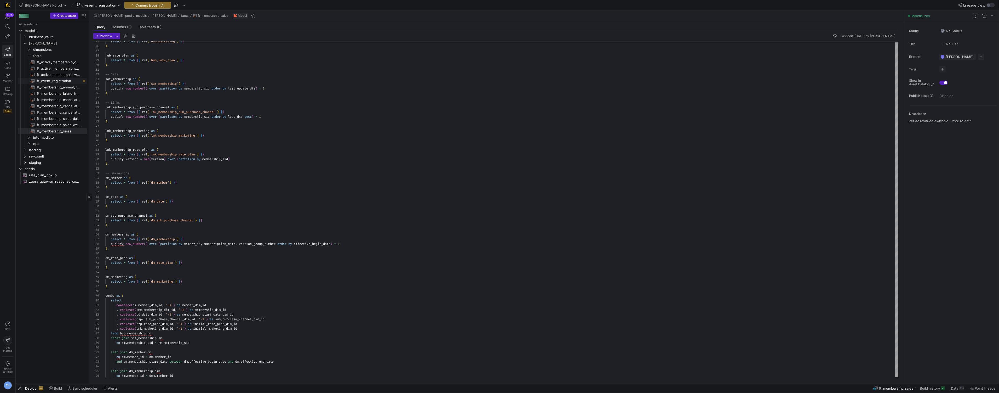
click at [53, 81] on span "ft_event_registration​​​​​​​​​​" at bounding box center [59, 81] width 44 height 6
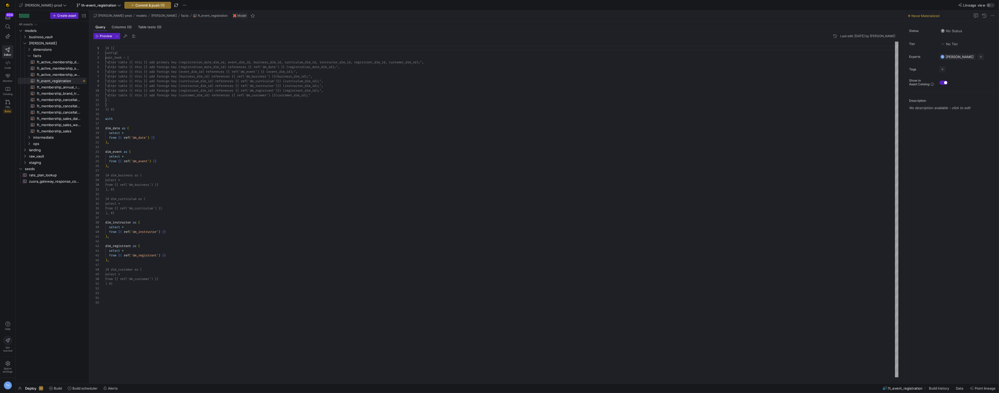
click at [128, 287] on div "{# {{ config( post_hook = [ "alter table {{ this }} add primary key (reg istrat…" at bounding box center [501, 209] width 793 height 335
click at [169, 310] on div "{# {{ config( post_hook = [ "alter table {{ this }} add primary key (reg istrat…" at bounding box center [501, 209] width 793 height 335
click at [61, 88] on span "ft_membership_annual_retention​​​​​​​​​​" at bounding box center [59, 87] width 44 height 6
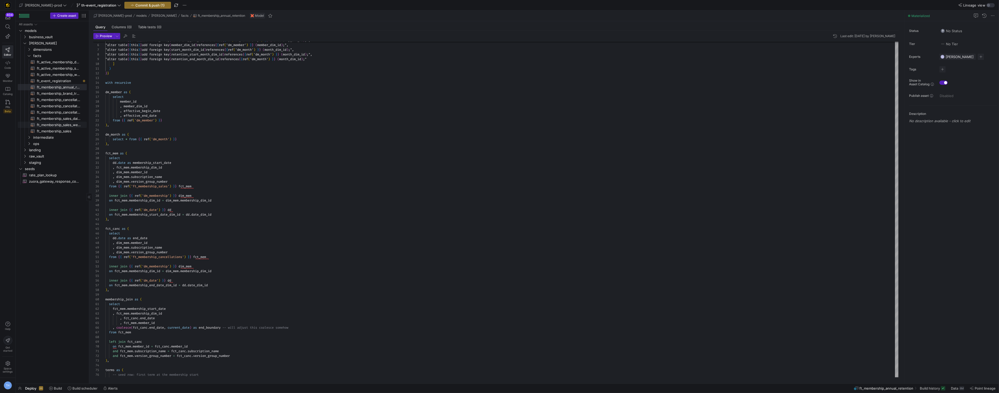
click at [69, 124] on span "ft_membership_sales_weekly_forecast​​​​​​​​​​" at bounding box center [59, 125] width 44 height 6
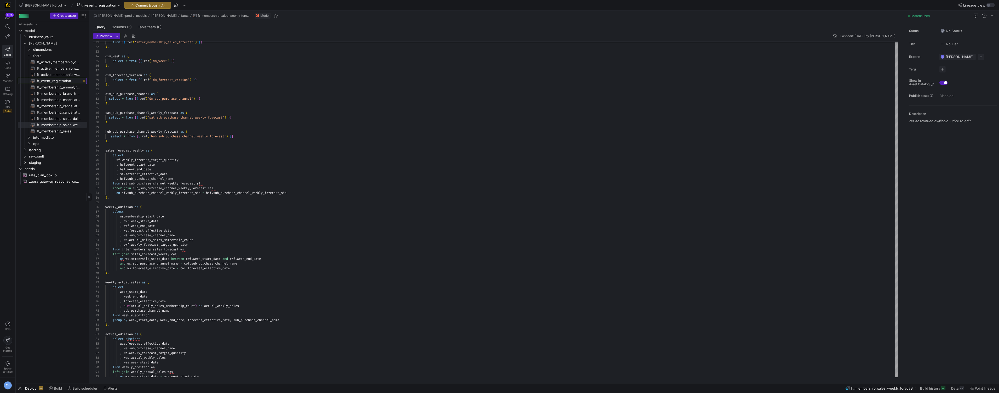
click at [61, 80] on span "ft_event_registration​​​​​​​​​​" at bounding box center [59, 81] width 44 height 6
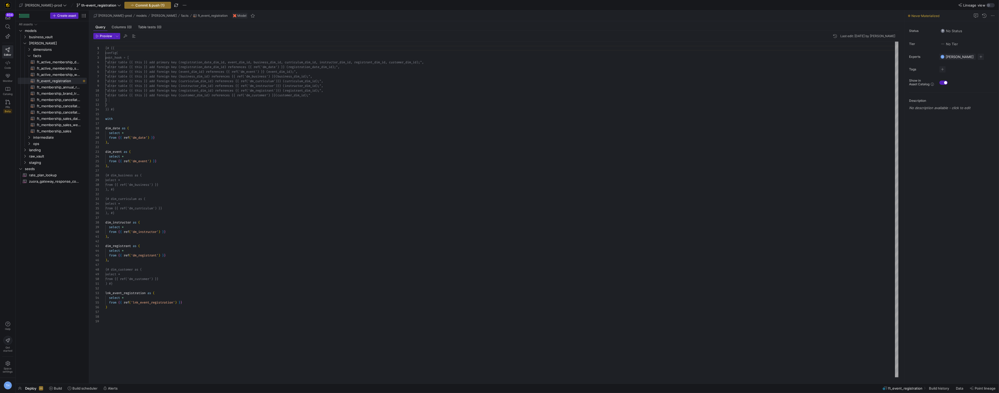
scroll to position [24, 2]
click at [118, 306] on div "{# {{ config( post_hook = [ "alter table {{ this }} add primary key (reg istrat…" at bounding box center [501, 209] width 793 height 335
click at [134, 319] on div "{# {{ config( post_hook = [ "alter table {{ this }} add primary key (reg istrat…" at bounding box center [501, 209] width 793 height 335
click at [133, 320] on div "{# {{ config( post_hook = [ "alter table {{ this }} add primary key (reg istrat…" at bounding box center [501, 209] width 793 height 335
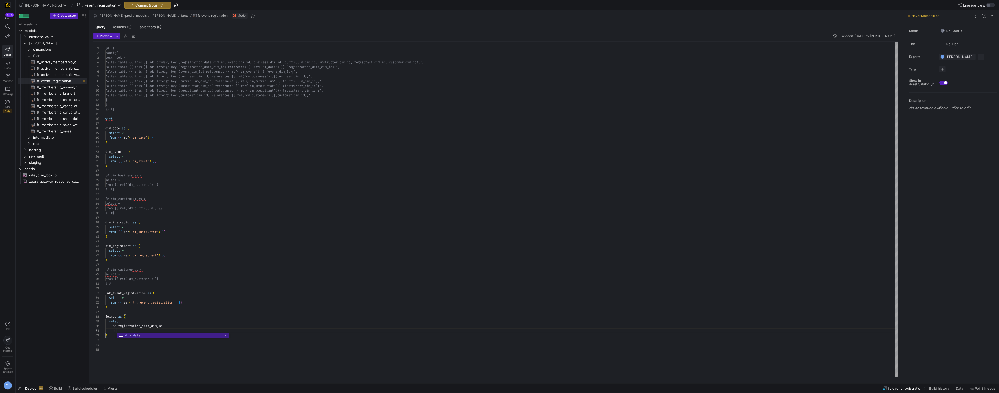
scroll to position [0, 13]
type textarea ", dd. )"
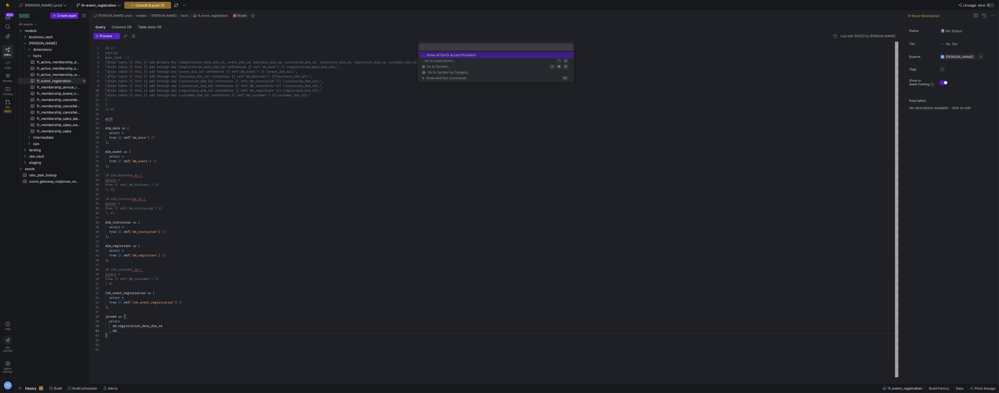
click at [154, 205] on div "{# {{ config( post_hook = [ "alter table {{ this }} add primary key (reg istrat…" at bounding box center [501, 209] width 793 height 335
click at [151, 343] on div "{# {{ config( post_hook = [ "alter table {{ this }} add primary key (reg istrat…" at bounding box center [501, 209] width 793 height 335
click at [149, 335] on div "{# {{ config( post_hook = [ "alter table {{ this }} add primary key (reg istrat…" at bounding box center [501, 209] width 793 height 335
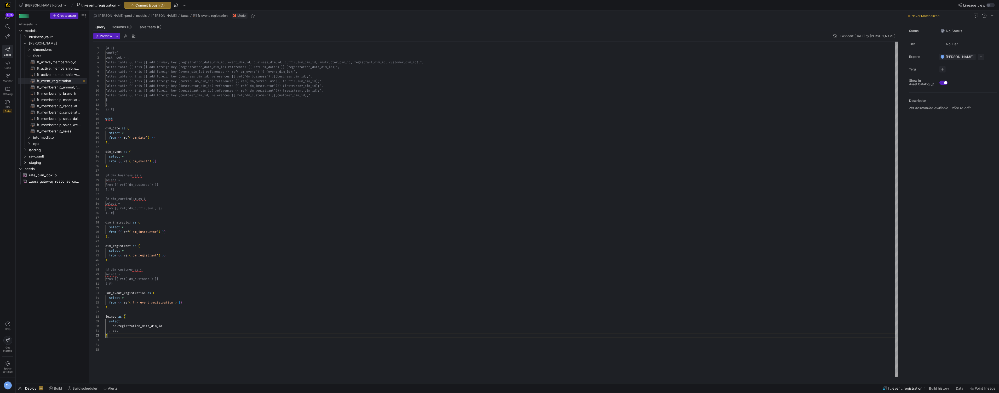
scroll to position [0, 16]
click at [148, 329] on div "{# {{ config( post_hook = [ "alter table {{ this }} add primary key (reg istrat…" at bounding box center [501, 209] width 793 height 335
click at [117, 335] on div "{# {{ config( post_hook = [ "alter table {{ this }} add primary key (reg istrat…" at bounding box center [501, 209] width 793 height 335
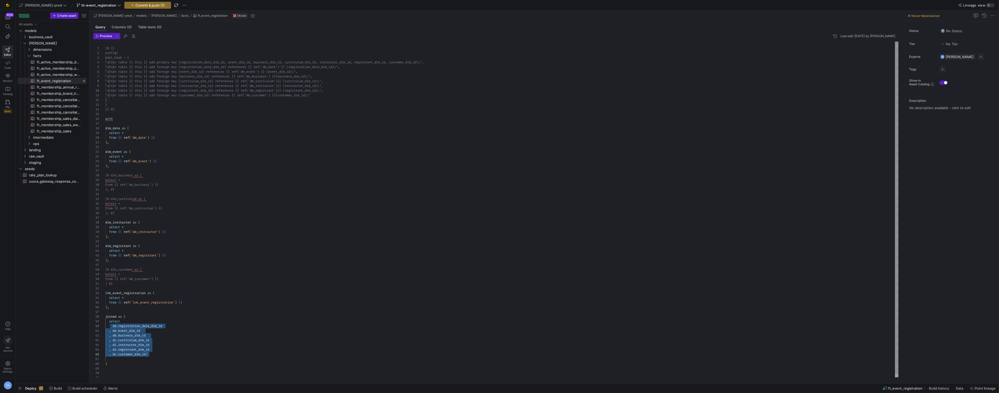
drag, startPoint x: 113, startPoint y: 326, endPoint x: 170, endPoint y: 353, distance: 62.5
click at [170, 353] on div "{# {{ config( post_hook = [ "alter table {{ this }} add primary key (reg istrat…" at bounding box center [501, 211] width 793 height 338
click at [168, 352] on div "{# {{ config( post_hook = [ "alter table {{ this }} add primary key (reg istrat…" at bounding box center [501, 211] width 793 height 338
click at [164, 130] on div "{# {{ config( post_hook = [ "alter table {{ this }} add primary key (reg istrat…" at bounding box center [501, 208] width 793 height 348
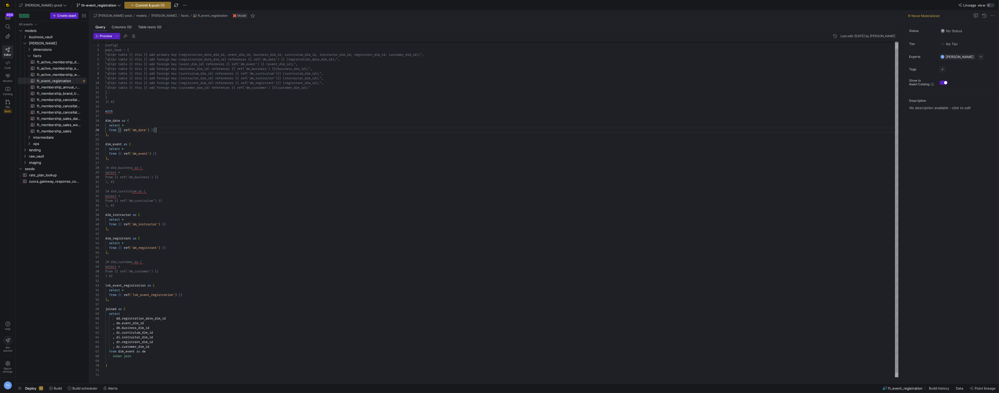
type textarea "), dim_event as ( select * from {{ ref('dm_event') }} ), {# dim_business as ( s…"
drag, startPoint x: 164, startPoint y: 154, endPoint x: 184, endPoint y: 156, distance: 19.5
click at [184, 156] on div "{# {{ config( post_hook = [ "alter table {{ this }} add primary key (reg istrat…" at bounding box center [501, 208] width 793 height 348
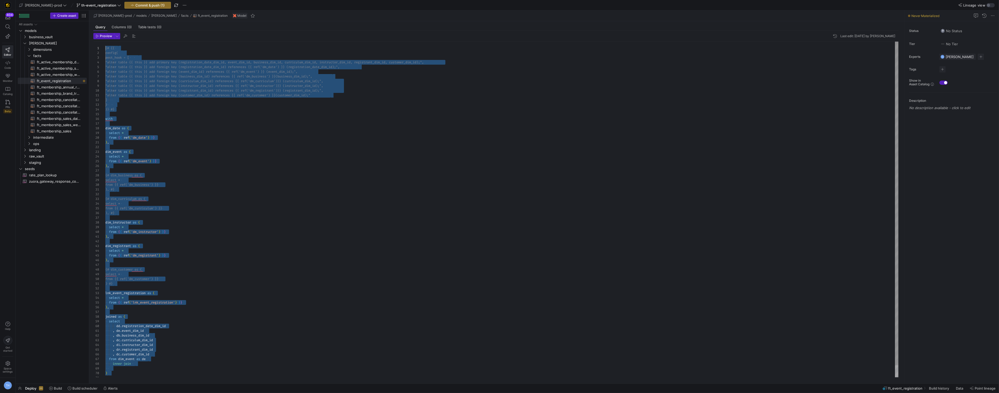
scroll to position [0, 0]
drag, startPoint x: 128, startPoint y: 364, endPoint x: 111, endPoint y: -25, distance: 390.1
click at [111, 42] on div "config( post_hook = [ "alter table {{ this }} add primary key (reg istration_da…" at bounding box center [501, 216] width 793 height 348
click at [156, 184] on div "config( post_hook = [ "alter table {{ this }} add primary key (reg istration_da…" at bounding box center [501, 216] width 793 height 348
click at [153, 341] on div "config( post_hook = [ "alter table {{ this }} add primary key (reg istration_da…" at bounding box center [501, 216] width 793 height 348
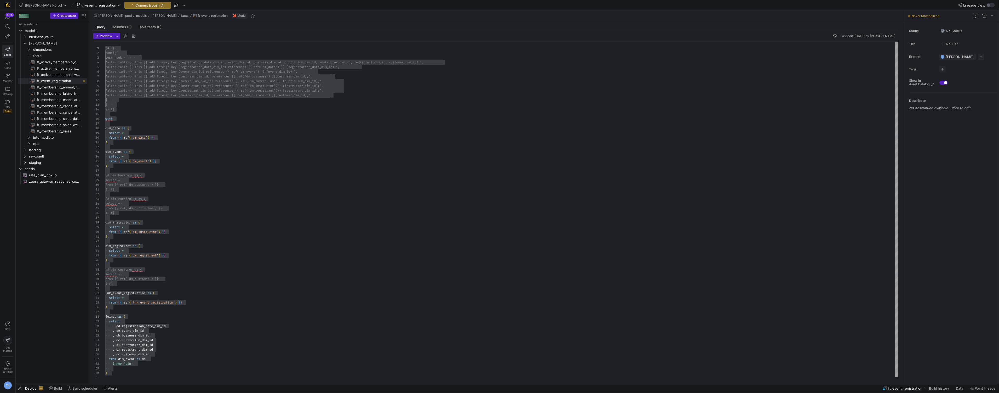
click at [134, 378] on div "Preview Last edit: Tuesday 09 September 2025 by Tommy Huelhorst 2 3 4 5 6 7 8 9…" at bounding box center [495, 205] width 813 height 348
click at [124, 369] on div "config( post_hook = [ "alter table {{ this }} add primary key (reg istration_da…" at bounding box center [501, 216] width 793 height 348
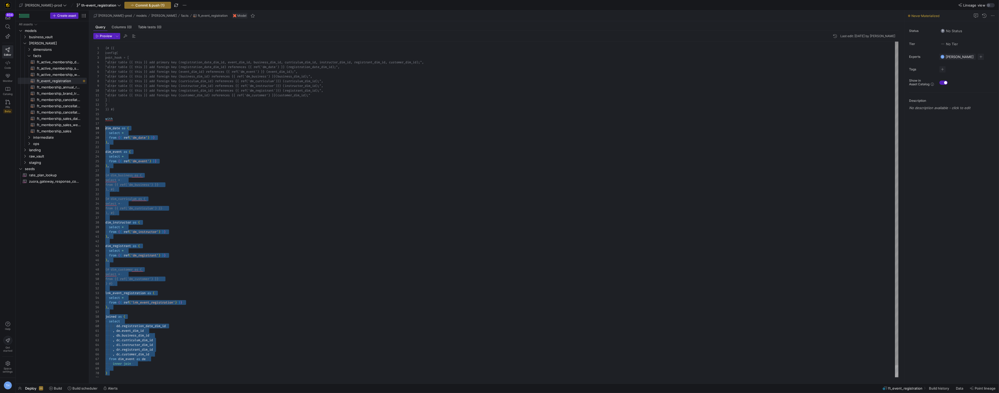
scroll to position [24, 0]
drag, startPoint x: 118, startPoint y: 374, endPoint x: 101, endPoint y: 116, distance: 258.0
click at [105, 116] on div "config( post_hook = [ "alter table {{ this }} add primary key (reg istration_da…" at bounding box center [501, 216] width 793 height 348
click at [199, 200] on div "config( post_hook = [ "alter table {{ this }} add primary key (reg istration_da…" at bounding box center [501, 216] width 793 height 348
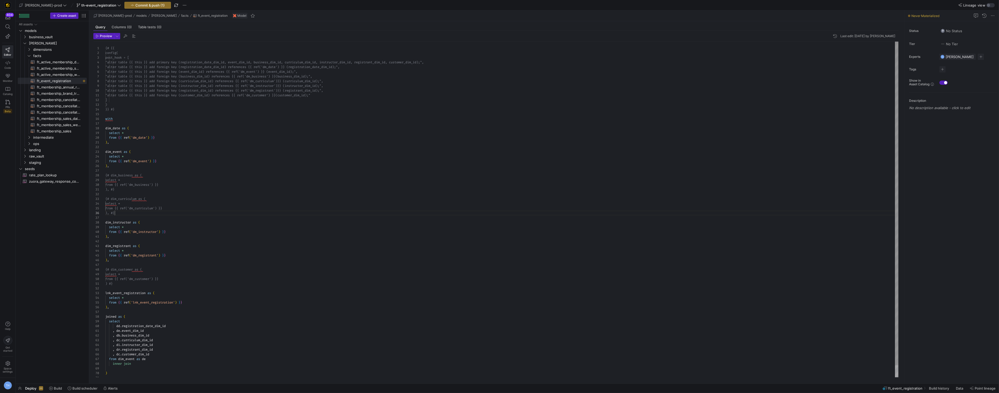
click at [117, 213] on div "config( post_hook = [ "alter table {{ this }} add primary key (reg istration_da…" at bounding box center [501, 216] width 793 height 348
click at [111, 199] on div "config( post_hook = [ "alter table {{ this }} add primary key (reg istration_da…" at bounding box center [501, 216] width 793 height 348
drag, startPoint x: 120, startPoint y: 188, endPoint x: 112, endPoint y: 188, distance: 8.1
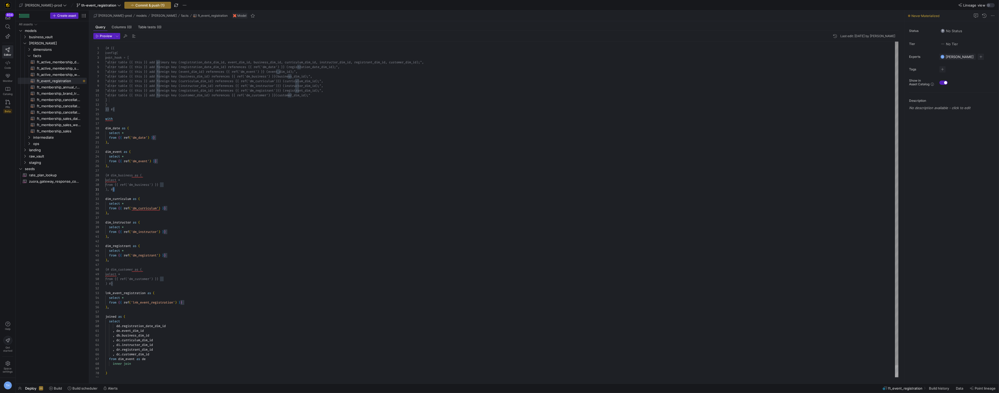
click at [112, 188] on div "config( post_hook = [ "alter table {{ this }} add primary key (reg istration_da…" at bounding box center [501, 216] width 793 height 348
drag, startPoint x: 112, startPoint y: 173, endPoint x: 102, endPoint y: 173, distance: 9.1
click at [105, 173] on div "config( post_hook = [ "alter table {{ this }} add primary key (reg istration_da…" at bounding box center [501, 216] width 793 height 348
drag, startPoint x: 112, startPoint y: 269, endPoint x: 89, endPoint y: 269, distance: 22.5
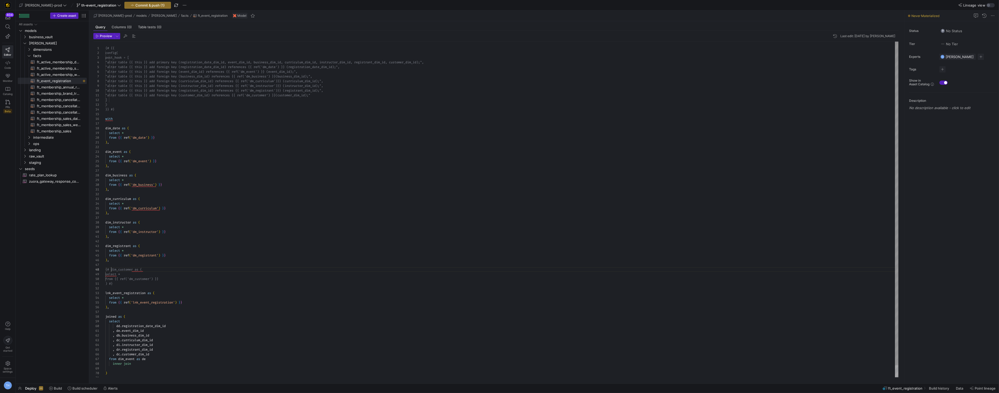
click at [105, 269] on div "config( post_hook = [ "alter table {{ this }} add primary key (reg istration_da…" at bounding box center [501, 216] width 793 height 348
click at [121, 282] on div "config( post_hook = [ "alter table {{ this }} add primary key (reg istration_da…" at bounding box center [501, 216] width 793 height 348
type textarea "), lnk_event_registration as ( select * from {{ ref('lnk_event_registration') }…"
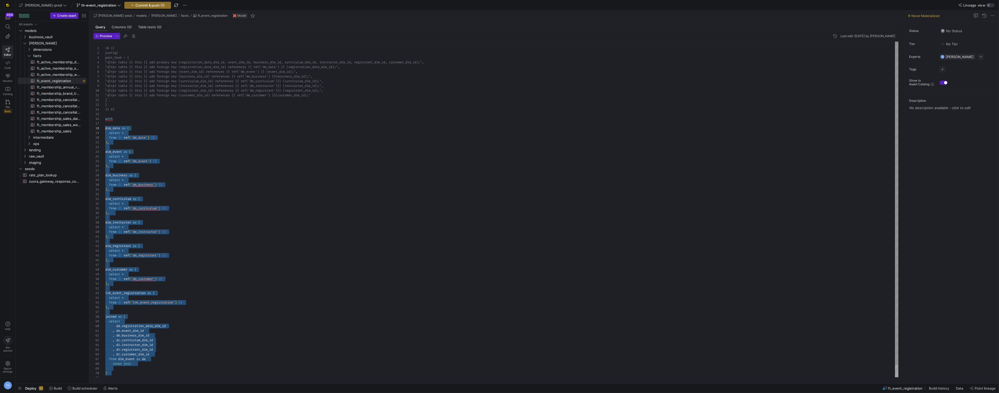
scroll to position [24, 0]
drag, startPoint x: 120, startPoint y: 376, endPoint x: 96, endPoint y: 119, distance: 258.1
click at [105, 119] on div "config( post_hook = [ "alter table {{ this }} add primary key (reg istration_da…" at bounding box center [501, 216] width 793 height 348
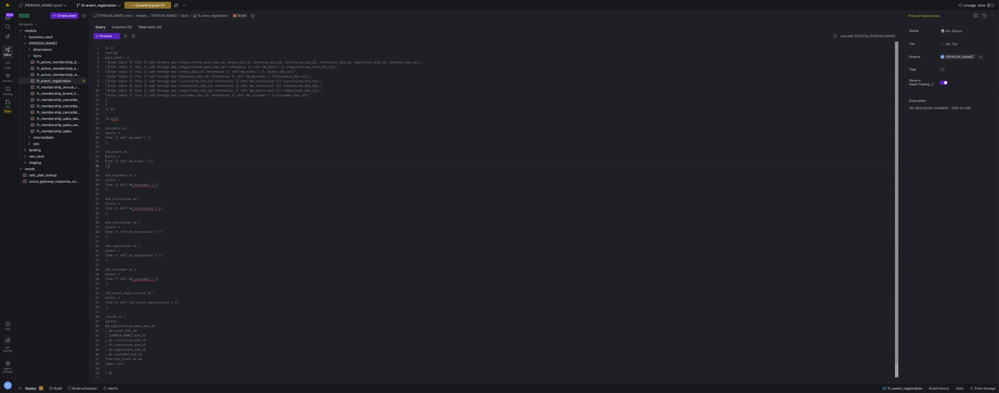
click at [198, 164] on div "config( post_hook = [ "alter table {{ this }} add primary key (reg istration_da…" at bounding box center [501, 216] width 793 height 348
type textarea "), dim_event as ( select * from {{ ref('dm_event') }} ), dim_business as ( sele…"
click at [135, 6] on span "Commit & push (1)" at bounding box center [149, 5] width 29 height 4
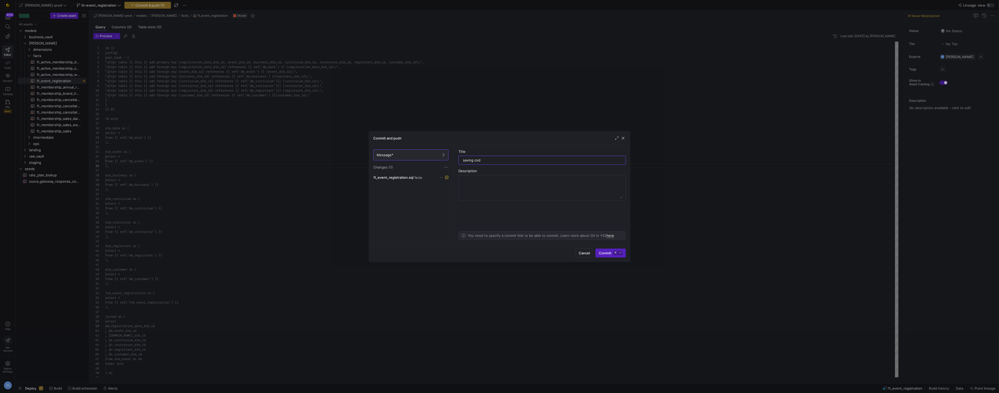
type input "saving code"
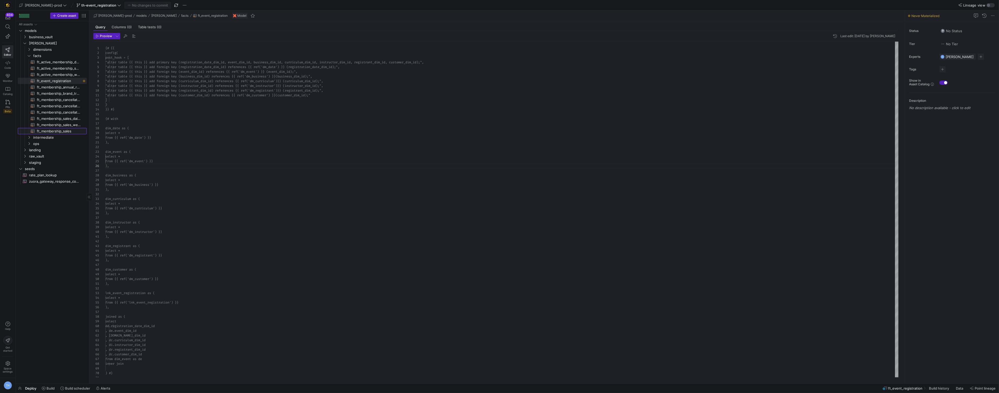
click at [67, 129] on span "ft_membership_sales​​​​​​​​​​" at bounding box center [59, 131] width 44 height 6
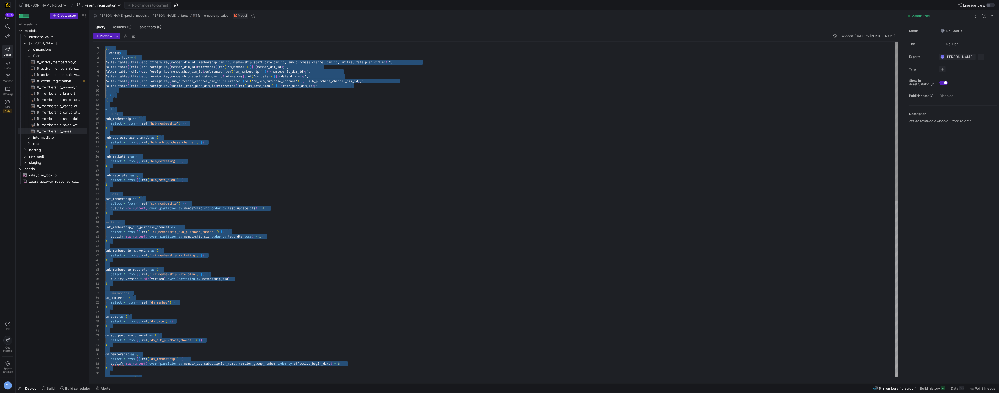
drag, startPoint x: 149, startPoint y: 373, endPoint x: 127, endPoint y: -26, distance: 399.7
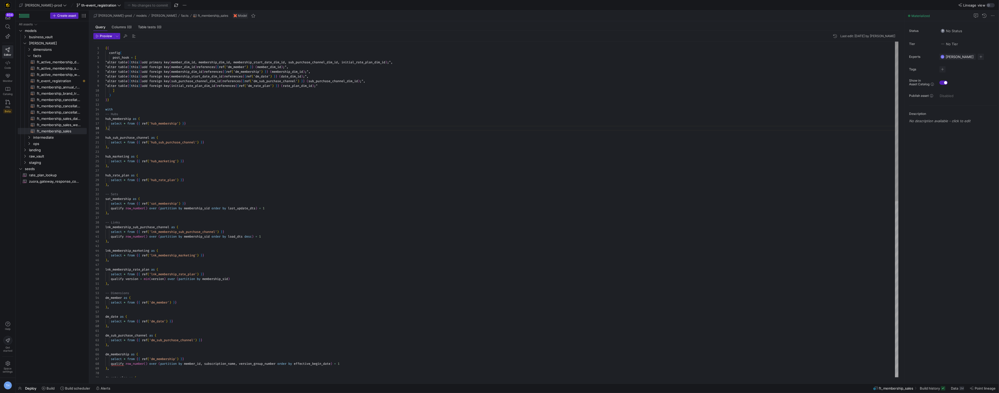
click at [186, 128] on div "dm_sub_purchase_channel as ( select * from { { ref ( 'dm_sub_purchase_channel' …" at bounding box center [501, 394] width 793 height 705
click at [180, 65] on div "dm_sub_purchase_channel as ( select * from { { ref ( 'dm_sub_purchase_channel' …" at bounding box center [501, 394] width 793 height 705
click at [179, 63] on div "dm_sub_purchase_channel as ( select * from { { ref ( 'dm_sub_purchase_channel' …" at bounding box center [501, 394] width 793 height 705
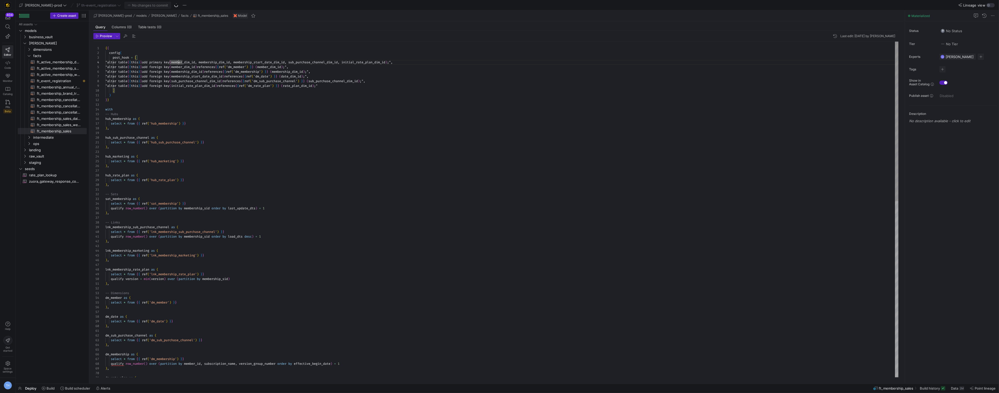
scroll to position [19, 73]
click at [61, 79] on span "ft_event_registration​​​​​​​​​​" at bounding box center [59, 81] width 44 height 6
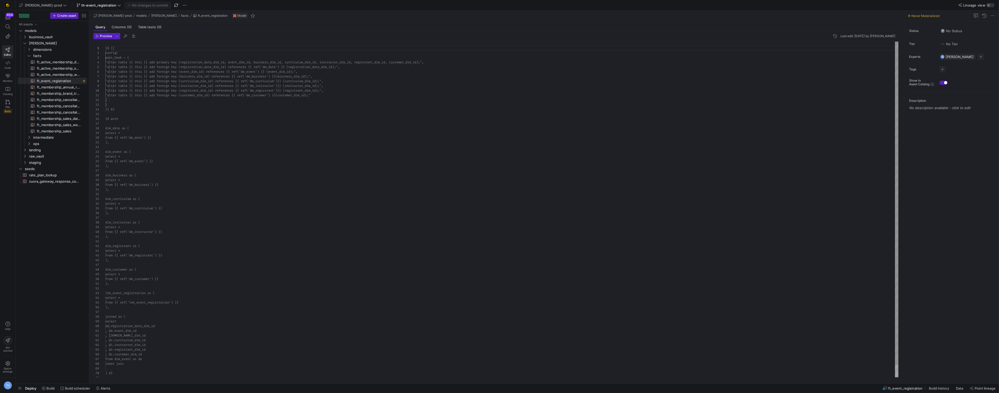
click at [217, 68] on div "{# {{ config( post_hook = [ "alter table {{ this }} add primary key (reg istrat…" at bounding box center [501, 216] width 793 height 348
click at [216, 62] on div "{# {{ config( post_hook = [ "alter table {{ this }} add primary key (reg istrat…" at bounding box center [501, 216] width 793 height 348
click at [139, 353] on div "config( post_hook = [ "alter table {{ this }} add primary key (reg istration_da…" at bounding box center [501, 203] width 793 height 348
click at [113, 351] on div "config( post_hook = [ "alter table {{ this }} add primary key (reg istration_da…" at bounding box center [501, 203] width 793 height 348
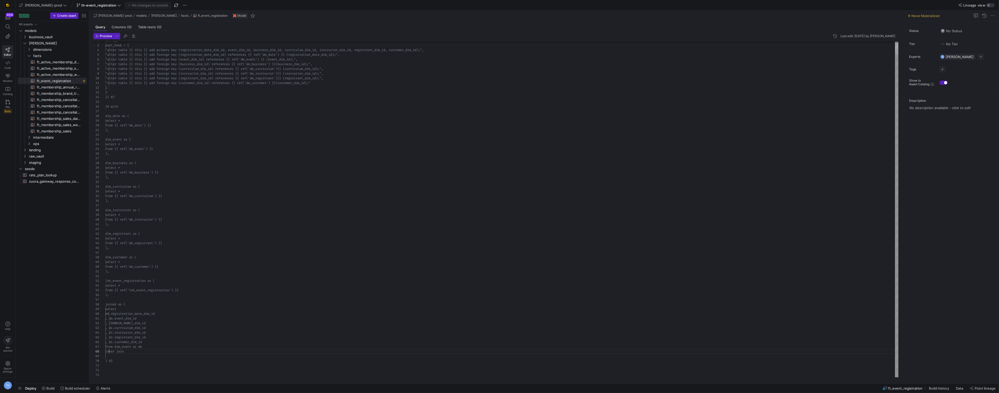
scroll to position [33, 4]
click at [138, 350] on div "config( post_hook = [ "alter table {{ this }} add primary key (reg istration_da…" at bounding box center [501, 203] width 793 height 348
type textarea ", de.event_dim_id , db.business_dim_id , dc.curriculum_dim_id , di.instructor_d…"
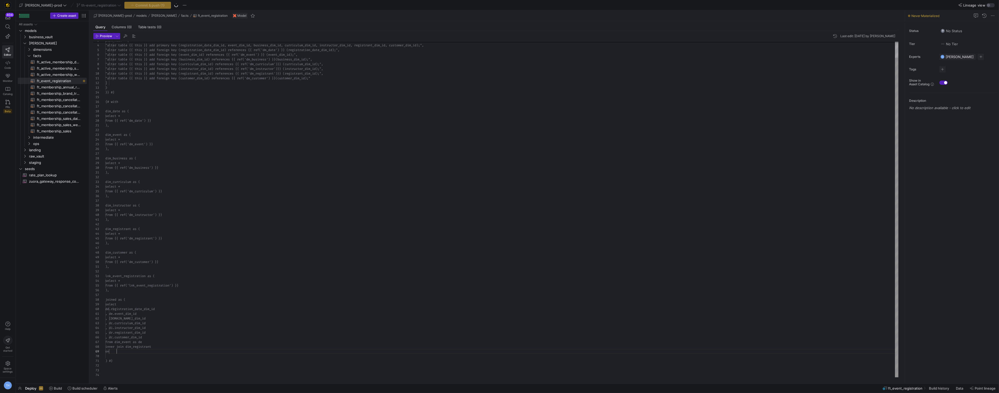
click at [130, 351] on div "post_hook = [ "alter table {{ this }} add primary key (reg istration_date_dim_i…" at bounding box center [501, 201] width 793 height 352
click at [170, 350] on div "post_hook = [ "alter table {{ this }} add primary key (reg istration_date_dim_i…" at bounding box center [501, 201] width 793 height 352
click at [169, 346] on div "post_hook = [ "alter table {{ this }} add primary key (reg istration_date_dim_i…" at bounding box center [501, 201] width 793 height 352
click at [150, 349] on div "post_hook = [ "alter table {{ this }} add primary key (reg istration_date_dim_i…" at bounding box center [501, 201] width 793 height 352
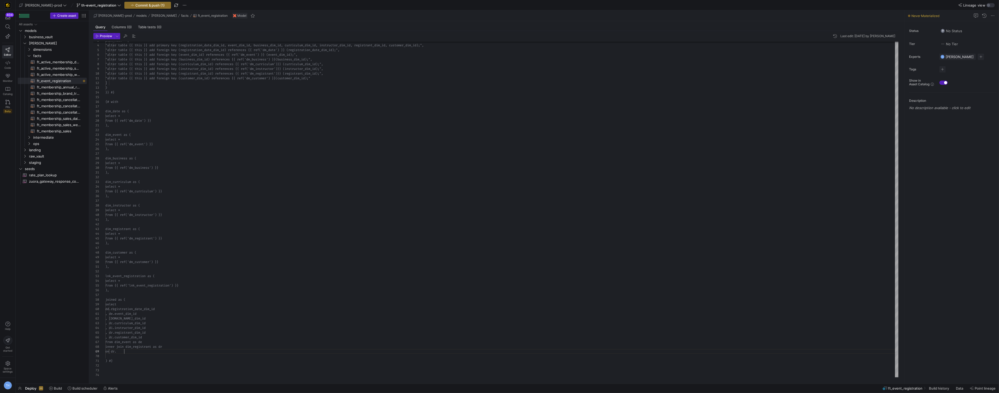
scroll to position [38, 19]
click at [55, 48] on span "dimensions" at bounding box center [53, 50] width 40 height 6
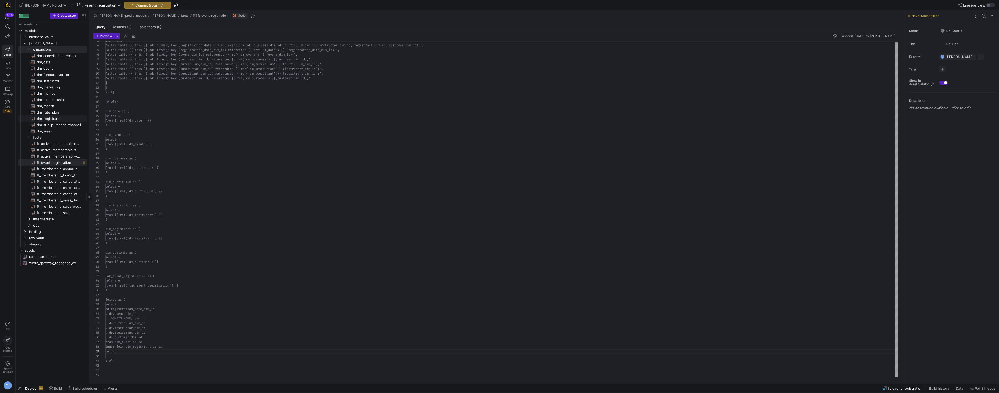
click at [59, 118] on span "dm_registrant​​​​​​​​​​" at bounding box center [59, 119] width 44 height 6
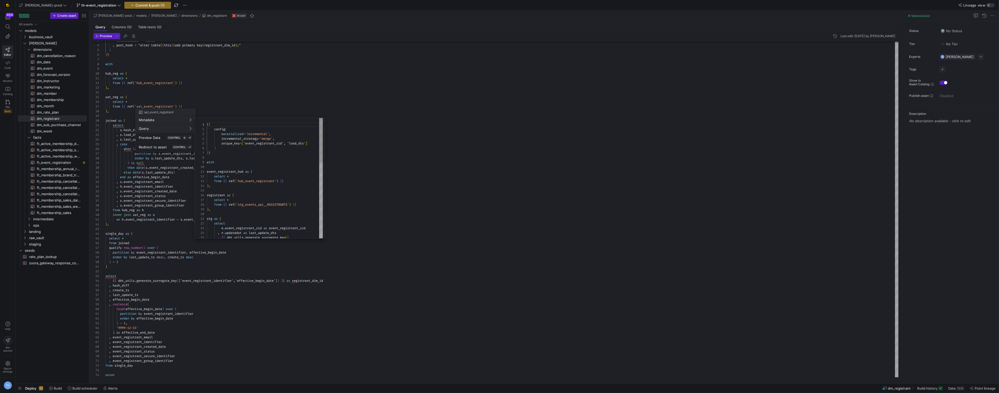
scroll to position [47, 0]
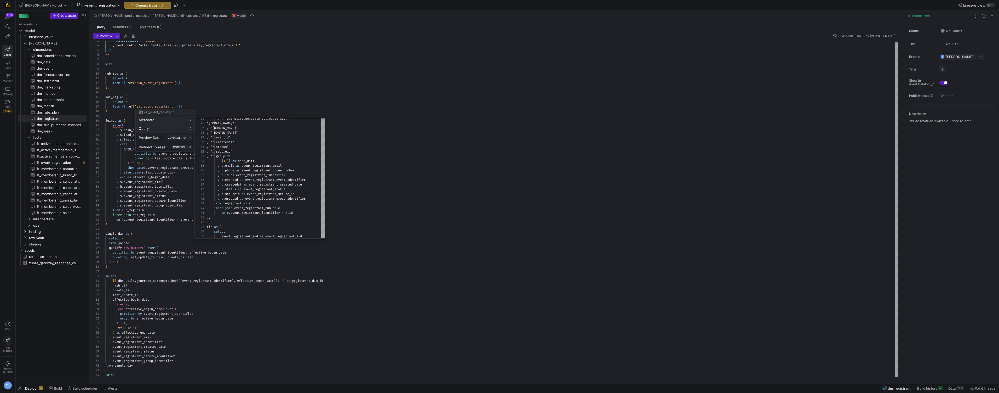
click at [270, 96] on div at bounding box center [499, 196] width 999 height 393
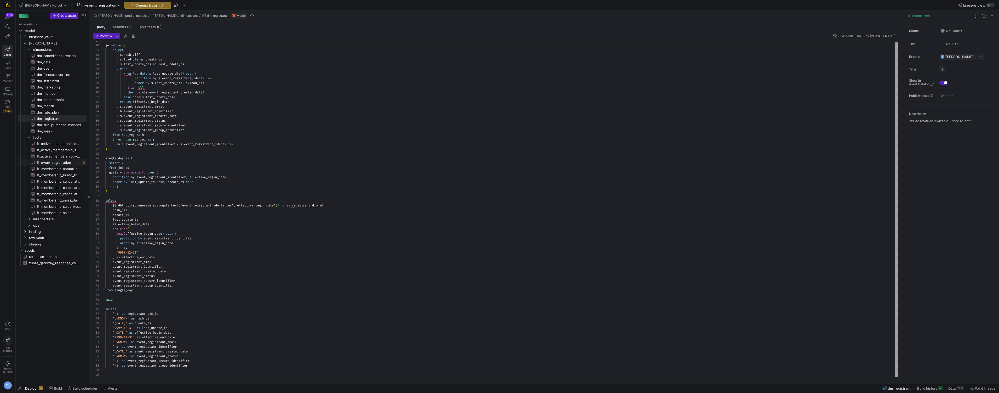
click at [65, 163] on span "ft_event_registration​​​​​​​​​​" at bounding box center [59, 162] width 44 height 6
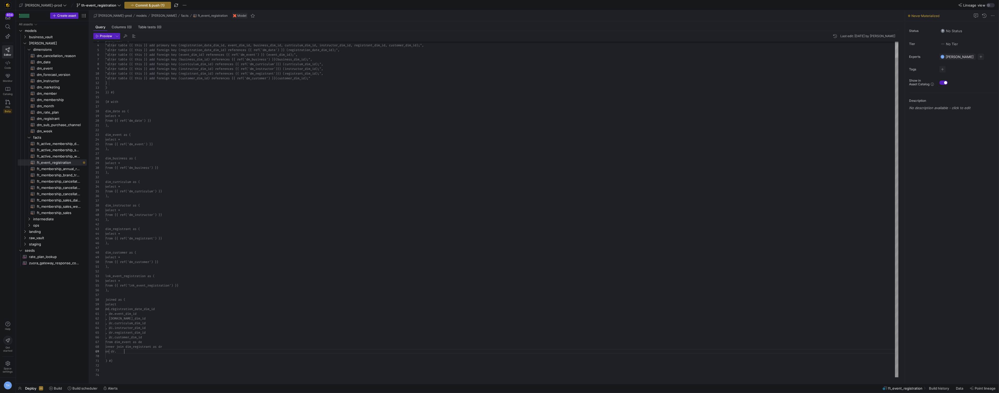
scroll to position [38, 19]
click at [135, 353] on div "post_hook = [ "alter table {{ this }} add primary key (reg istration_date_dim_i…" at bounding box center [501, 201] width 793 height 352
click at [57, 175] on span "ft_membership_brand_transfer​​​​​​​​​​" at bounding box center [59, 175] width 44 height 6
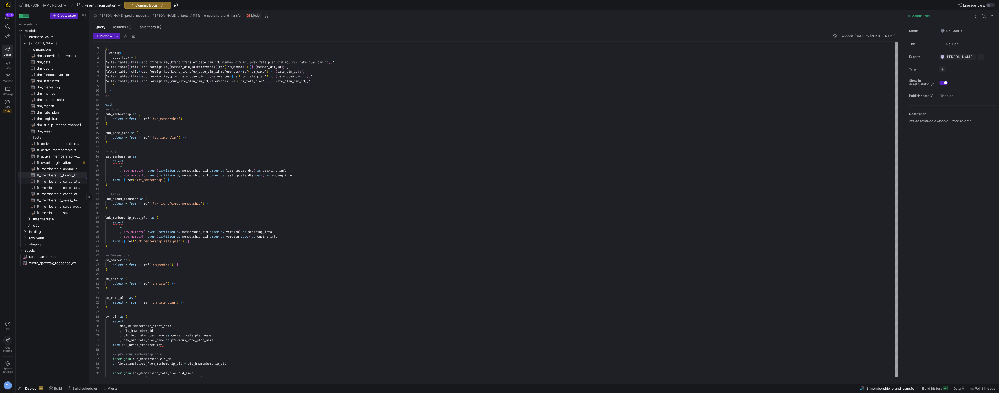
click at [54, 179] on span "ft_membership_cancellations_daily_forecast​​​​​​​​​​" at bounding box center [59, 181] width 44 height 6
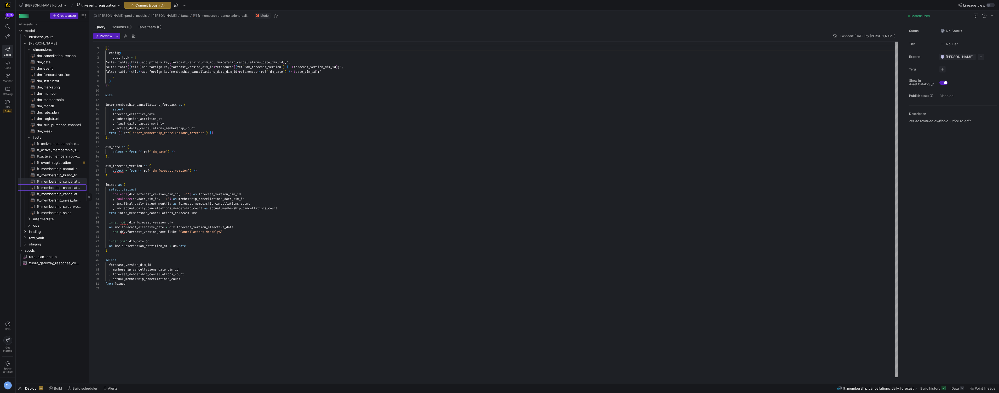
click at [51, 185] on span "ft_membership_cancellations_weekly_forecast​​​​​​​​​​" at bounding box center [59, 188] width 44 height 6
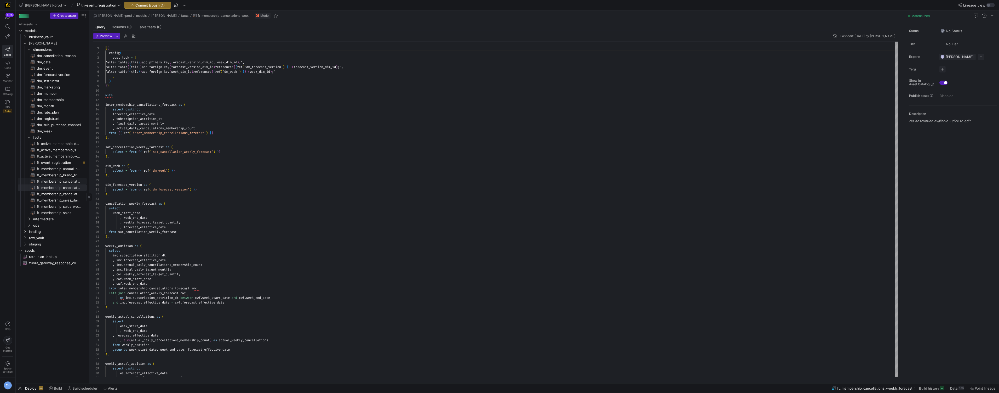
click at [64, 181] on span "ft_membership_cancellations_daily_forecast​​​​​​​​​​" at bounding box center [59, 181] width 44 height 6
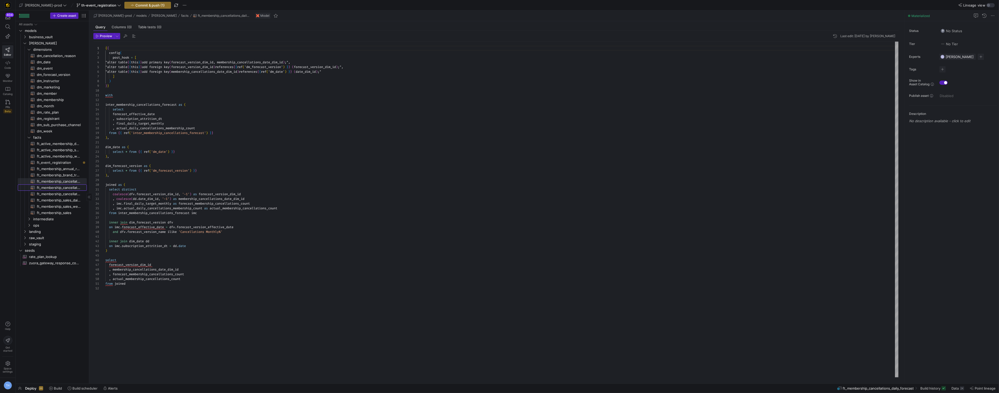
click at [64, 186] on span "ft_membership_cancellations_weekly_forecast​​​​​​​​​​" at bounding box center [59, 188] width 44 height 6
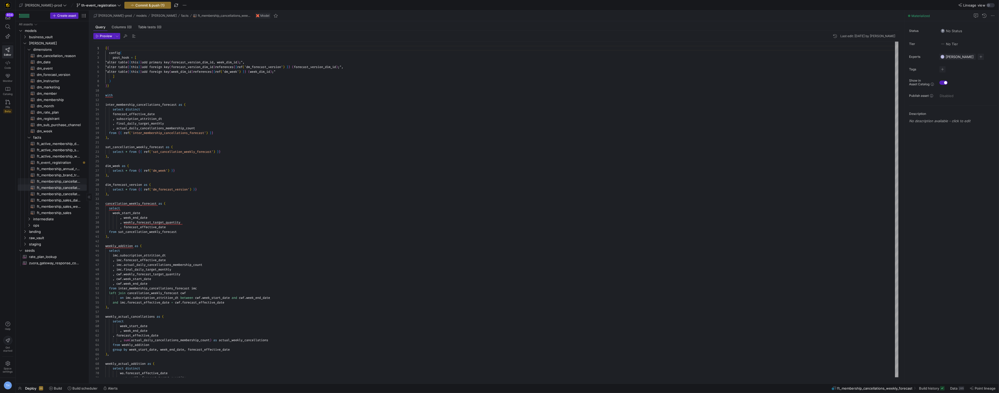
click at [64, 183] on span "ft_membership_cancellations_daily_forecast​​​​​​​​​​" at bounding box center [59, 181] width 44 height 6
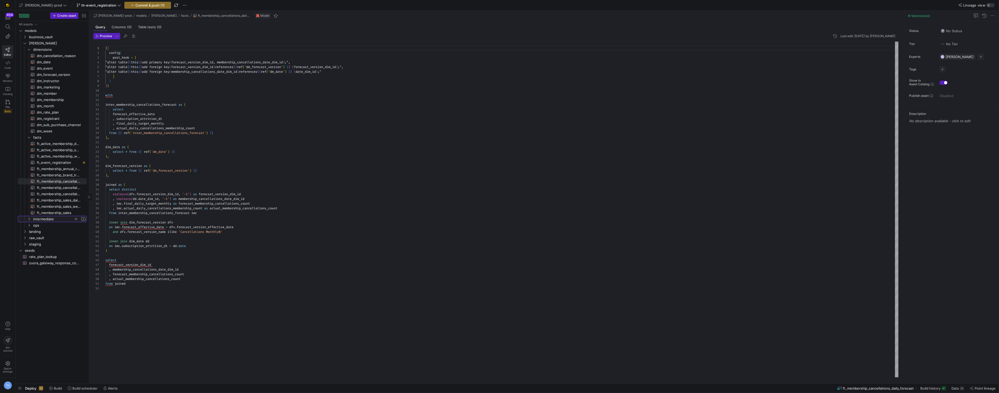
click at [49, 220] on span "intermediate" at bounding box center [53, 219] width 40 height 6
click at [50, 193] on span "ft_membership_cancellations​​​​​​​​​​" at bounding box center [59, 194] width 44 height 6
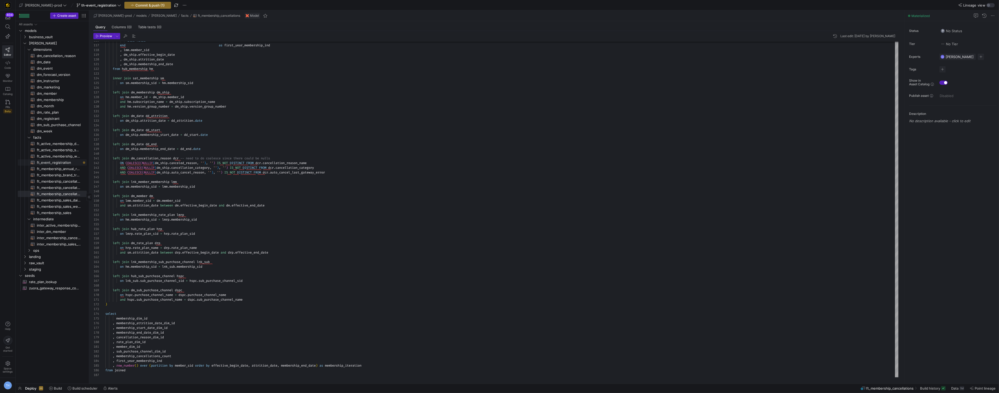
click at [63, 163] on span "ft_event_registration​​​​​​​​​​" at bounding box center [59, 162] width 44 height 6
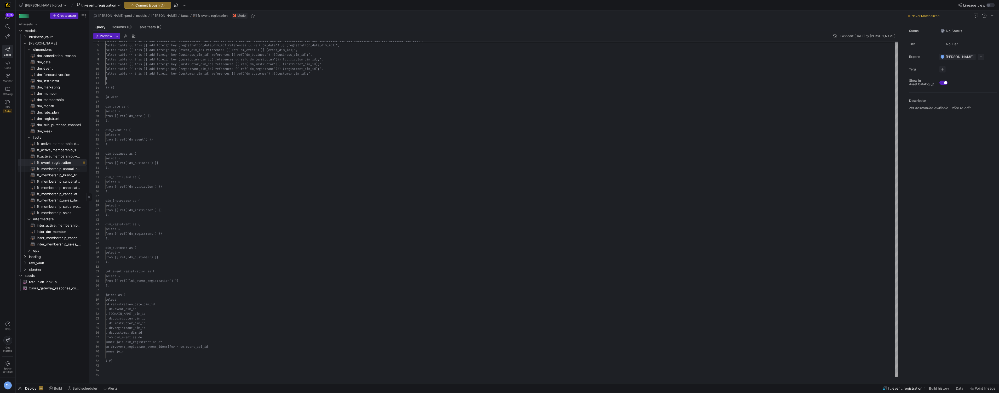
click at [62, 169] on span "ft_membership_annual_retention​​​​​​​​​​" at bounding box center [59, 169] width 44 height 6
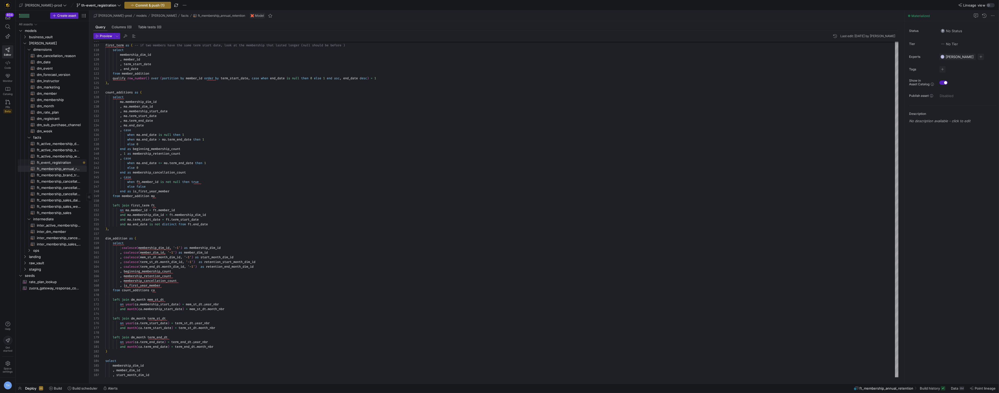
click at [62, 160] on span "ft_event_registration​​​​​​​​​​" at bounding box center [59, 162] width 44 height 6
type textarea "{# {{ config( post_hook = [ "alter table {{ this }} add primary key (registrati…"
